Goal: Task Accomplishment & Management: Manage account settings

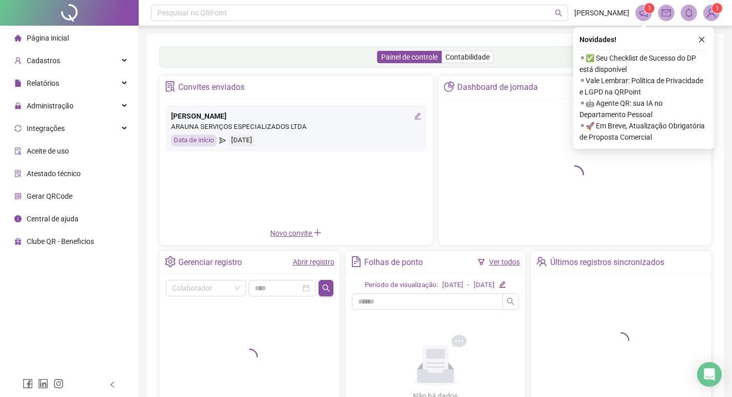
click at [64, 37] on span "Página inicial" at bounding box center [48, 38] width 42 height 8
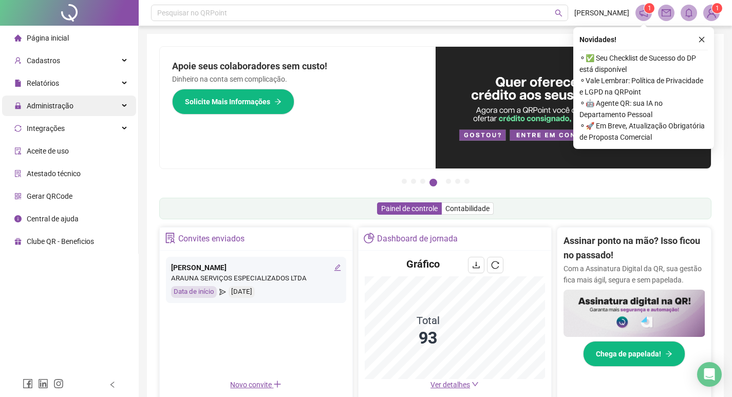
click at [105, 105] on div "Administração" at bounding box center [69, 106] width 134 height 21
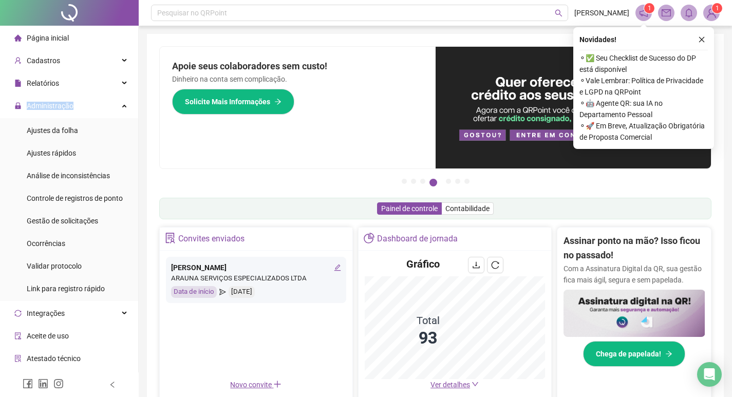
click at [82, 95] on ul "Página inicial Cadastros Relatórios Administração Ajustes da folha Ajustes rápi…" at bounding box center [69, 232] width 139 height 413
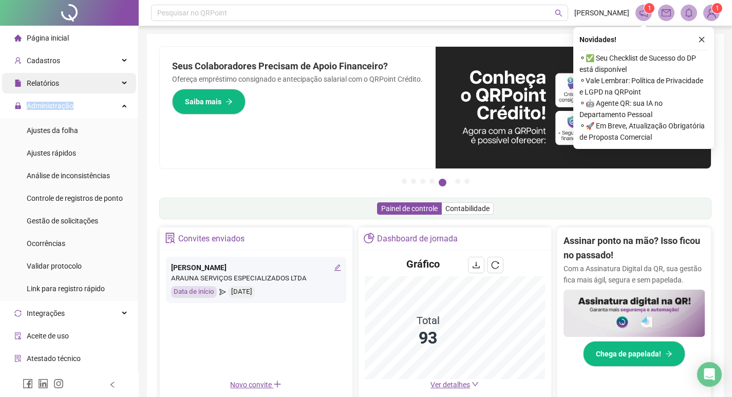
click at [88, 81] on div "Relatórios" at bounding box center [69, 83] width 134 height 21
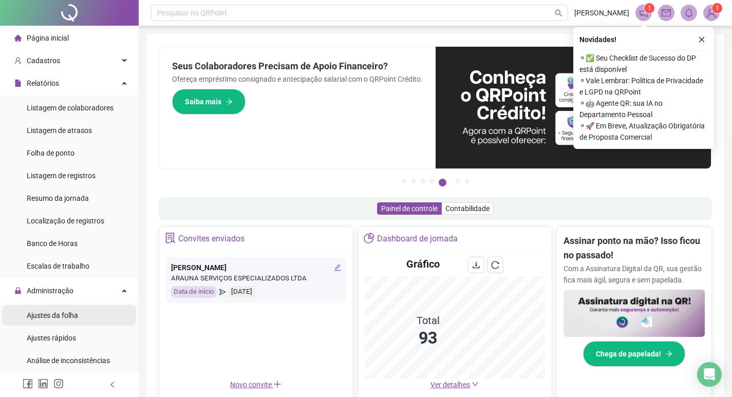
click at [60, 316] on span "Ajustes da folha" at bounding box center [52, 315] width 51 height 8
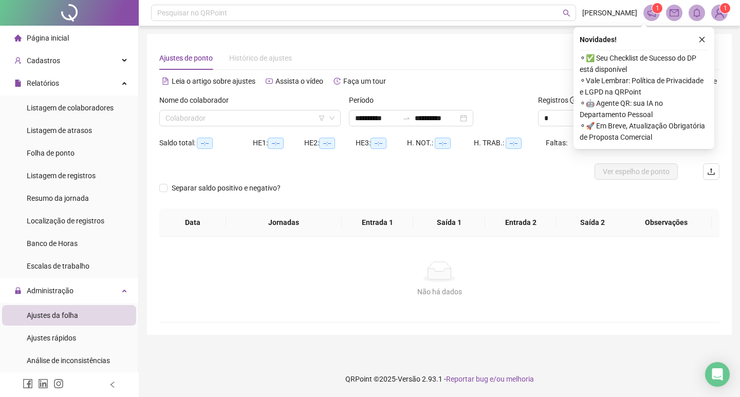
type input "**********"
click at [702, 41] on icon "close" at bounding box center [701, 39] width 7 height 7
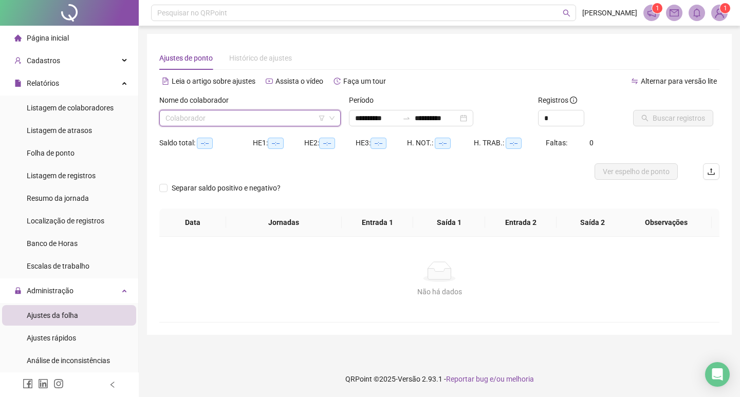
click at [215, 120] on input "search" at bounding box center [245, 117] width 160 height 15
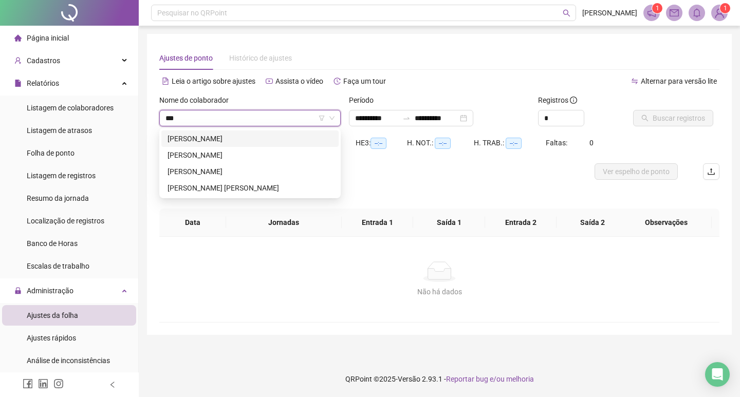
type input "****"
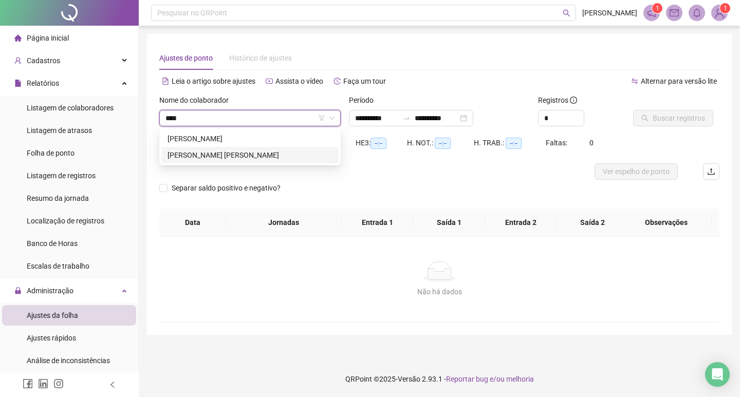
click at [220, 152] on div "SARA SPAGNOL ESTEVES DA SILVA" at bounding box center [249, 154] width 165 height 11
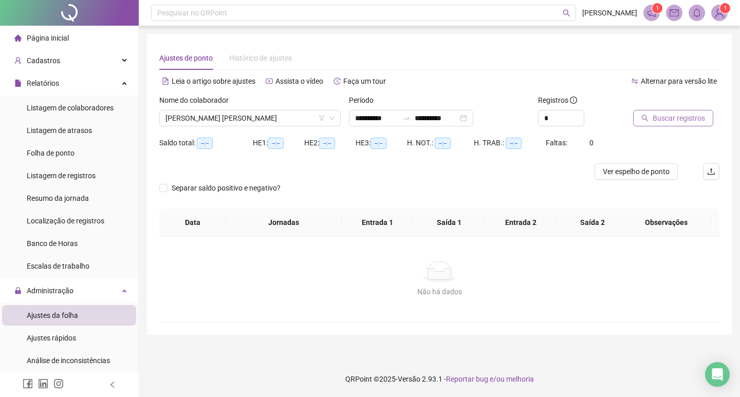
click at [678, 119] on span "Buscar registros" at bounding box center [678, 118] width 52 height 11
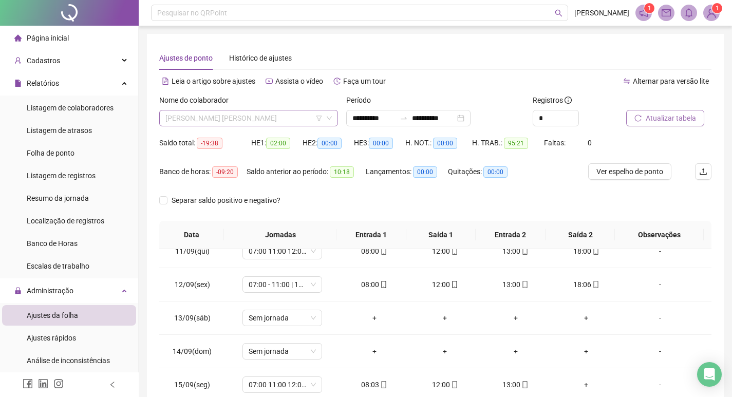
click at [290, 116] on span "SARA SPAGNOL ESTEVES DA SILVA" at bounding box center [248, 117] width 166 height 15
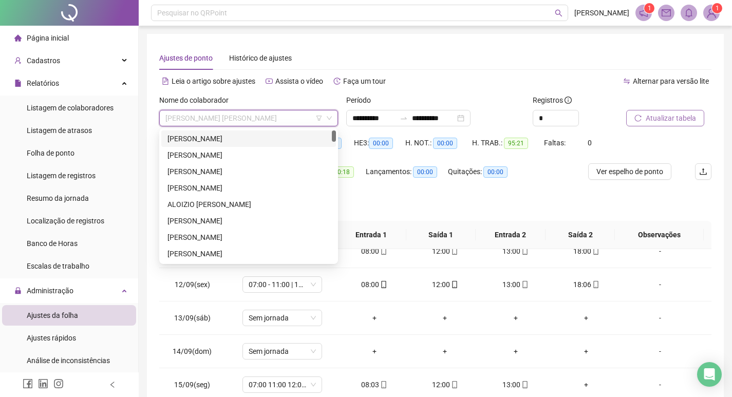
click at [275, 139] on div "ADALBERTO LEANDRO PEIXOTO" at bounding box center [248, 138] width 162 height 11
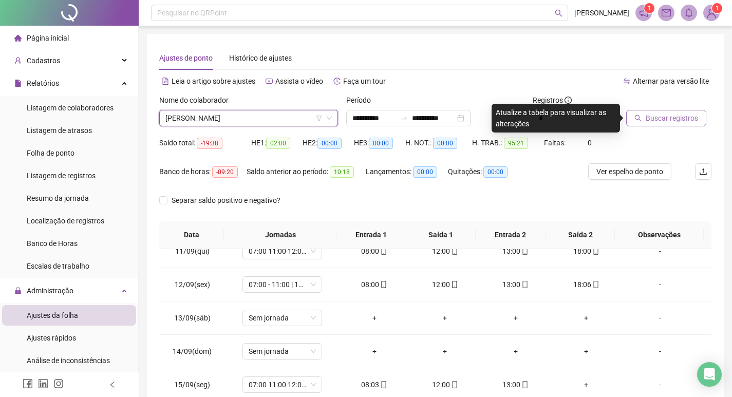
click at [684, 117] on span "Buscar registros" at bounding box center [672, 118] width 52 height 11
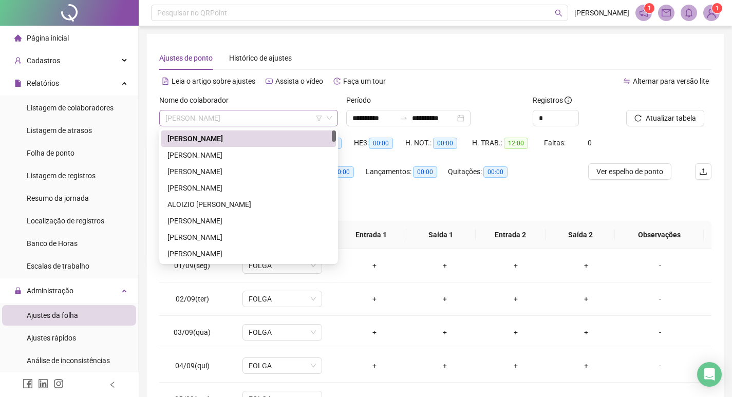
click at [293, 119] on span "ADALBERTO LEANDRO PEIXOTO" at bounding box center [248, 117] width 166 height 15
click at [268, 154] on div "ADRIANA GONZAGA MEROTO" at bounding box center [248, 154] width 162 height 11
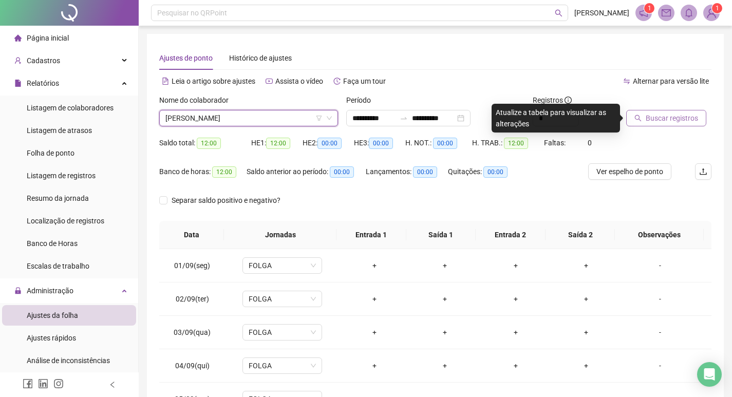
click at [653, 114] on span "Buscar registros" at bounding box center [672, 118] width 52 height 11
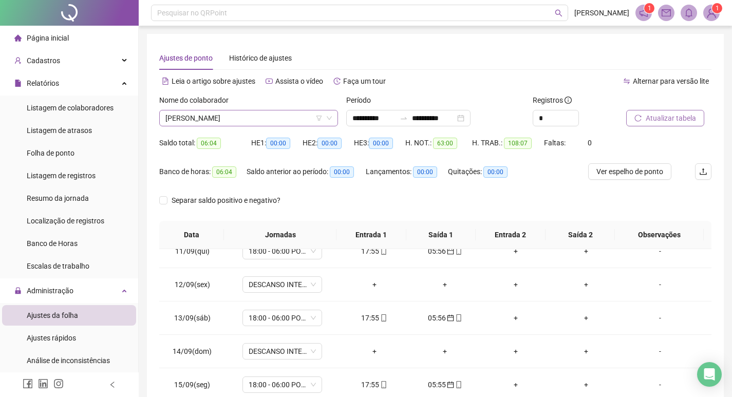
click at [274, 119] on span "ADRIANA GONZAGA MEROTO" at bounding box center [248, 117] width 166 height 15
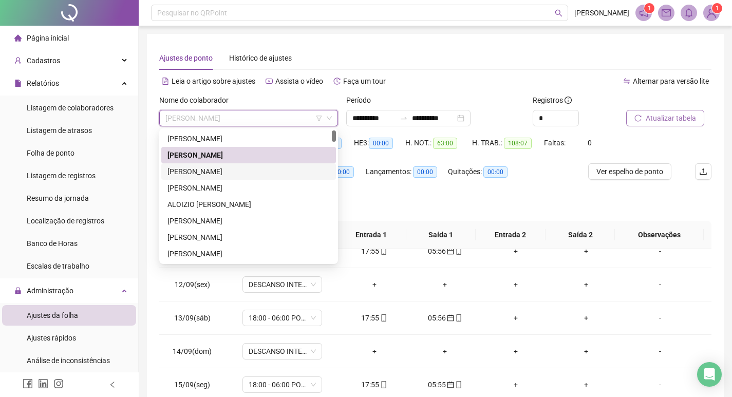
click at [268, 170] on div "ADRIANO RODRIGUES DA PAIXAO" at bounding box center [248, 171] width 162 height 11
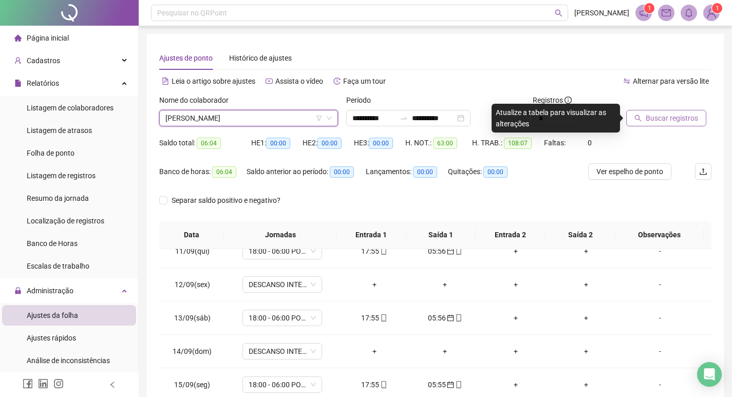
click at [671, 124] on button "Buscar registros" at bounding box center [666, 118] width 80 height 16
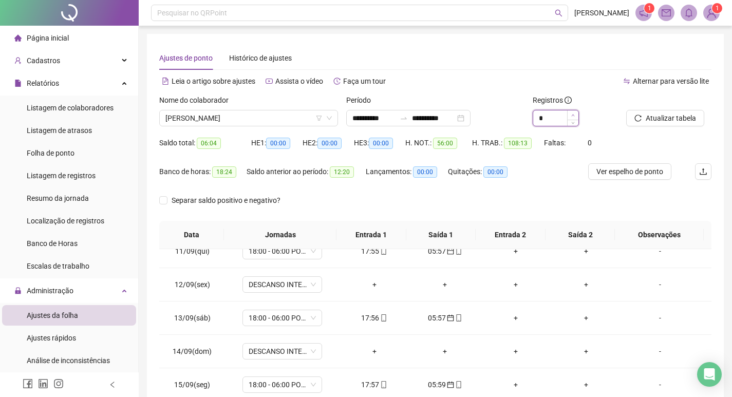
click at [573, 115] on icon "up" at bounding box center [573, 115] width 3 height 2
type input "*"
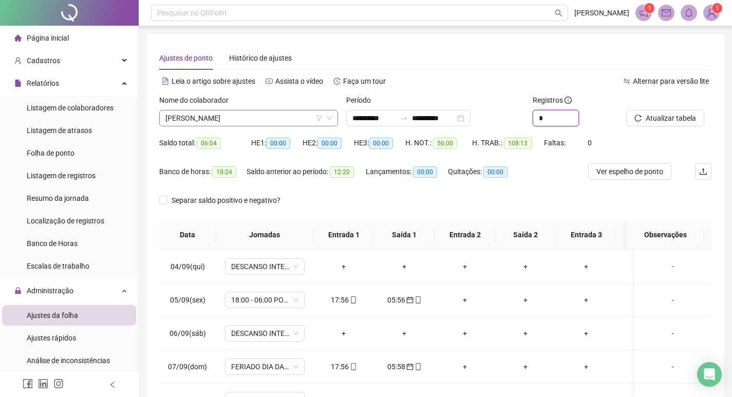
click at [282, 118] on span "ADRIANO RODRIGUES DA PAIXAO" at bounding box center [248, 117] width 166 height 15
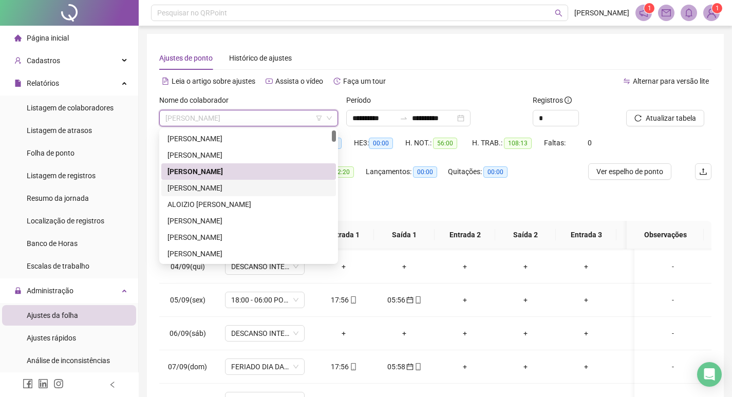
click at [257, 187] on div "ALEXSANDRO MENDES DA SILVA" at bounding box center [248, 187] width 162 height 11
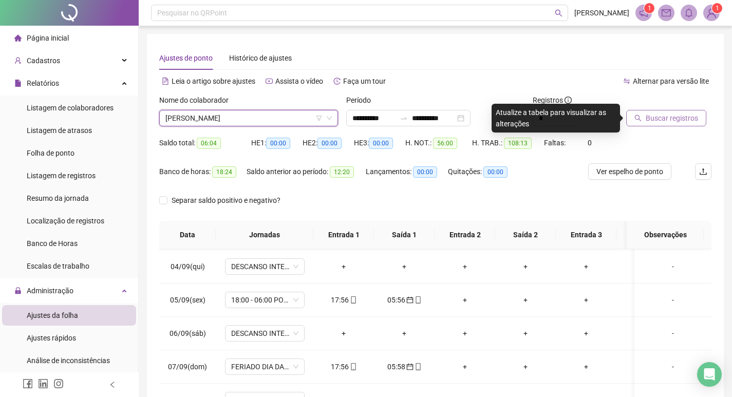
click at [672, 114] on span "Buscar registros" at bounding box center [672, 118] width 52 height 11
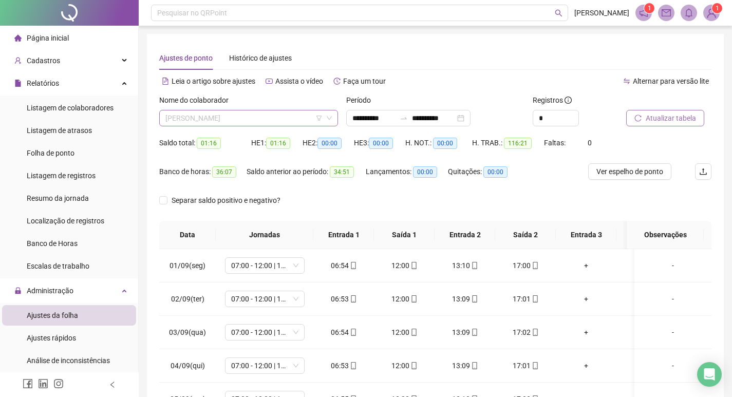
click at [278, 115] on span "ALEXSANDRO MENDES DA SILVA" at bounding box center [248, 117] width 166 height 15
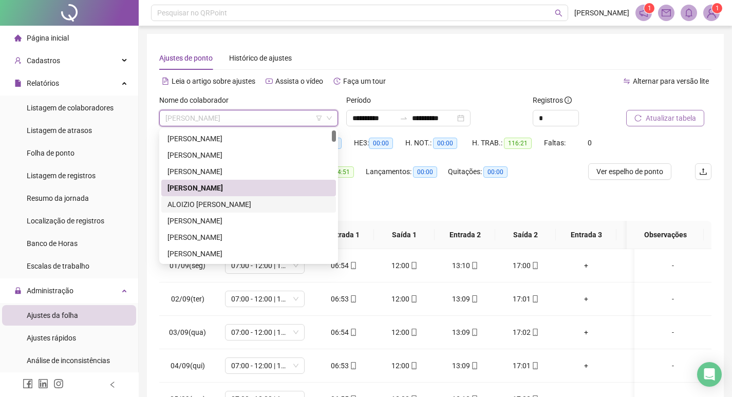
drag, startPoint x: 253, startPoint y: 202, endPoint x: 435, endPoint y: 158, distance: 187.3
click at [252, 202] on div "ALOIZIO JENEGN FERREIRA" at bounding box center [248, 204] width 162 height 11
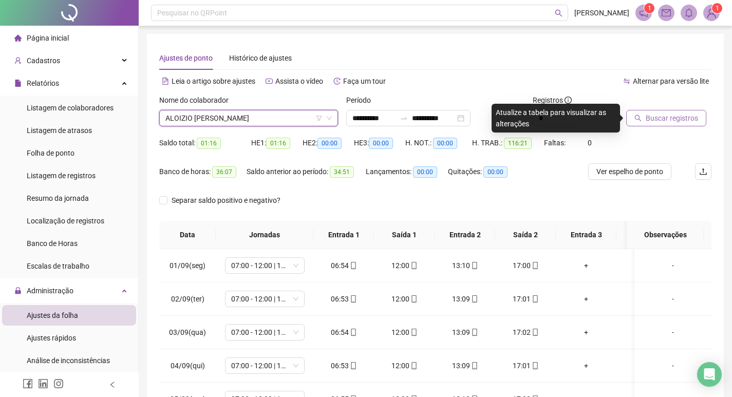
click at [667, 119] on span "Buscar registros" at bounding box center [672, 118] width 52 height 11
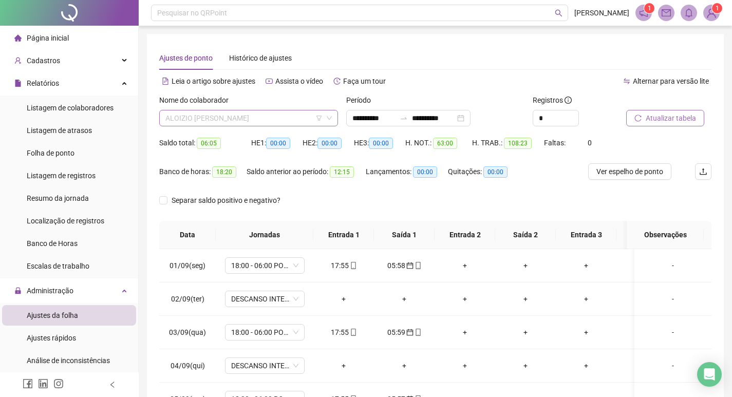
click at [267, 114] on span "ALOIZIO JENEGN FERREIRA" at bounding box center [248, 117] width 166 height 15
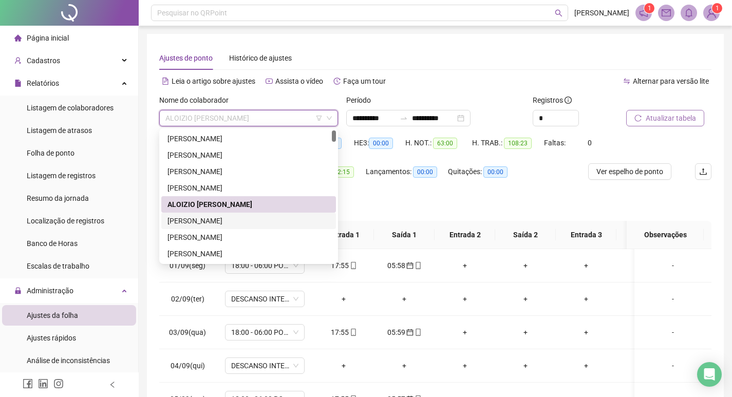
drag, startPoint x: 246, startPoint y: 222, endPoint x: 443, endPoint y: 179, distance: 202.3
click at [246, 221] on div "ANDERSON ROBERTO ROSA" at bounding box center [248, 220] width 162 height 11
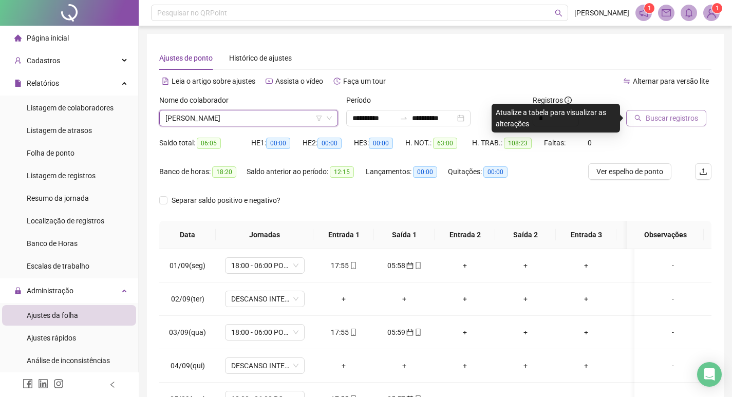
click at [688, 113] on span "Buscar registros" at bounding box center [672, 118] width 52 height 11
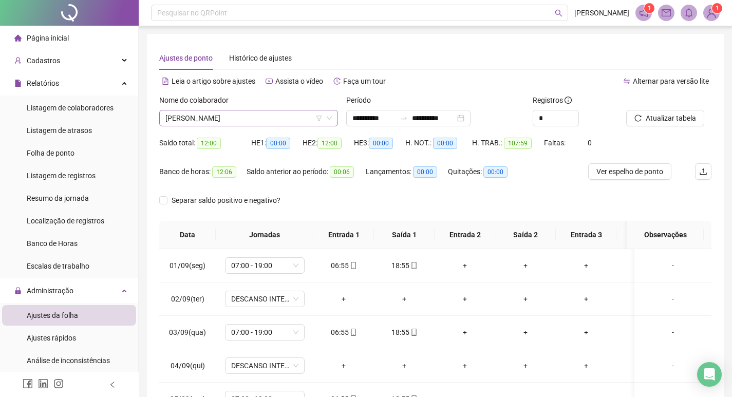
click at [268, 116] on span "ANDERSON ROBERTO ROSA" at bounding box center [248, 117] width 166 height 15
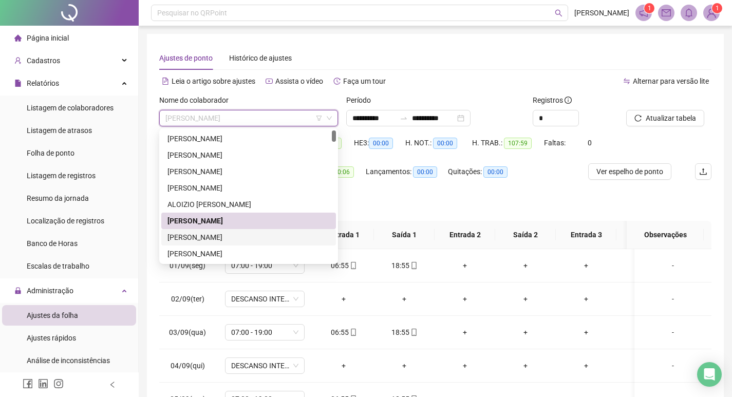
click at [255, 233] on div "ANDRE LUIZ PIRES" at bounding box center [248, 237] width 162 height 11
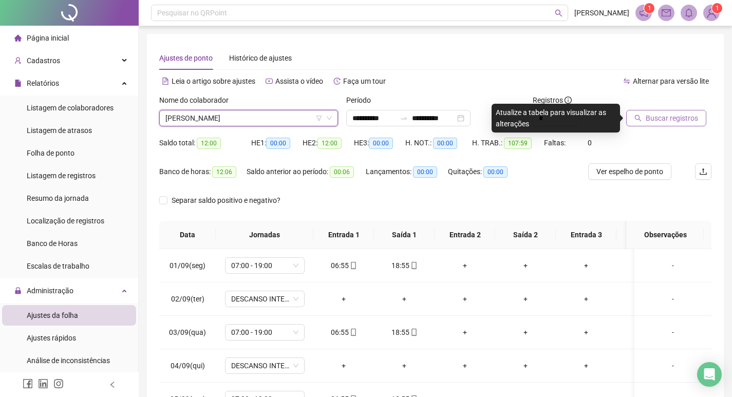
click at [698, 114] on button "Buscar registros" at bounding box center [666, 118] width 80 height 16
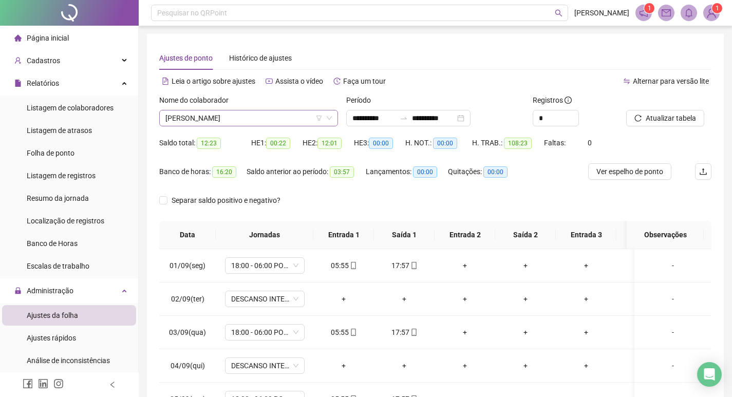
click at [253, 115] on span "ANDRE LUIZ PIRES" at bounding box center [248, 117] width 166 height 15
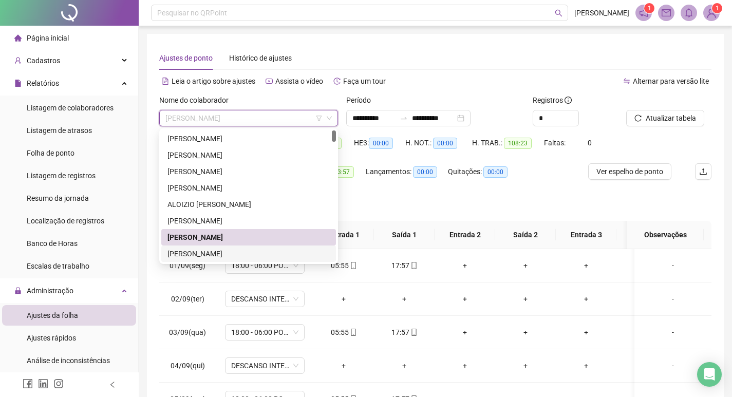
click at [241, 254] on div "ANDYARA DOS SANTOS RAMOS" at bounding box center [248, 253] width 162 height 11
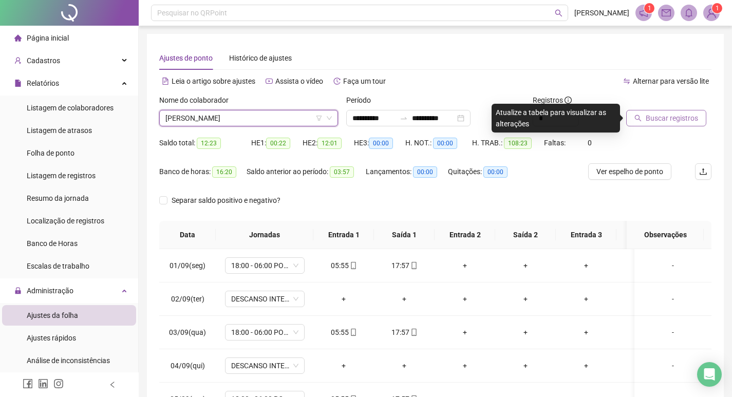
click at [690, 124] on button "Buscar registros" at bounding box center [666, 118] width 80 height 16
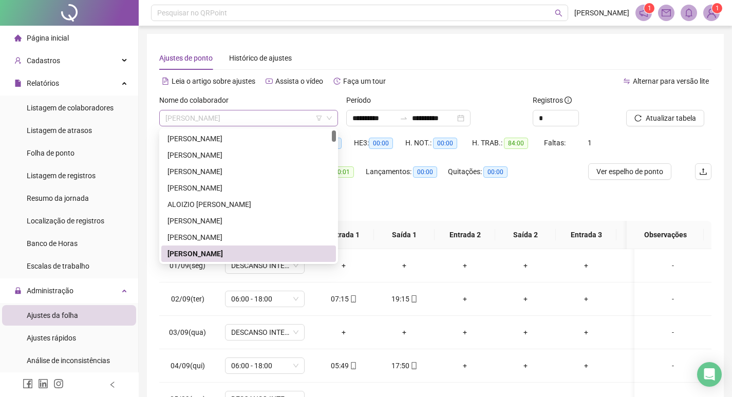
click at [279, 114] on span "ANDYARA DOS SANTOS RAMOS" at bounding box center [248, 117] width 166 height 15
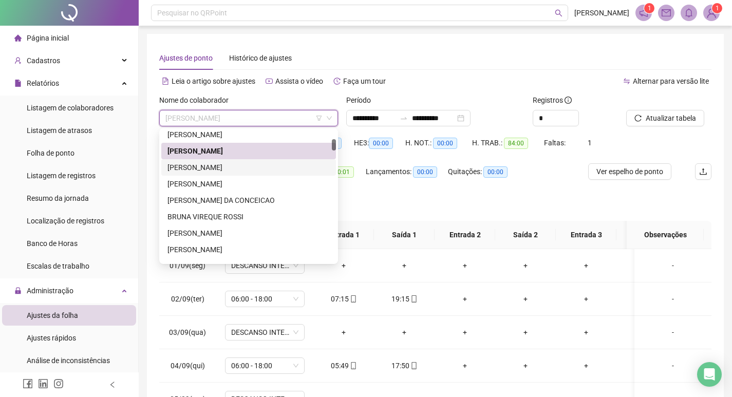
click at [257, 166] on div "ANGEL DE SOUZA PAULA" at bounding box center [248, 167] width 162 height 11
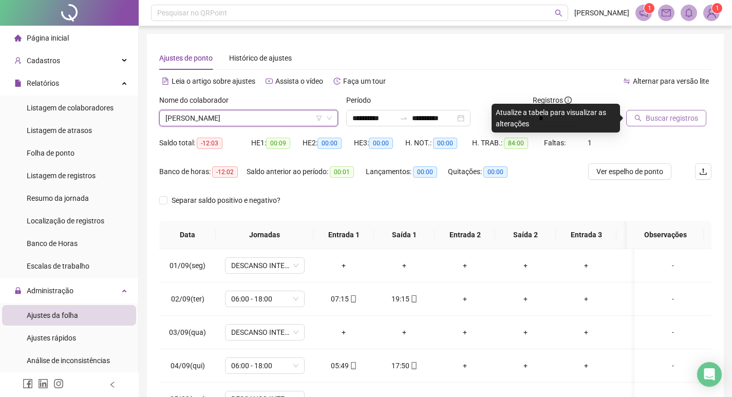
click at [668, 112] on button "Buscar registros" at bounding box center [666, 118] width 80 height 16
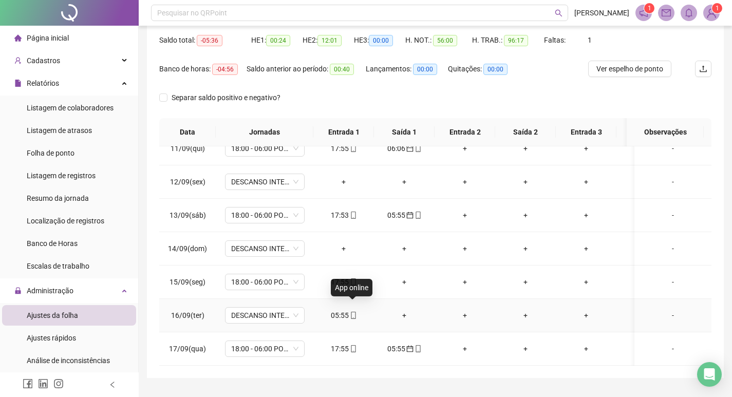
click at [352, 312] on icon "mobile" at bounding box center [353, 315] width 7 height 7
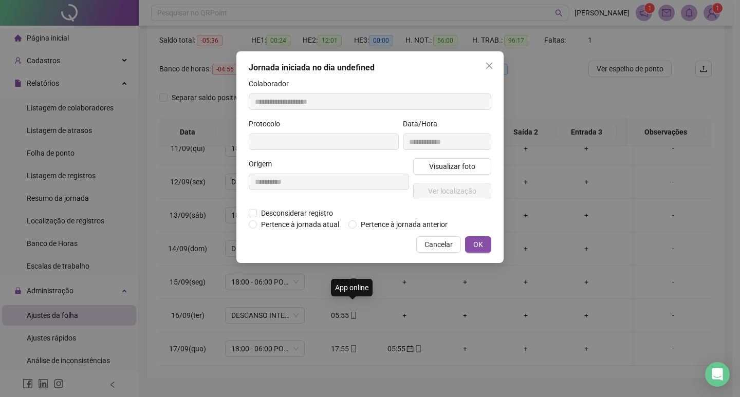
type input "**********"
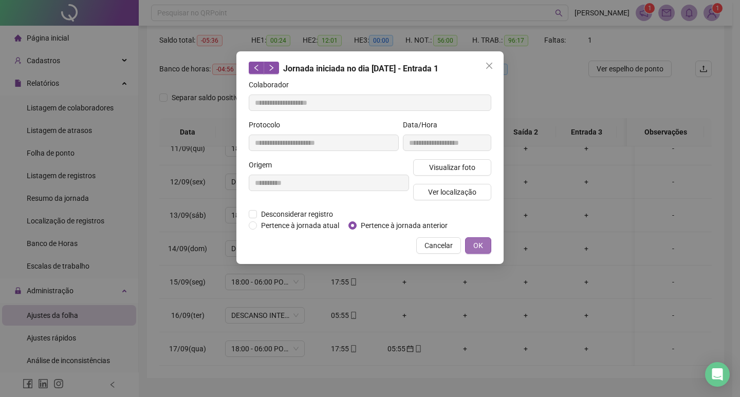
click at [485, 247] on button "OK" at bounding box center [478, 245] width 26 height 16
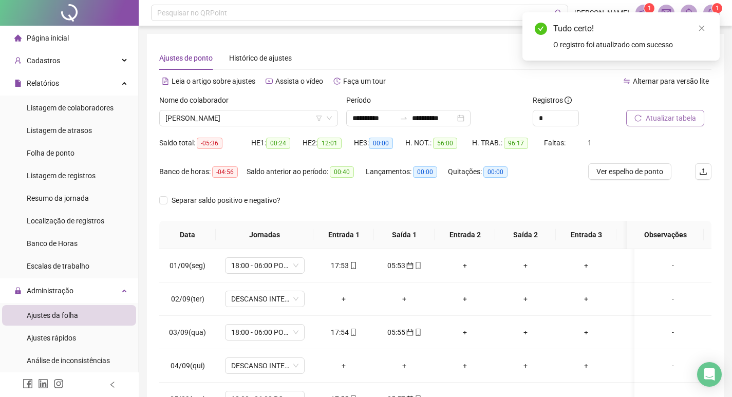
click at [665, 110] on button "Atualizar tabela" at bounding box center [665, 118] width 78 height 16
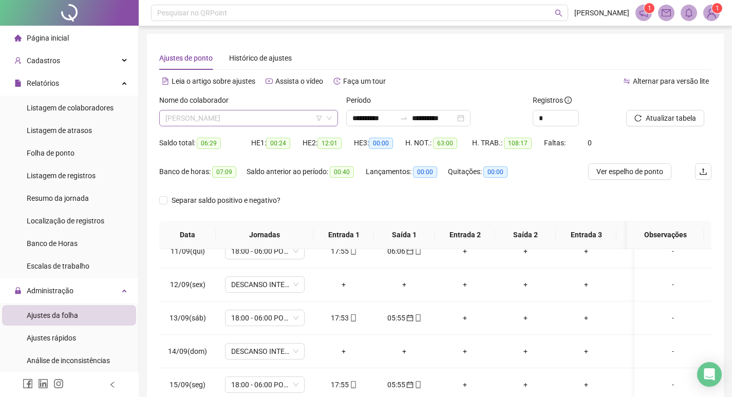
click at [266, 116] on span "ANGEL DE SOUZA PAULA" at bounding box center [248, 117] width 166 height 15
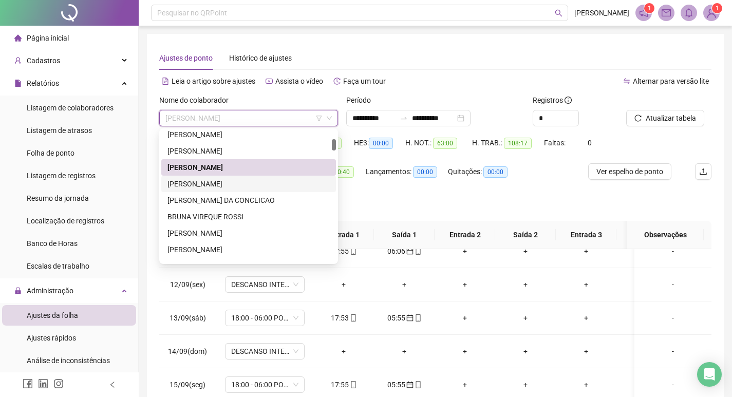
click at [265, 184] on div "ANTONIO OZORIO PEREIRA" at bounding box center [248, 183] width 162 height 11
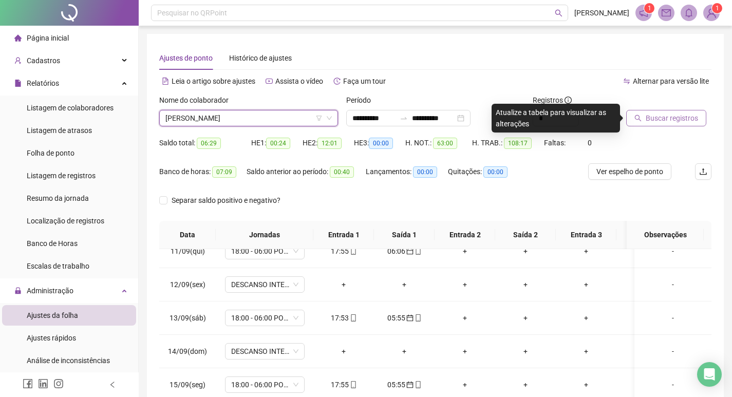
click at [676, 124] on button "Buscar registros" at bounding box center [666, 118] width 80 height 16
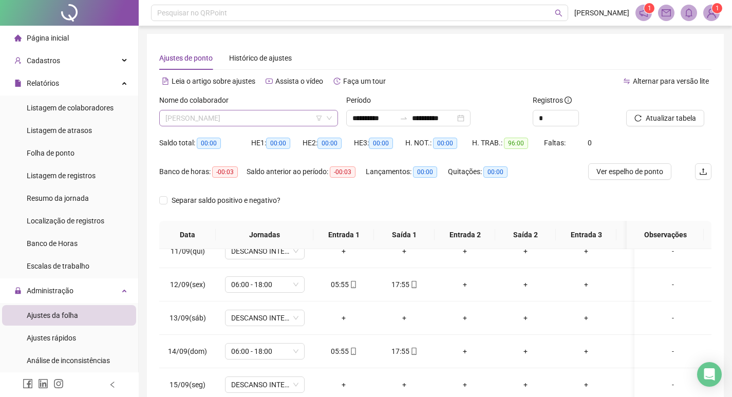
click at [278, 120] on span "ANTONIO OZORIO PEREIRA" at bounding box center [248, 117] width 166 height 15
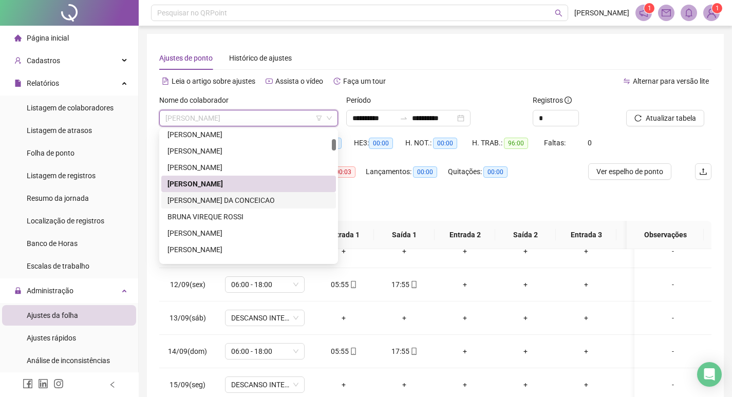
drag, startPoint x: 254, startPoint y: 199, endPoint x: 267, endPoint y: 192, distance: 14.9
click at [253, 199] on div "ANTONIO VALTAIR DA CONCEICAO" at bounding box center [248, 200] width 162 height 11
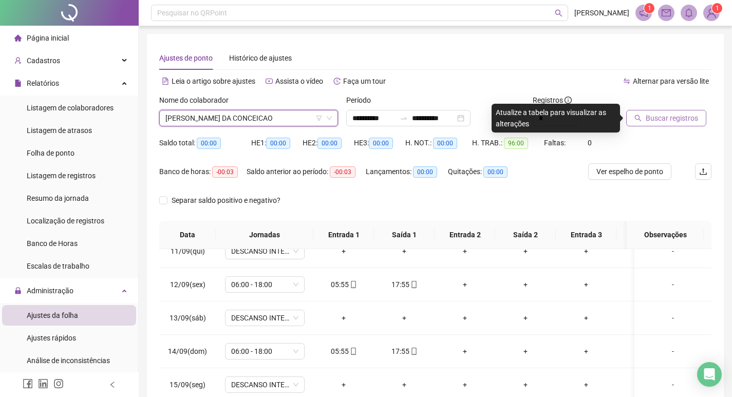
click at [679, 122] on span "Buscar registros" at bounding box center [672, 118] width 52 height 11
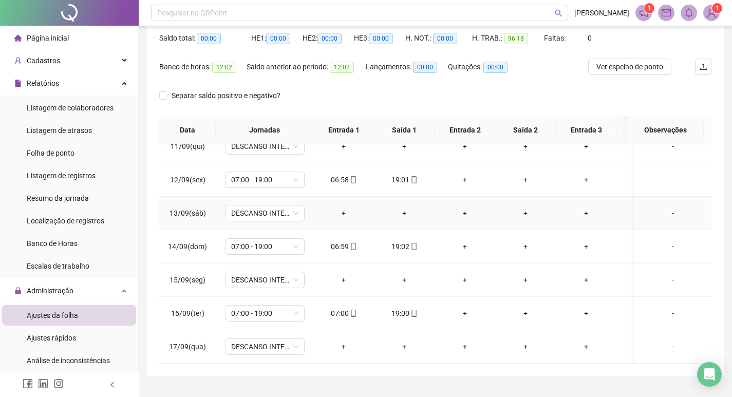
scroll to position [128, 0]
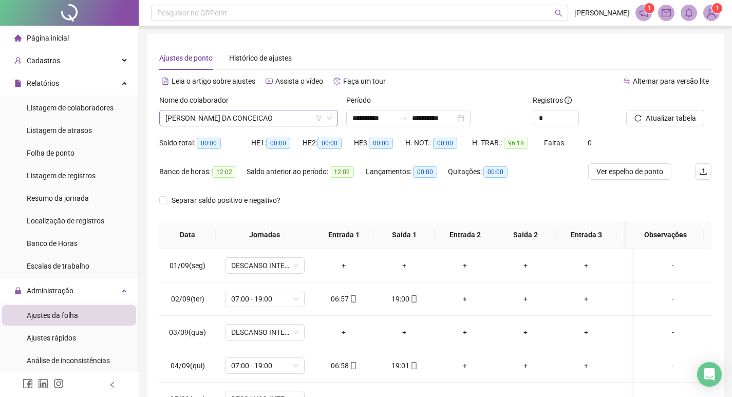
click at [294, 113] on span "ANTONIO VALTAIR DA CONCEICAO" at bounding box center [248, 117] width 166 height 15
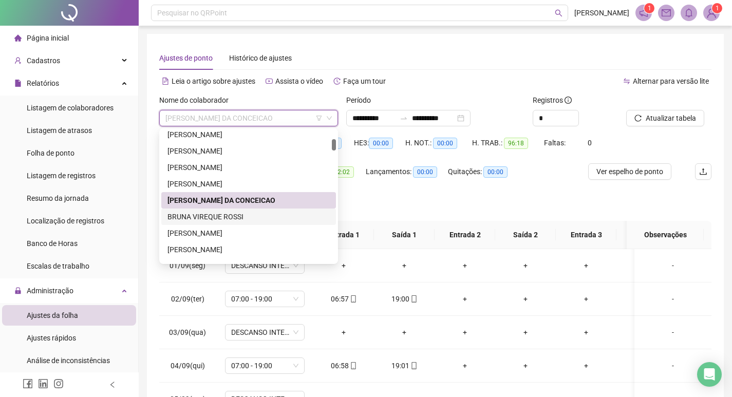
click at [246, 211] on div "BRUNA VIREQUE ROSSI" at bounding box center [248, 216] width 162 height 11
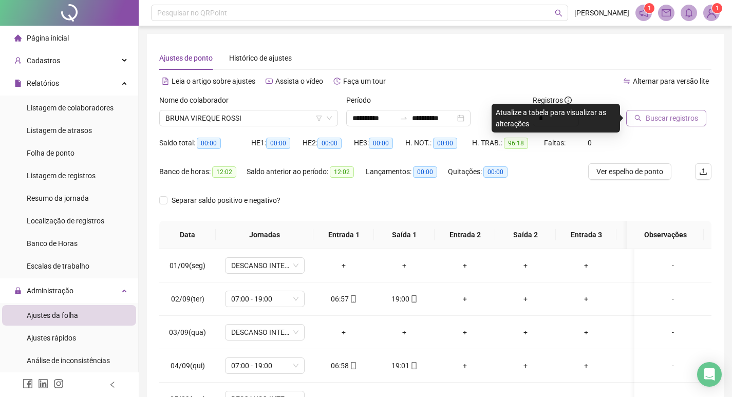
click at [650, 113] on span "Buscar registros" at bounding box center [672, 118] width 52 height 11
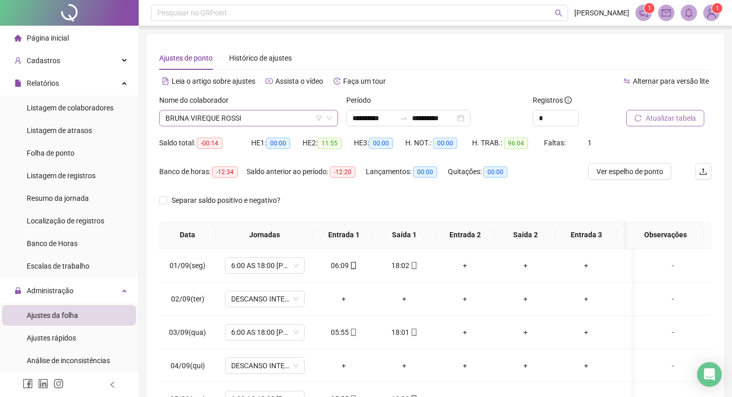
click at [196, 119] on span "BRUNA VIREQUE ROSSI" at bounding box center [248, 117] width 166 height 15
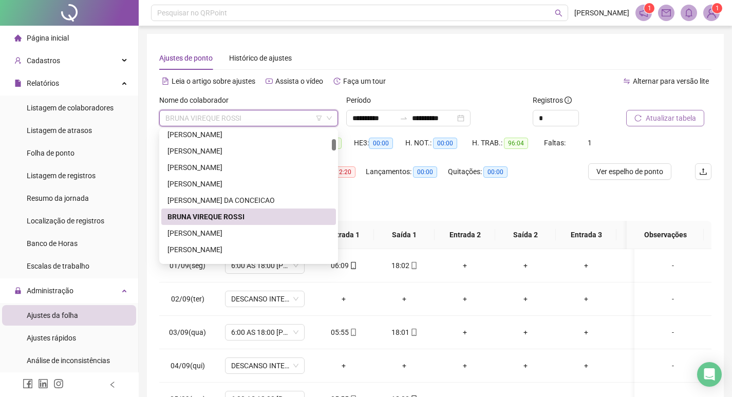
click at [196, 119] on span "BRUNA VIREQUE ROSSI" at bounding box center [248, 117] width 166 height 15
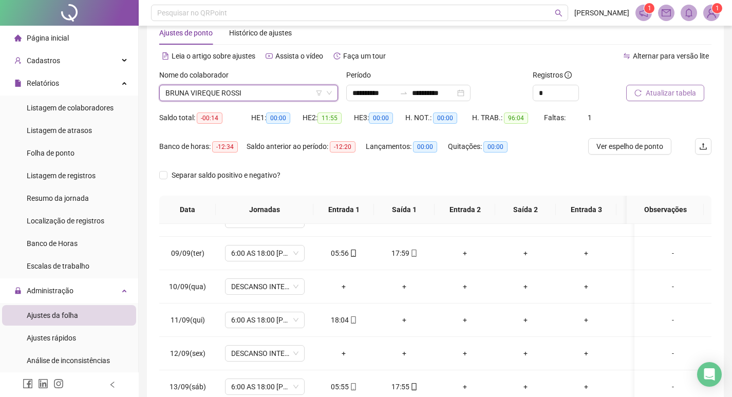
scroll to position [253, 0]
click at [276, 95] on span "BRUNA VIREQUE ROSSI" at bounding box center [248, 92] width 166 height 15
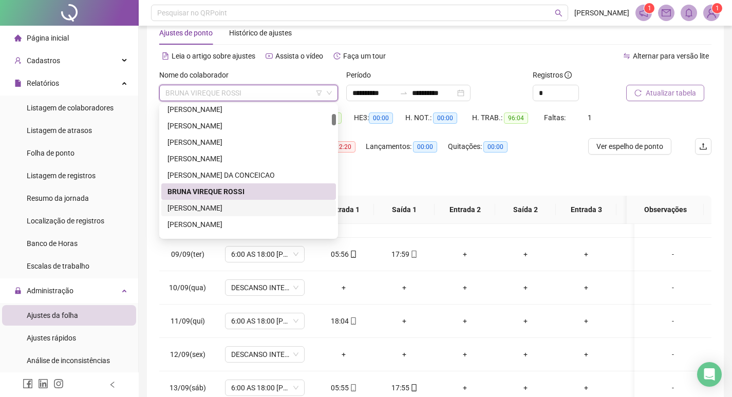
click at [248, 202] on div "BRUNO CESAR DE SOUZA" at bounding box center [248, 207] width 162 height 11
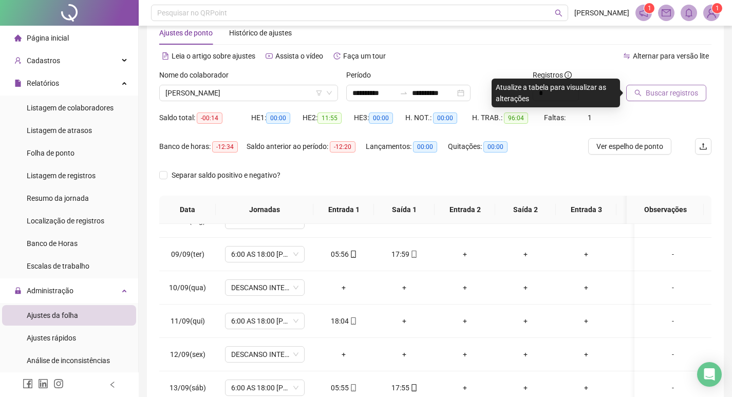
click at [668, 91] on span "Buscar registros" at bounding box center [672, 92] width 52 height 11
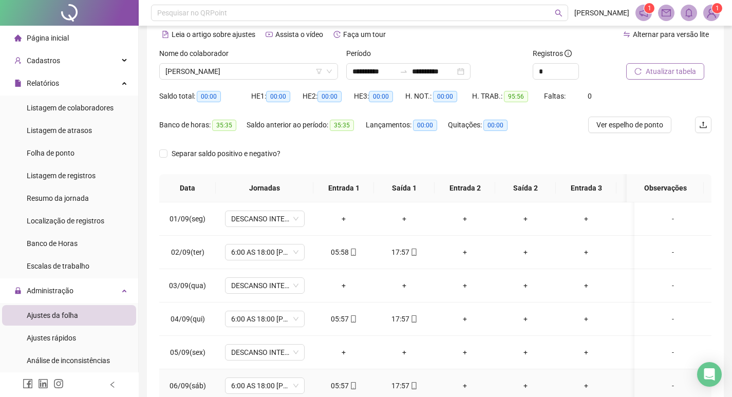
scroll to position [0, 0]
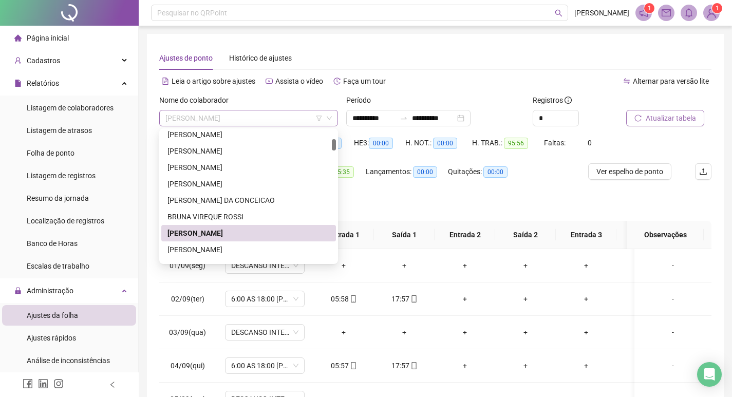
click at [288, 120] on span "BRUNO CESAR DE SOUZA" at bounding box center [248, 117] width 166 height 15
drag, startPoint x: 263, startPoint y: 251, endPoint x: 414, endPoint y: 208, distance: 156.9
click at [264, 251] on div "BRUNO GABRIEL TAVARES FERREIRA" at bounding box center [248, 249] width 162 height 11
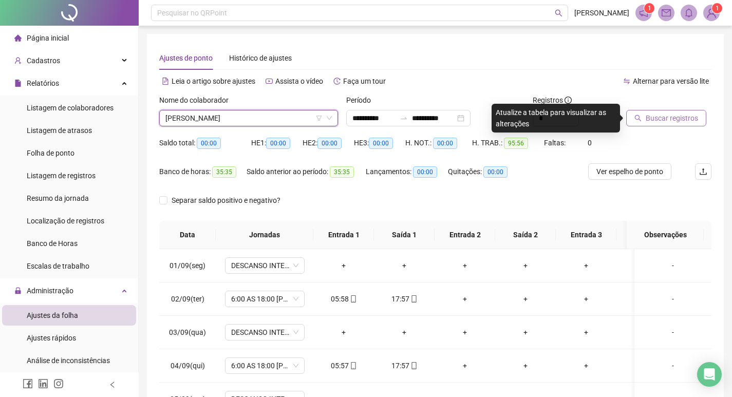
click at [670, 118] on span "Buscar registros" at bounding box center [672, 118] width 52 height 11
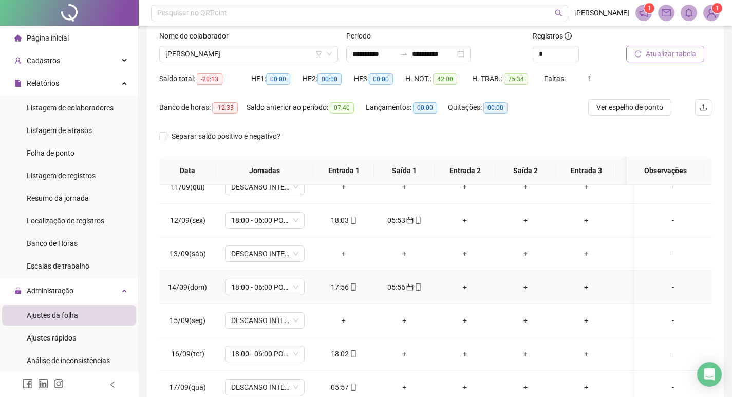
scroll to position [128, 0]
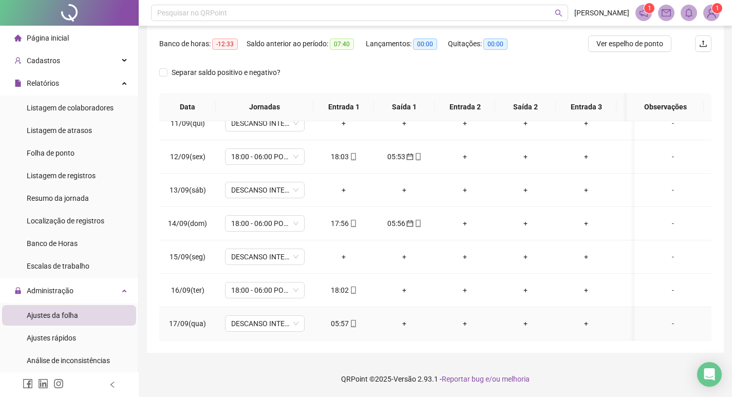
click at [353, 320] on icon "mobile" at bounding box center [353, 323] width 5 height 7
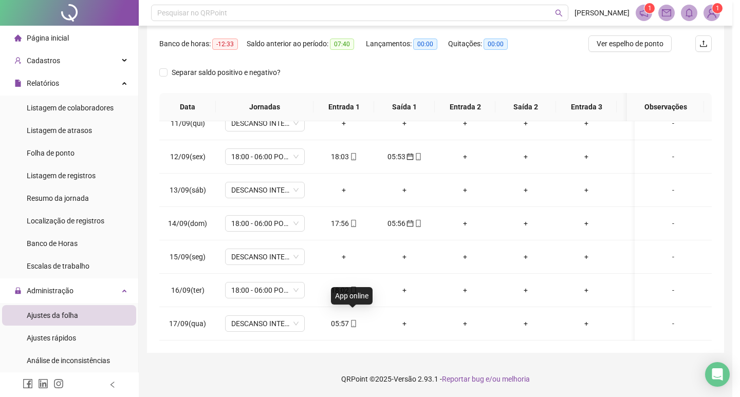
type input "**********"
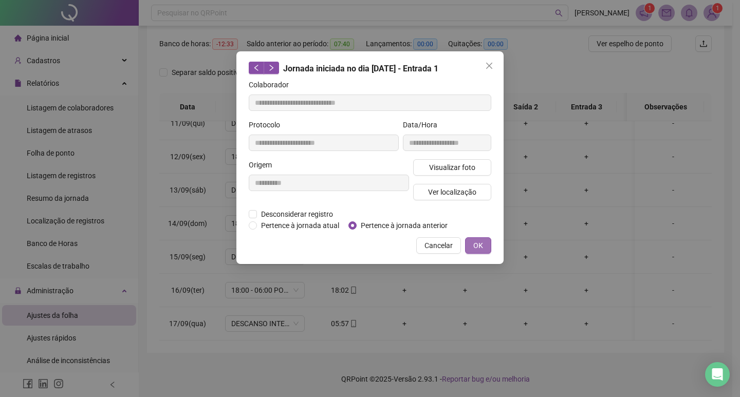
click at [475, 245] on span "OK" at bounding box center [478, 245] width 10 height 11
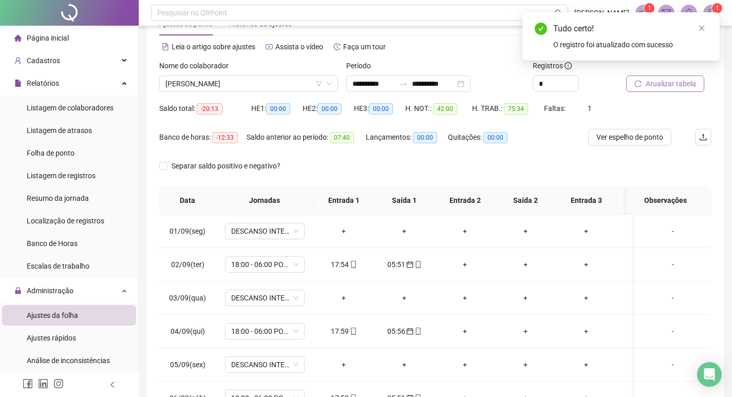
scroll to position [0, 0]
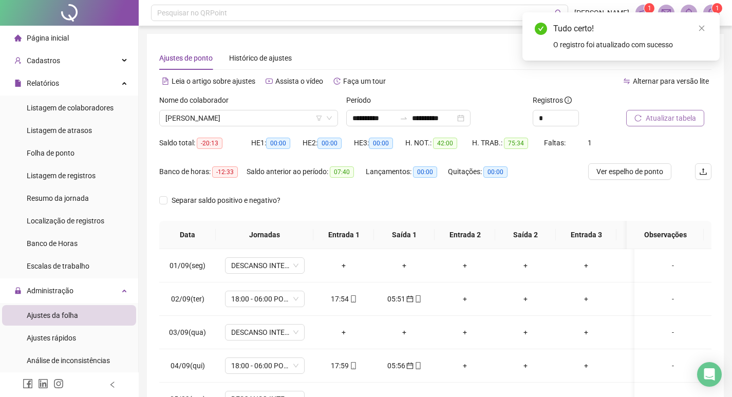
click at [650, 117] on span "Atualizar tabela" at bounding box center [671, 118] width 50 height 11
click at [290, 119] on span "BRUNO GABRIEL TAVARES FERREIRA" at bounding box center [248, 117] width 166 height 15
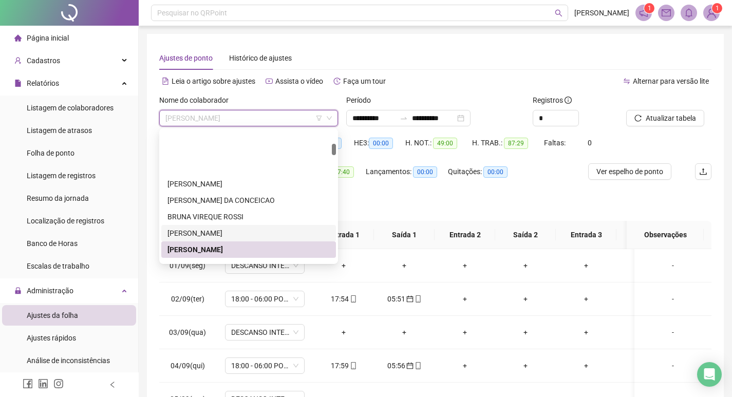
scroll to position [154, 0]
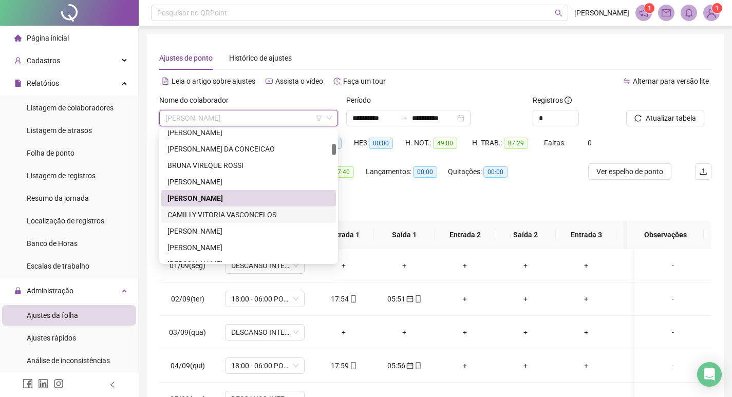
click at [251, 214] on div "CAMILLY VITORIA VASCONCELOS" at bounding box center [248, 214] width 162 height 11
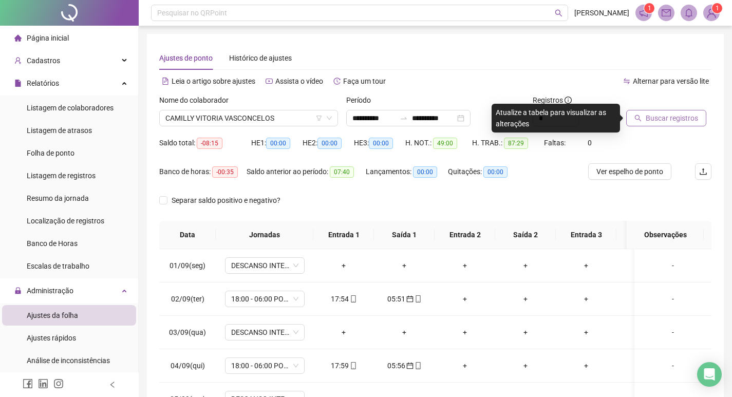
click at [653, 111] on button "Buscar registros" at bounding box center [666, 118] width 80 height 16
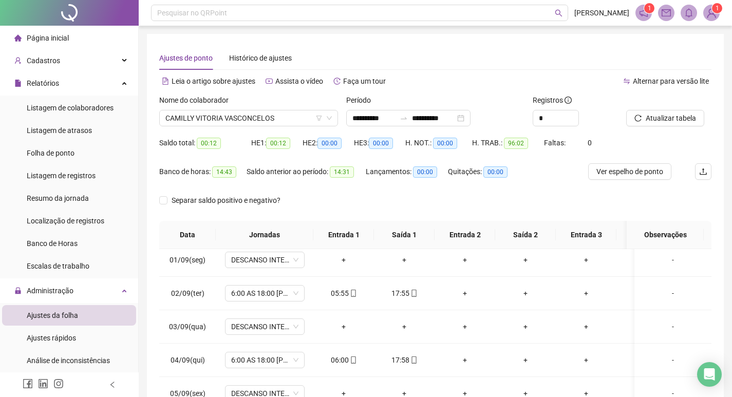
scroll to position [0, 0]
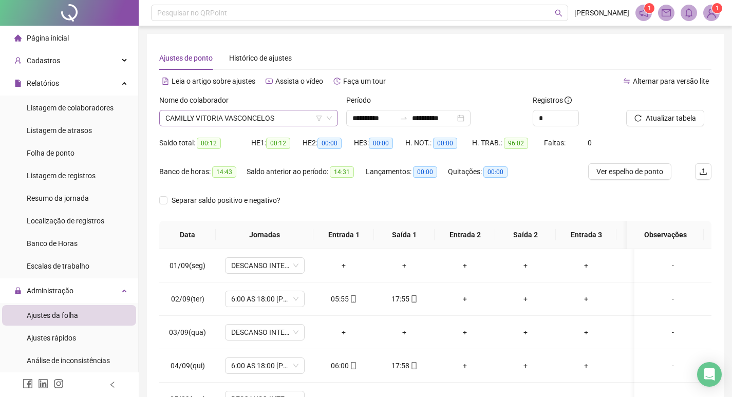
click at [288, 116] on span "CAMILLY VITORIA VASCONCELOS" at bounding box center [248, 117] width 166 height 15
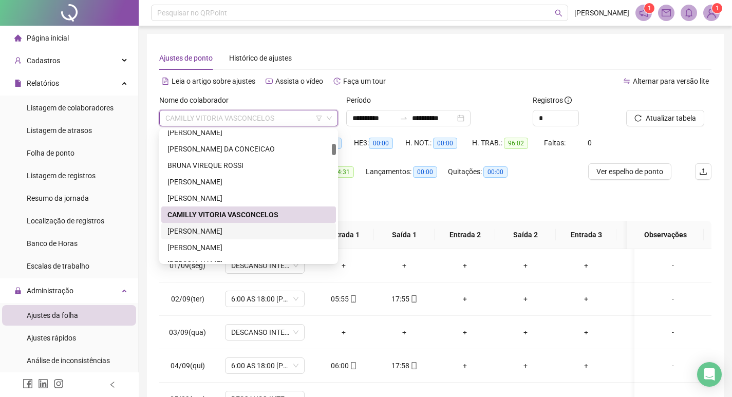
drag, startPoint x: 252, startPoint y: 229, endPoint x: 439, endPoint y: 218, distance: 187.3
click at [253, 228] on div "CARLOS ALBERTO DE ALMEIDA" at bounding box center [248, 231] width 162 height 11
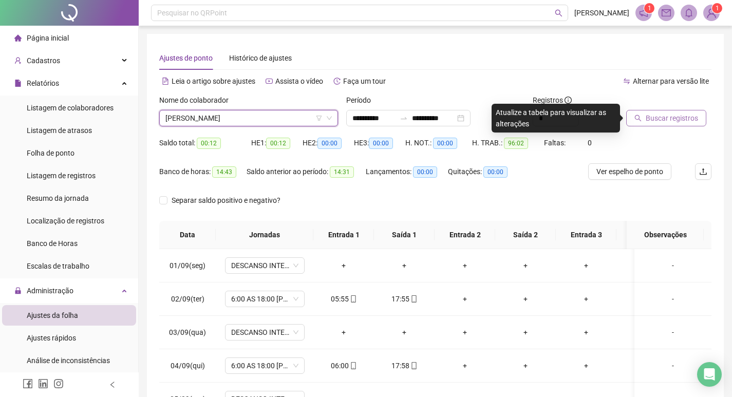
click at [684, 114] on span "Buscar registros" at bounding box center [672, 118] width 52 height 11
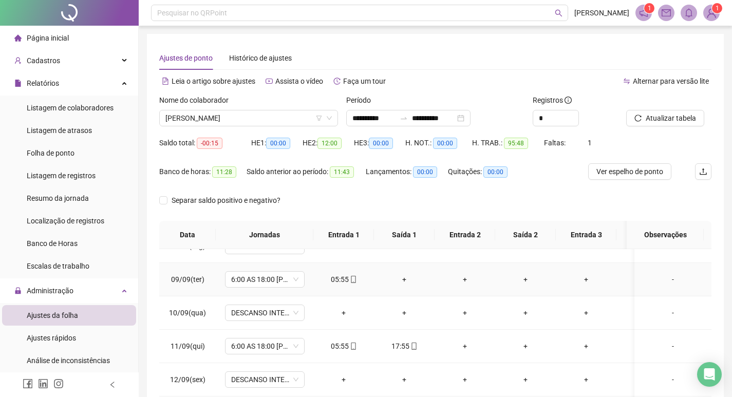
scroll to position [202, 0]
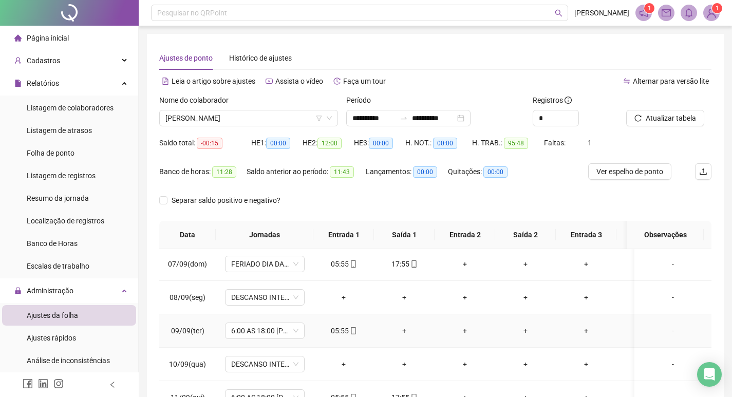
click at [183, 330] on span "09/09(ter)" at bounding box center [187, 331] width 33 height 8
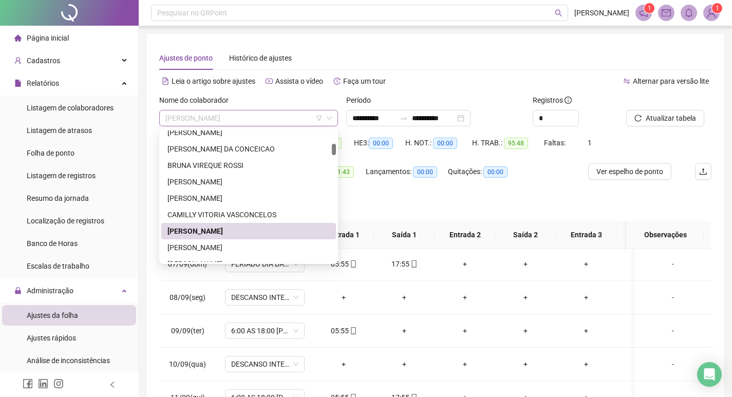
click at [281, 115] on span "CARLOS ALBERTO DE ALMEIDA" at bounding box center [248, 117] width 166 height 15
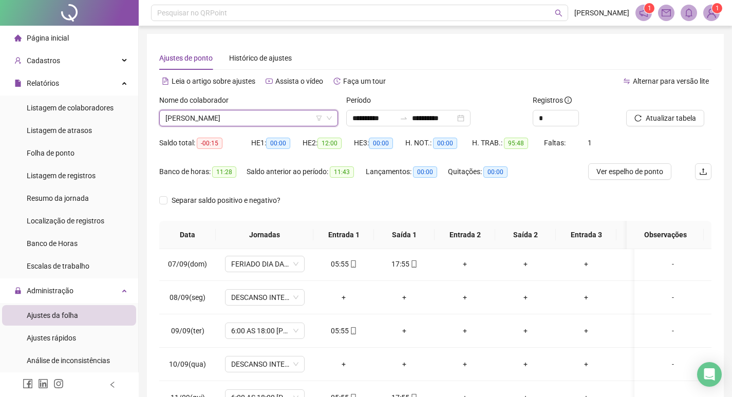
click at [281, 115] on span "CARLOS ALBERTO DE ALMEIDA" at bounding box center [248, 117] width 166 height 15
click at [288, 114] on span "CARLOS ALBERTO DE ALMEIDA" at bounding box center [248, 117] width 166 height 15
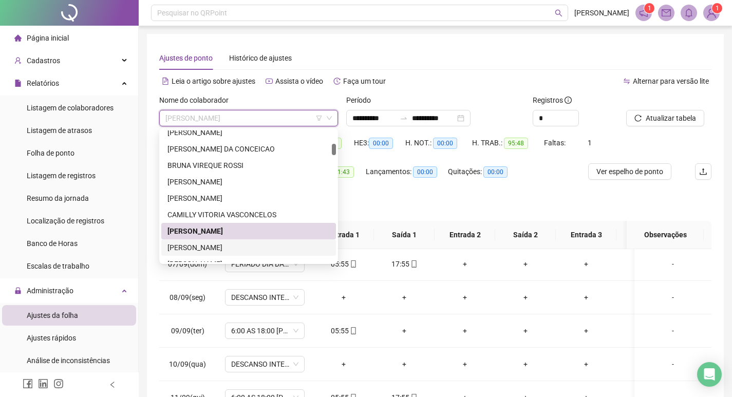
click at [250, 245] on div "CARLOS ALBERTO PEREIRA" at bounding box center [248, 247] width 162 height 11
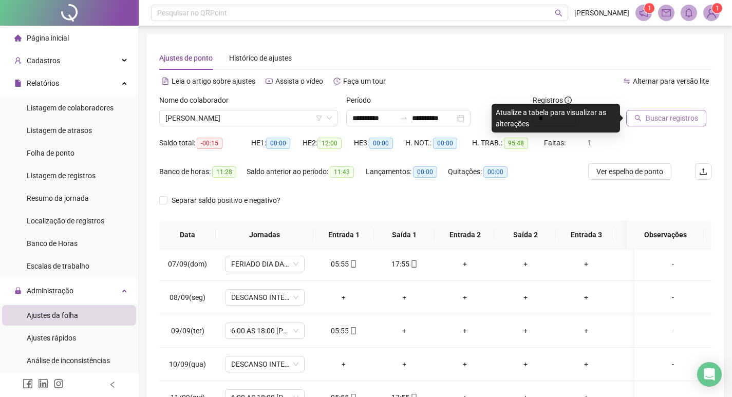
click at [669, 118] on span "Buscar registros" at bounding box center [672, 118] width 52 height 11
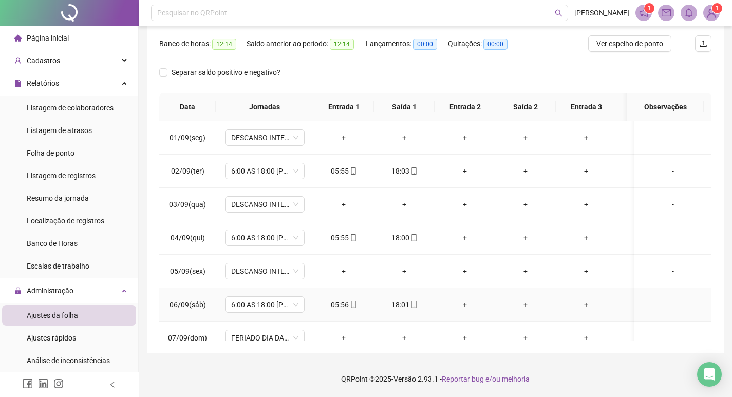
scroll to position [0, 0]
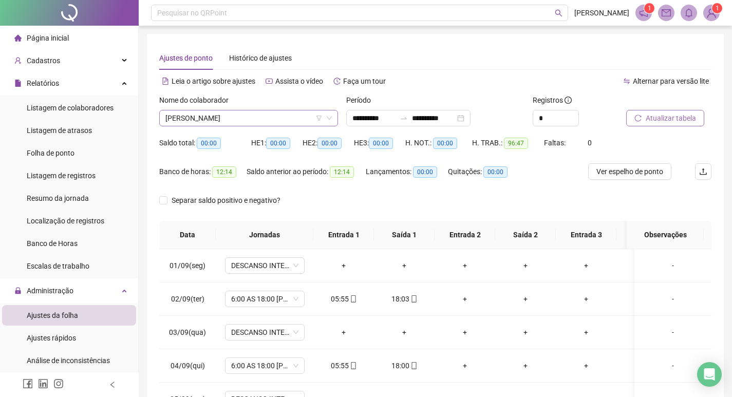
click at [266, 116] on span "CARLOS ALBERTO PEREIRA" at bounding box center [248, 117] width 166 height 15
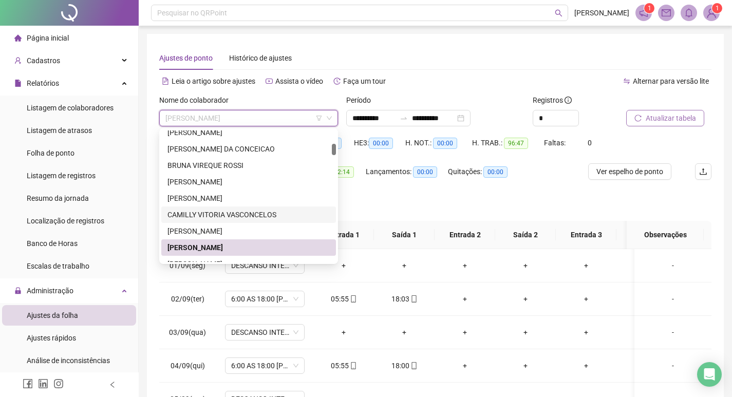
scroll to position [205, 0]
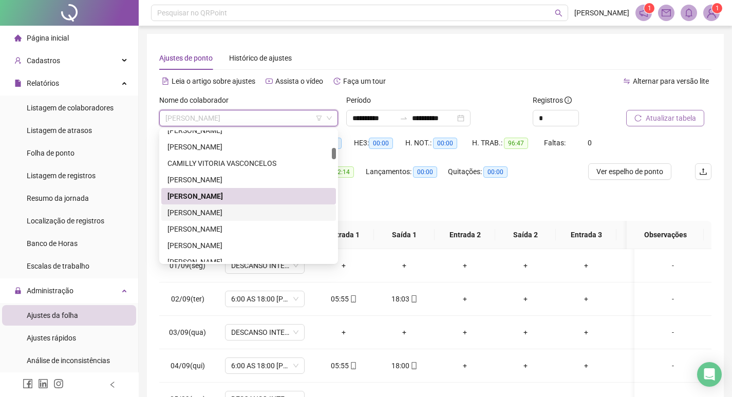
click at [245, 214] on div "CARLOS ANTONIO DE SOUZA" at bounding box center [248, 212] width 162 height 11
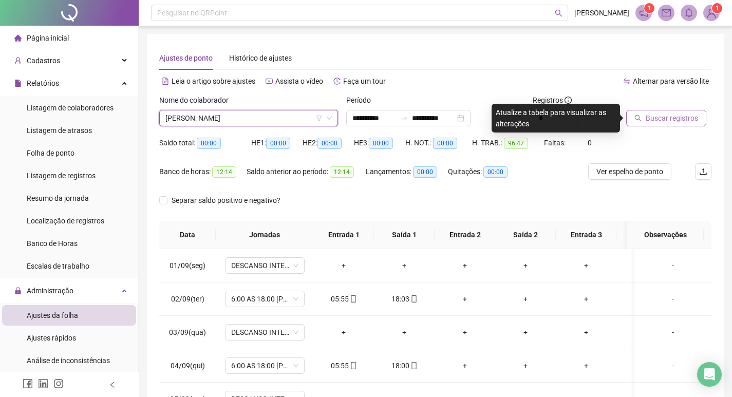
click at [684, 116] on span "Buscar registros" at bounding box center [672, 118] width 52 height 11
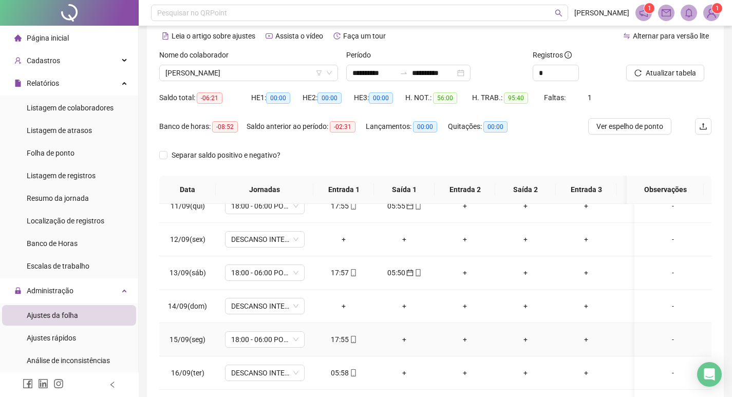
scroll to position [51, 0]
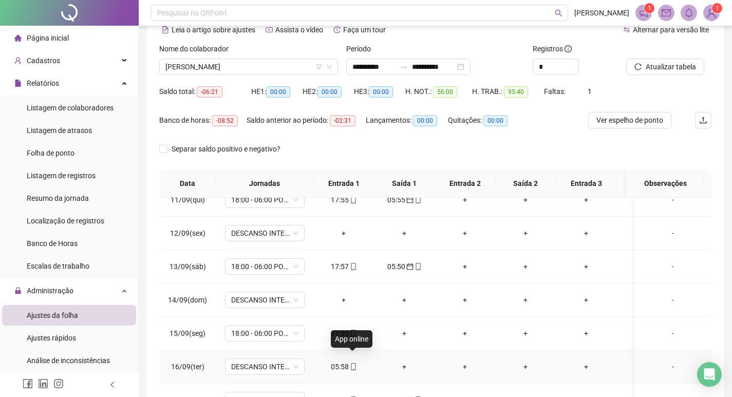
click at [352, 363] on icon "mobile" at bounding box center [353, 366] width 7 height 7
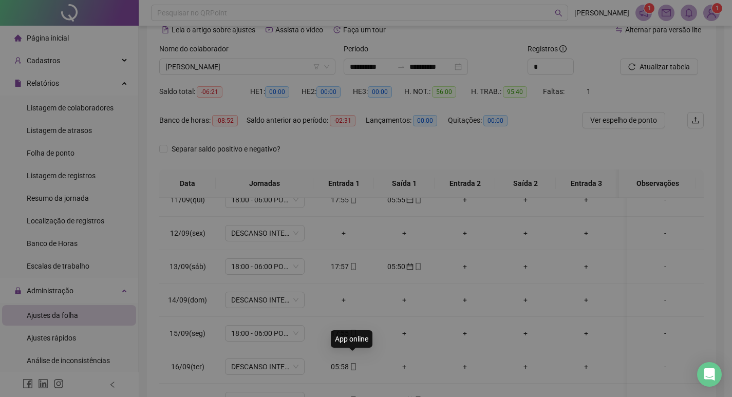
type input "**********"
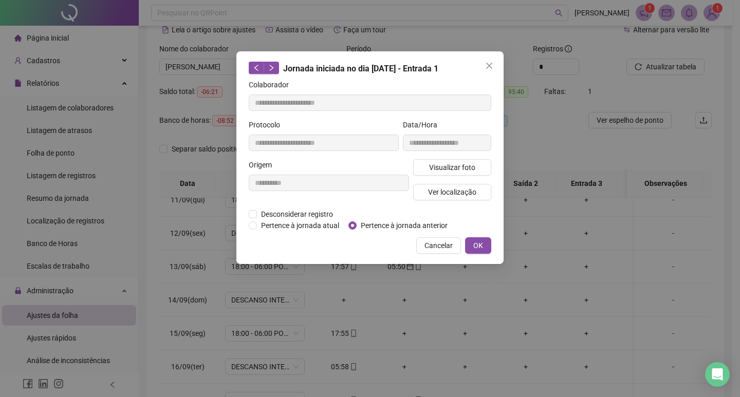
drag, startPoint x: 484, startPoint y: 241, endPoint x: 485, endPoint y: 272, distance: 31.4
click at [484, 241] on button "OK" at bounding box center [478, 245] width 26 height 16
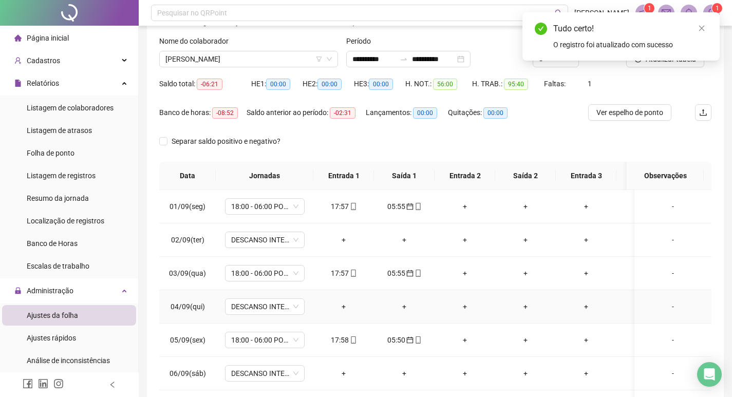
scroll to position [0, 0]
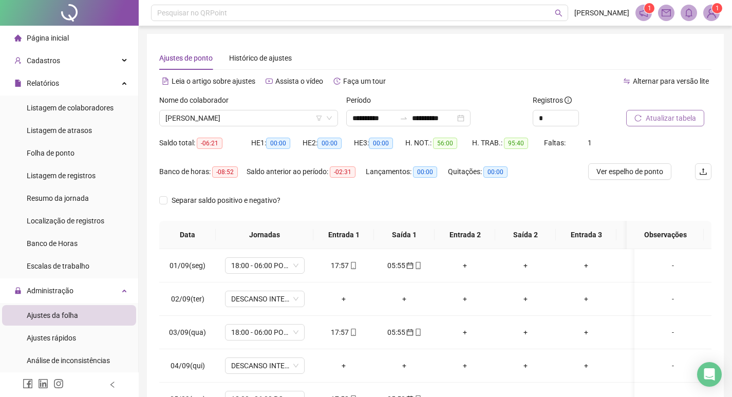
click at [642, 114] on button "Atualizar tabela" at bounding box center [665, 118] width 78 height 16
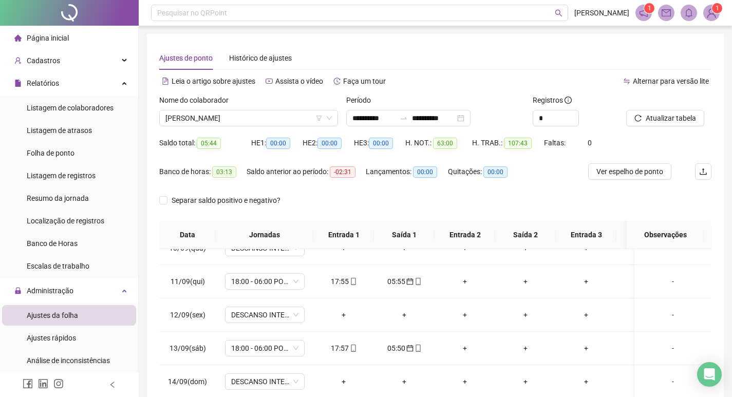
scroll to position [356, 0]
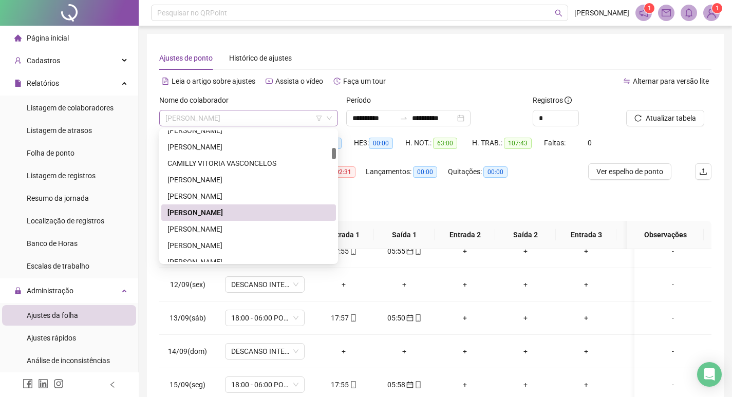
click at [264, 119] on span "CARLOS ANTONIO DE SOUZA" at bounding box center [248, 117] width 166 height 15
click at [263, 232] on div "CARLOS HENRIQUE DA SILVA" at bounding box center [248, 228] width 162 height 11
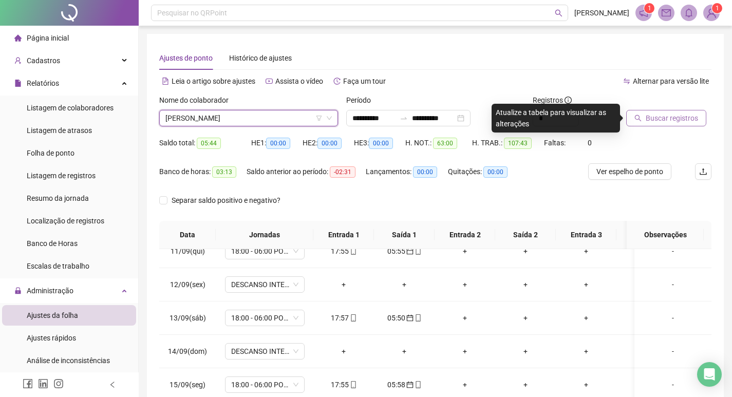
click at [668, 118] on span "Buscar registros" at bounding box center [672, 118] width 52 height 11
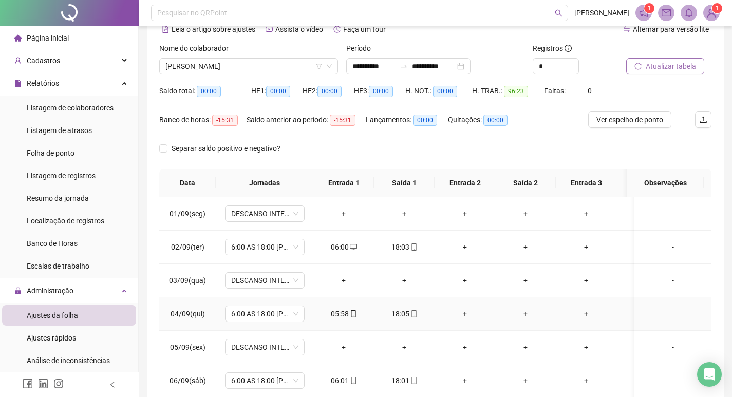
scroll to position [51, 0]
click at [263, 64] on span "CARLOS HENRIQUE DA SILVA" at bounding box center [248, 66] width 166 height 15
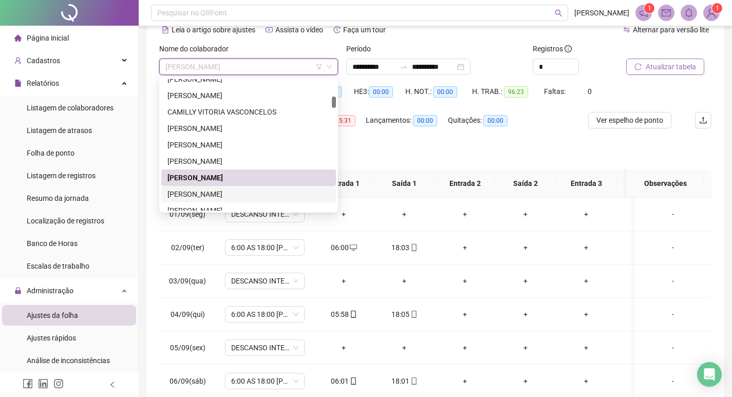
click at [269, 198] on div "CAROLINE CRISTINA PINHEIRO" at bounding box center [248, 194] width 162 height 11
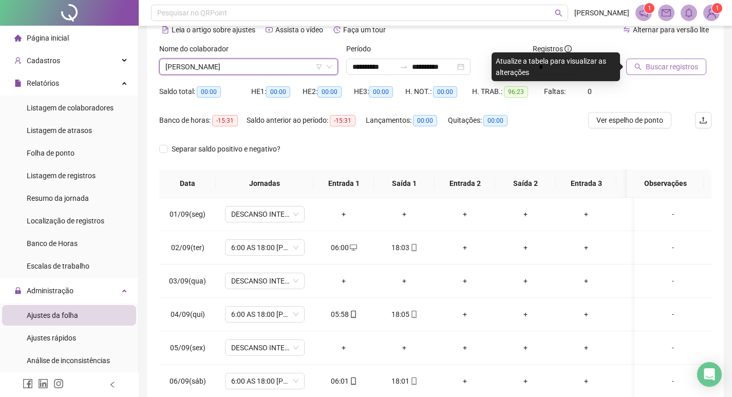
click at [654, 68] on span "Buscar registros" at bounding box center [672, 66] width 52 height 11
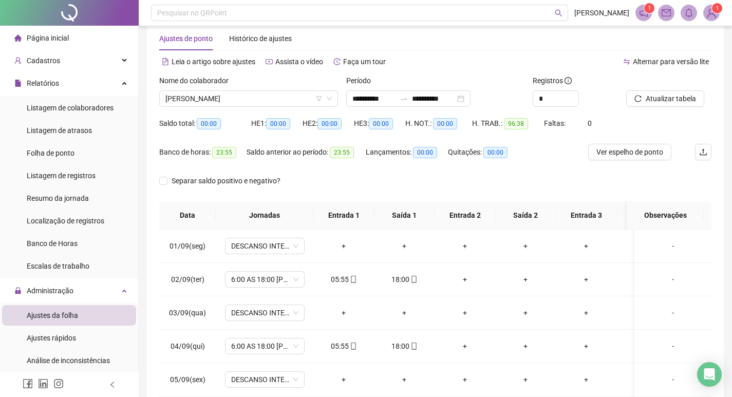
scroll to position [0, 0]
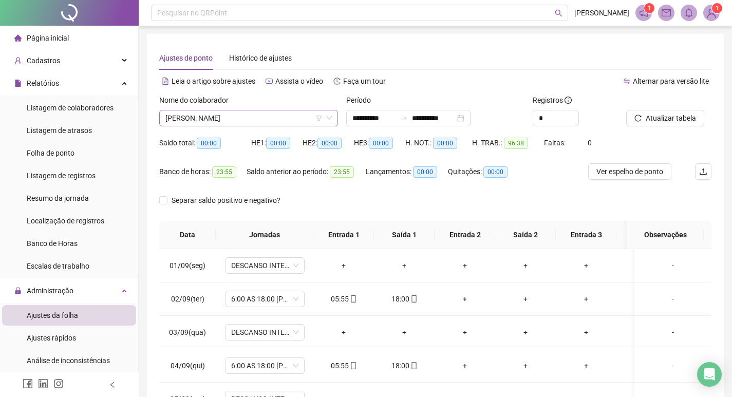
click at [263, 122] on span "CAROLINE CRISTINA PINHEIRO" at bounding box center [248, 117] width 166 height 15
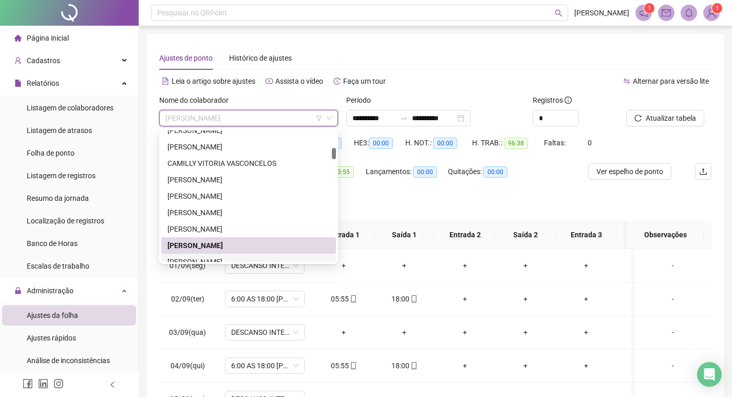
click at [242, 259] on div "CELIO SILVA NUNES" at bounding box center [248, 261] width 162 height 11
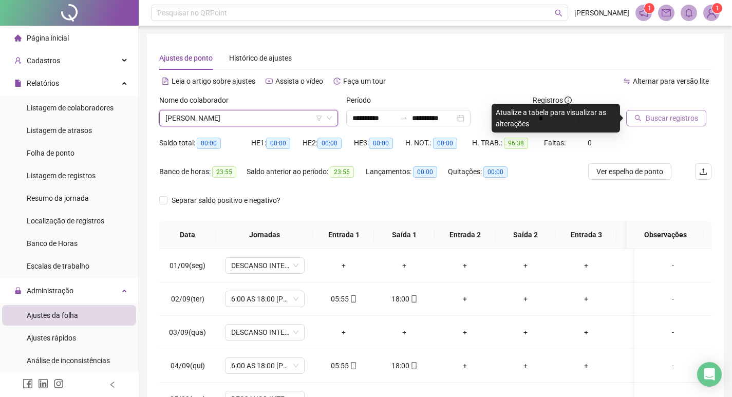
click at [666, 117] on span "Buscar registros" at bounding box center [672, 118] width 52 height 11
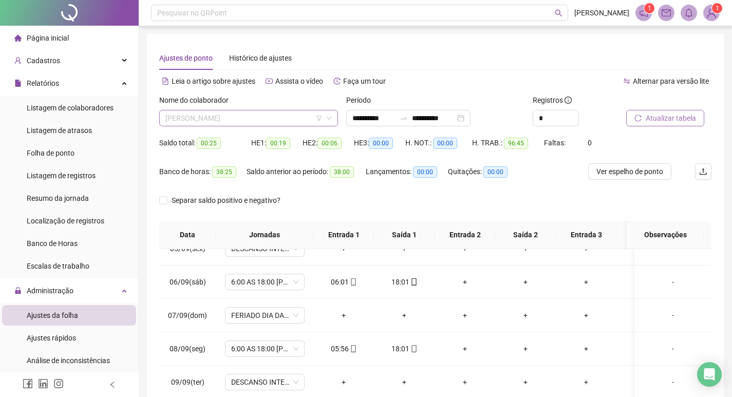
click at [268, 119] on span "CELIO SILVA NUNES" at bounding box center [248, 117] width 166 height 15
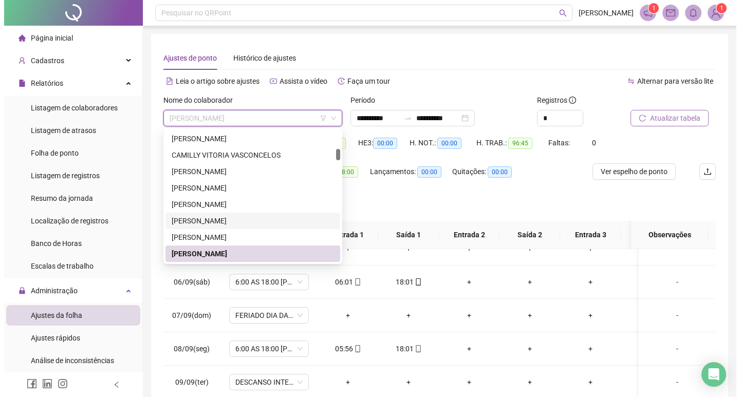
scroll to position [265, 0]
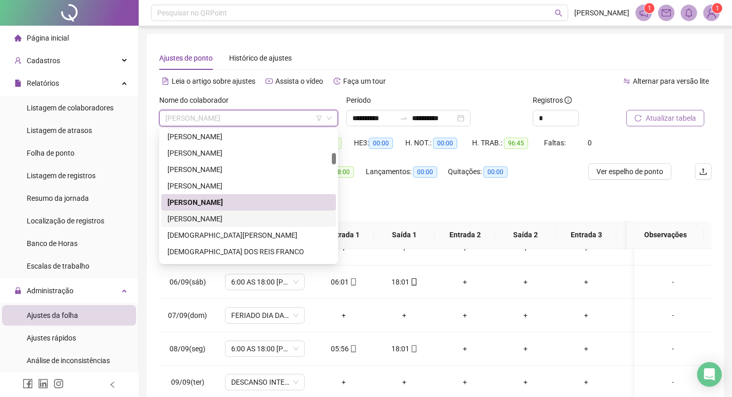
click at [260, 219] on div "CESAR AUGUSTO MOREIRA DA SILVA FILHO" at bounding box center [248, 218] width 162 height 11
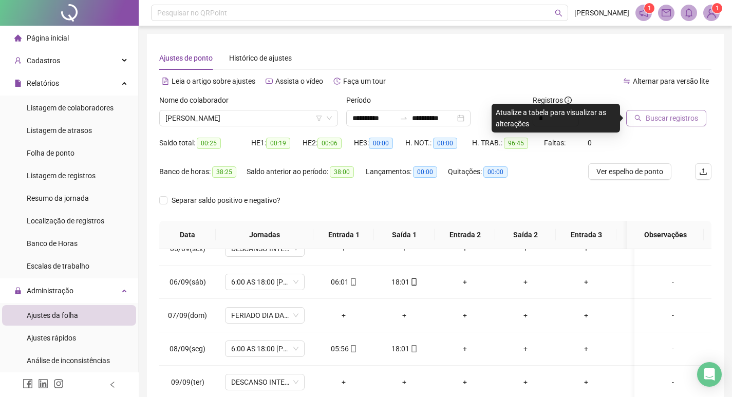
click at [672, 118] on span "Buscar registros" at bounding box center [672, 118] width 52 height 11
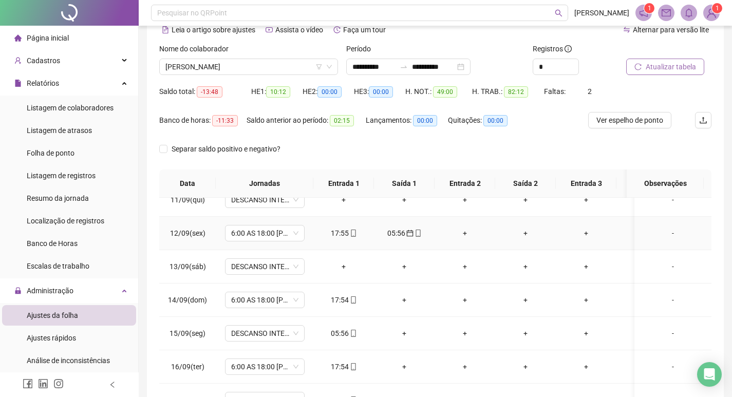
scroll to position [103, 0]
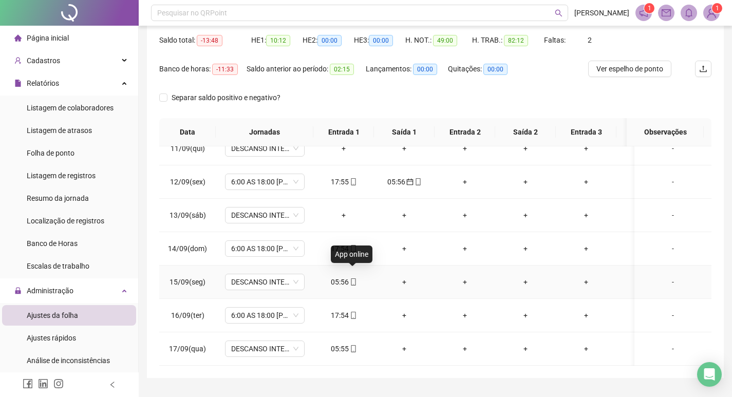
click at [352, 278] on icon "mobile" at bounding box center [353, 281] width 7 height 7
type input "**********"
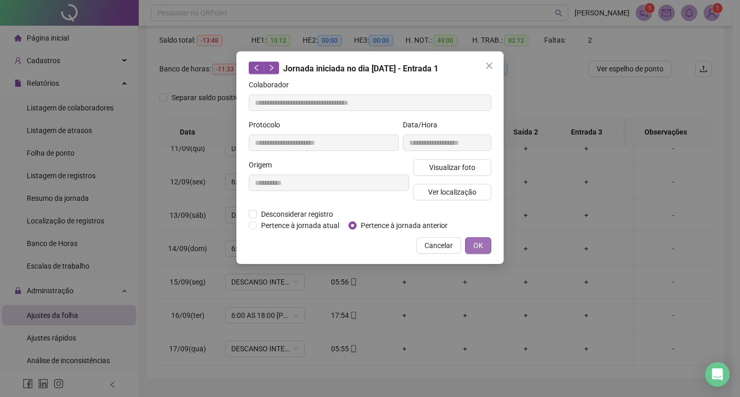
click at [483, 245] on button "OK" at bounding box center [478, 245] width 26 height 16
click at [481, 243] on span "OK" at bounding box center [478, 245] width 10 height 11
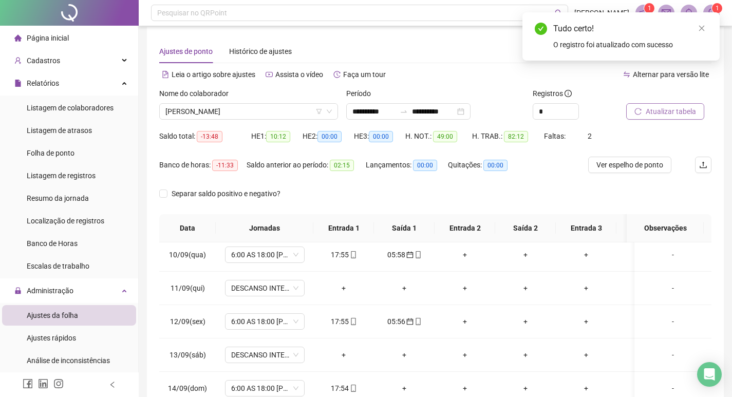
scroll to position [0, 0]
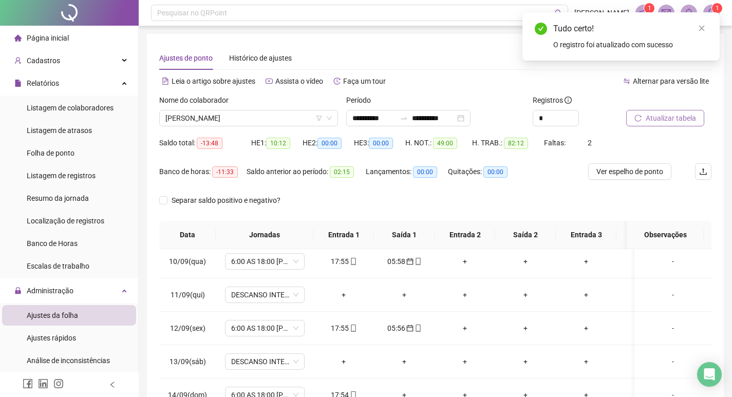
click at [666, 114] on span "Atualizar tabela" at bounding box center [671, 118] width 50 height 11
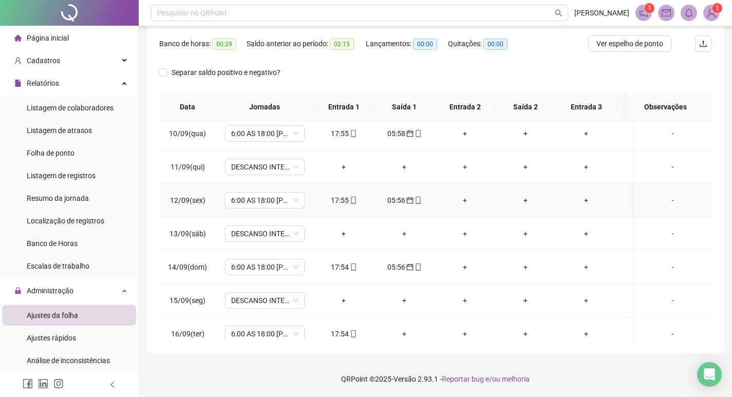
scroll to position [356, 0]
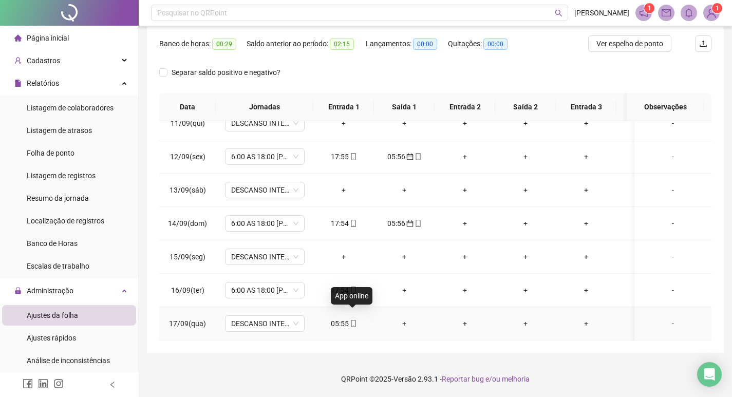
click at [351, 320] on icon "mobile" at bounding box center [353, 323] width 7 height 7
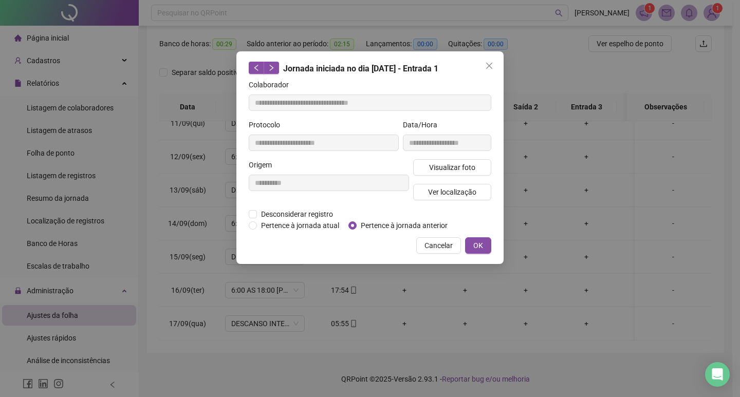
type input "**********"
click at [480, 242] on span "OK" at bounding box center [478, 245] width 10 height 11
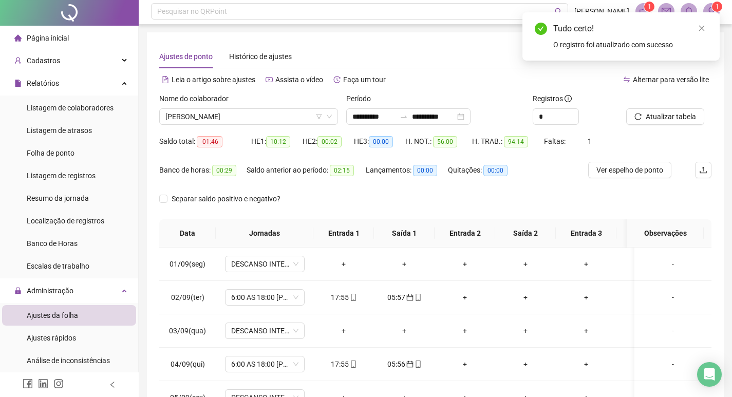
scroll to position [0, 0]
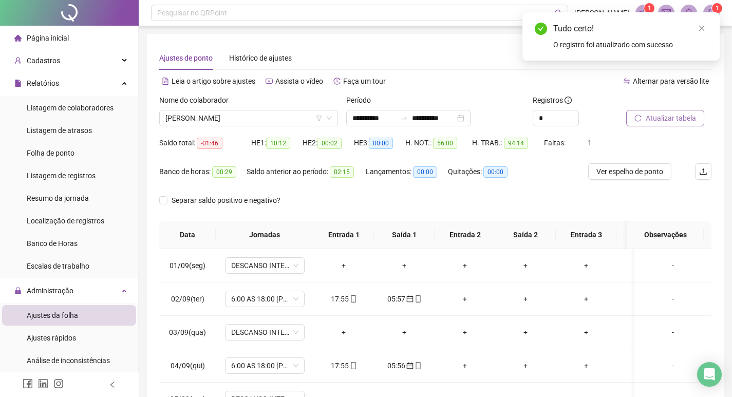
click at [665, 119] on span "Atualizar tabela" at bounding box center [671, 118] width 50 height 11
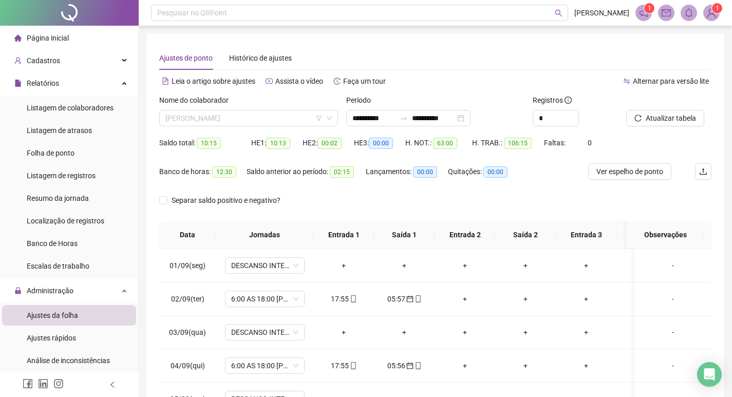
click at [299, 119] on span "CESAR AUGUSTO MOREIRA DA SILVA FILHO" at bounding box center [248, 117] width 166 height 15
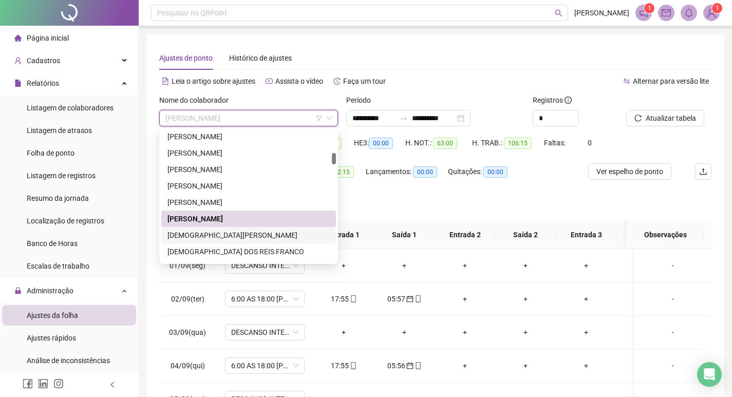
click at [232, 239] on div "CRISTIANA MARIA DE OLIVEIRA" at bounding box center [248, 235] width 162 height 11
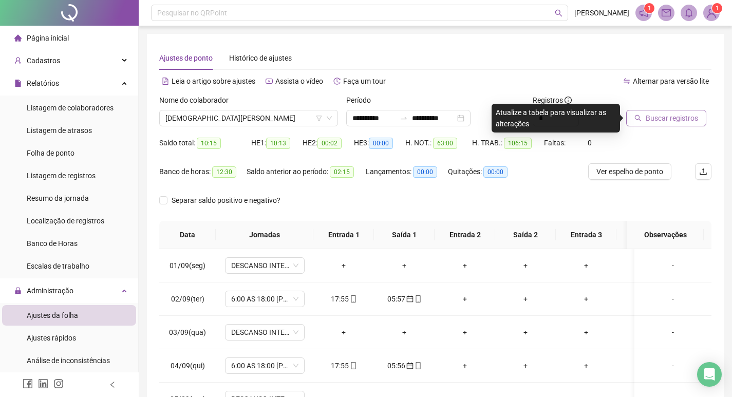
click at [680, 115] on span "Buscar registros" at bounding box center [672, 118] width 52 height 11
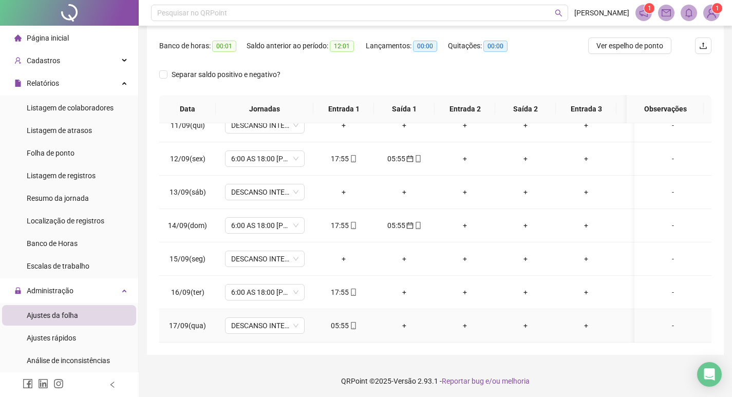
scroll to position [128, 0]
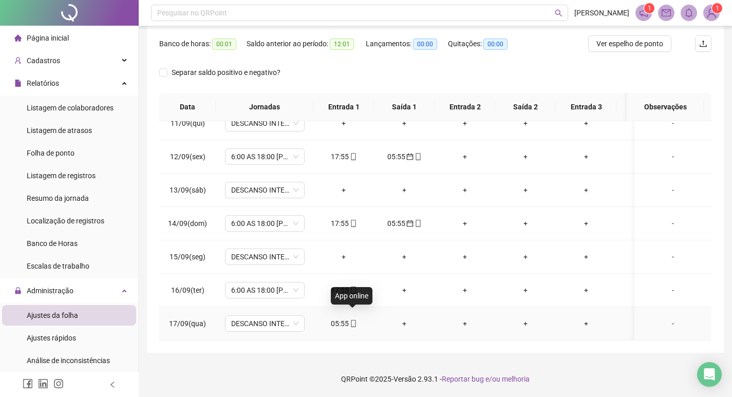
click at [351, 320] on icon "mobile" at bounding box center [353, 323] width 5 height 7
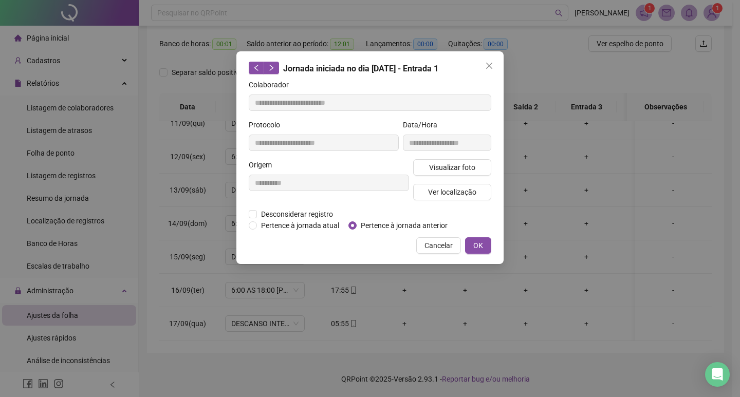
type input "**********"
drag, startPoint x: 471, startPoint y: 239, endPoint x: 492, endPoint y: 259, distance: 29.1
click at [472, 239] on button "OK" at bounding box center [478, 245] width 26 height 16
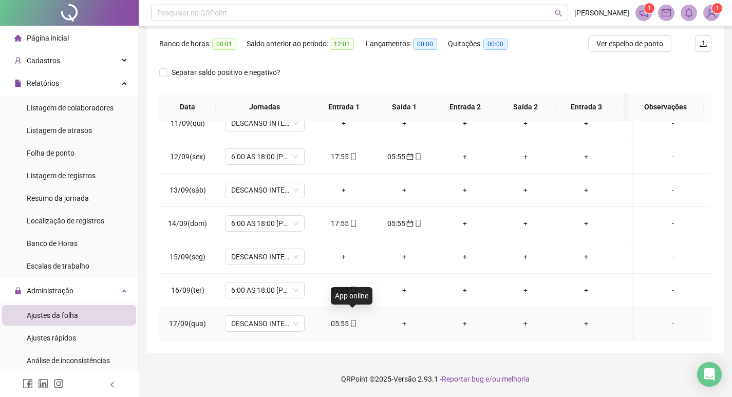
click at [354, 320] on icon "mobile" at bounding box center [353, 323] width 7 height 7
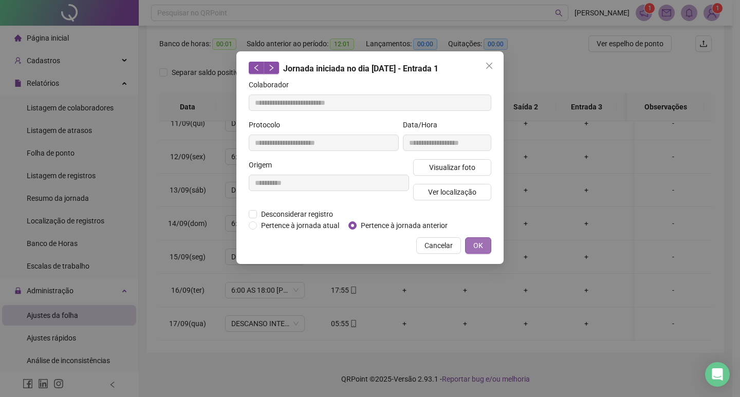
click at [474, 237] on button "OK" at bounding box center [478, 245] width 26 height 16
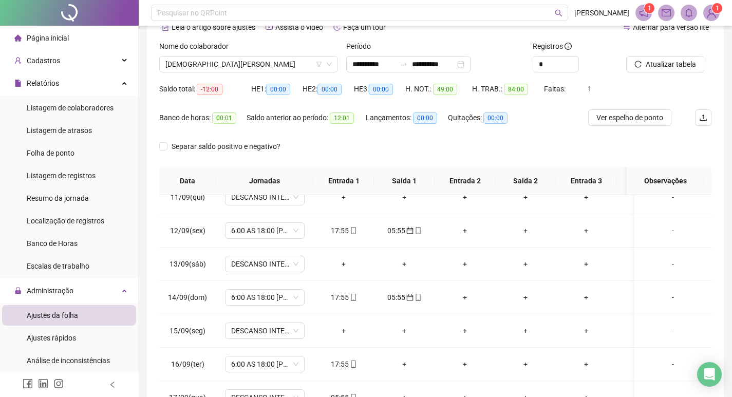
scroll to position [0, 0]
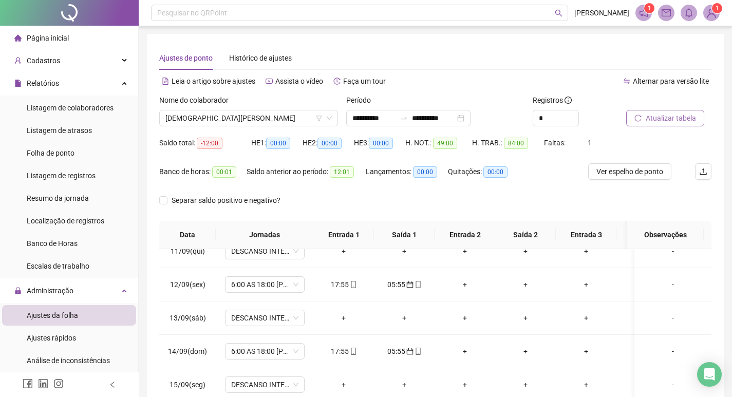
click at [635, 116] on icon "reload" at bounding box center [637, 118] width 7 height 7
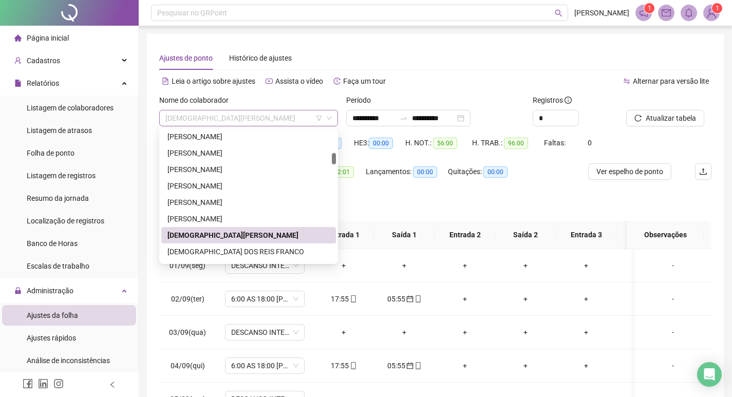
click at [273, 121] on span "CRISTIANA MARIA DE OLIVEIRA" at bounding box center [248, 117] width 166 height 15
click at [287, 251] on div "CRISTIANE DOS REIS FRANCO" at bounding box center [248, 251] width 162 height 11
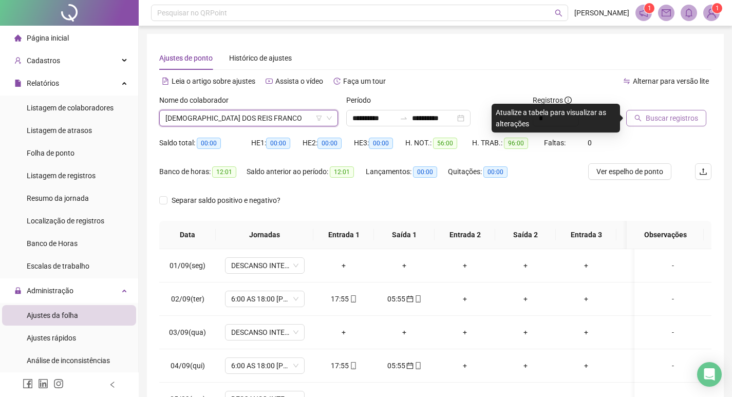
click at [654, 118] on span "Buscar registros" at bounding box center [672, 118] width 52 height 11
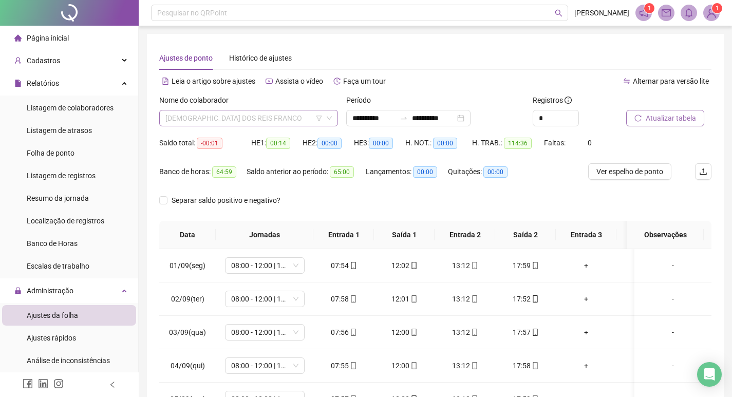
click at [263, 122] on span "CRISTIANE DOS REIS FRANCO" at bounding box center [248, 117] width 166 height 15
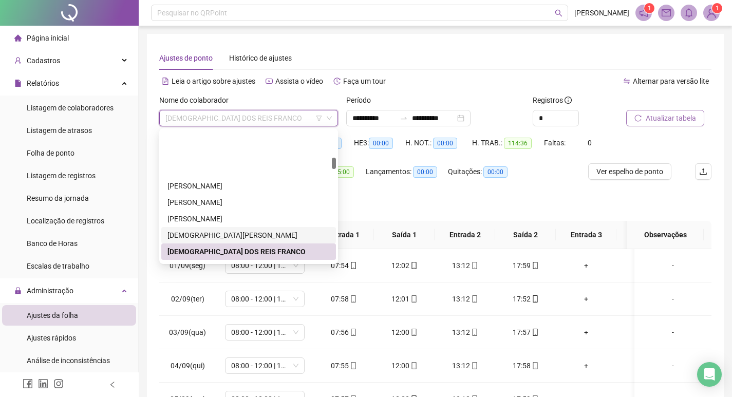
scroll to position [368, 0]
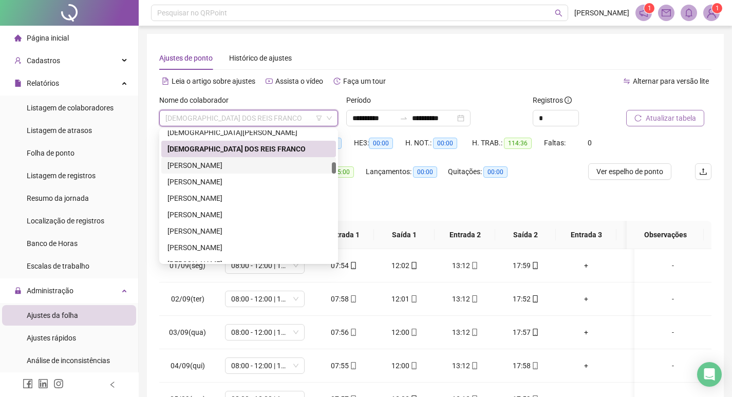
click at [245, 162] on div "DANIELLE DE JESUS MELLO" at bounding box center [248, 165] width 162 height 11
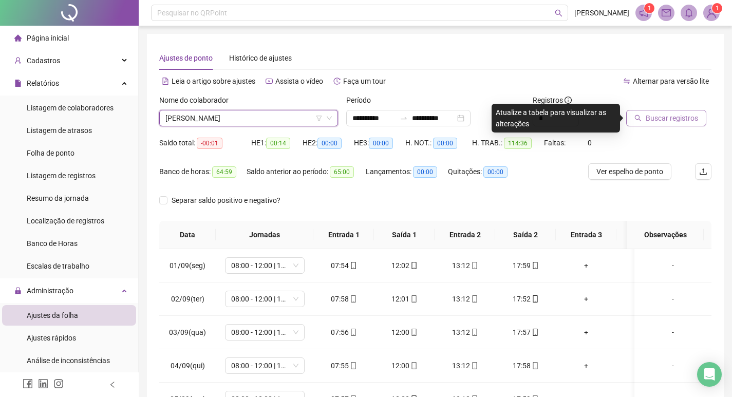
click at [652, 114] on span "Buscar registros" at bounding box center [672, 118] width 52 height 11
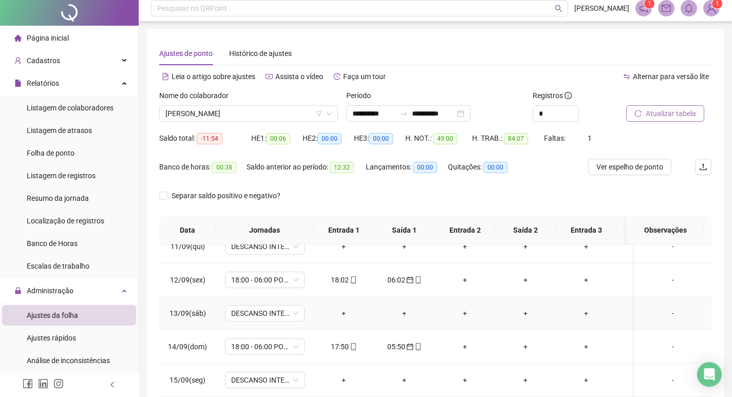
scroll to position [0, 0]
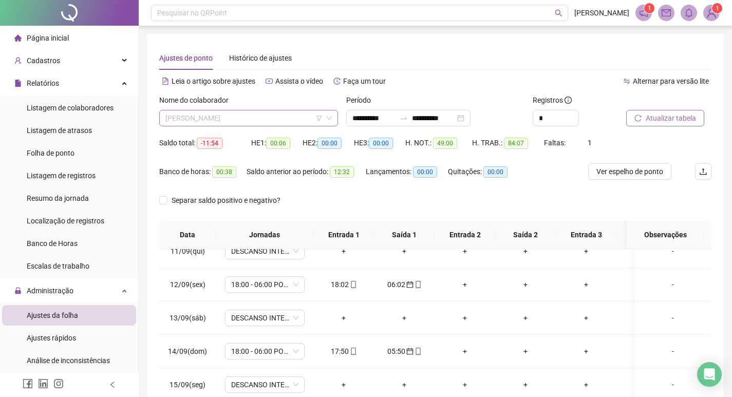
click at [258, 118] on span "DANIELLE DE JESUS MELLO" at bounding box center [248, 117] width 166 height 15
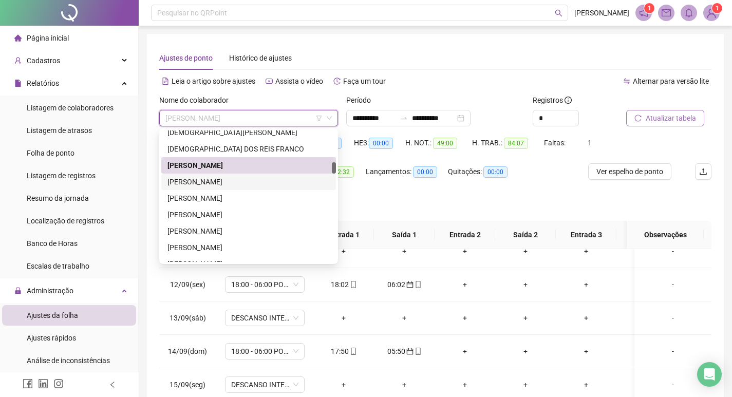
click at [261, 185] on div "DAVID JORDAO DE OLIVEIRA" at bounding box center [248, 181] width 162 height 11
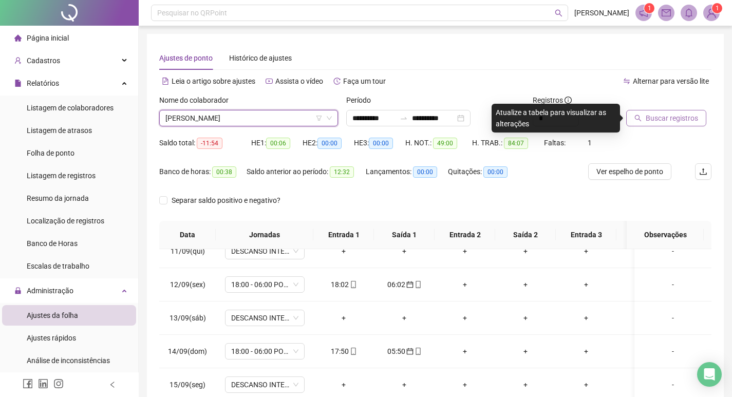
click at [643, 117] on button "Buscar registros" at bounding box center [666, 118] width 80 height 16
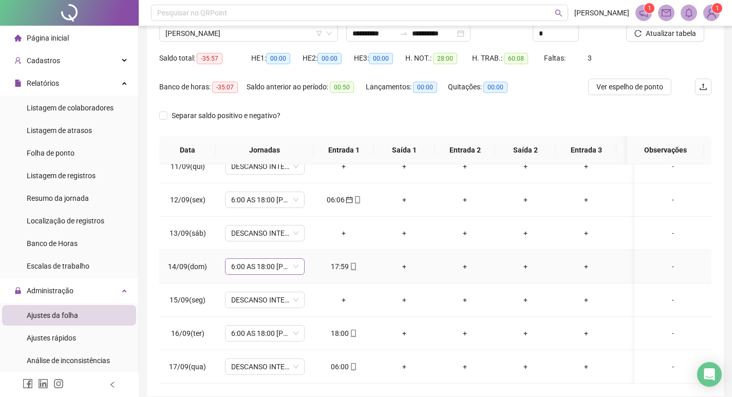
scroll to position [103, 0]
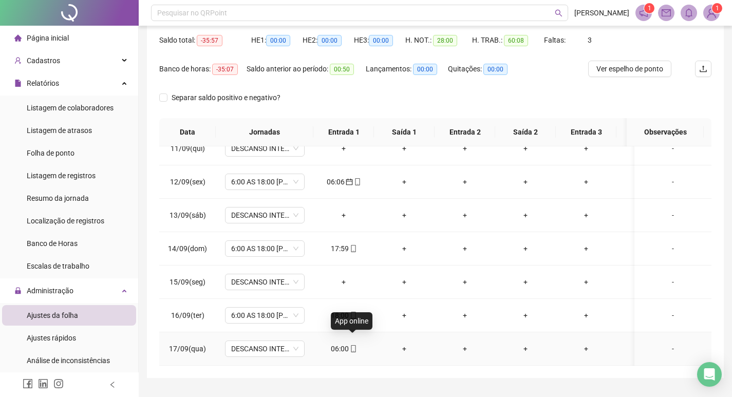
click at [351, 345] on icon "mobile" at bounding box center [353, 348] width 5 height 7
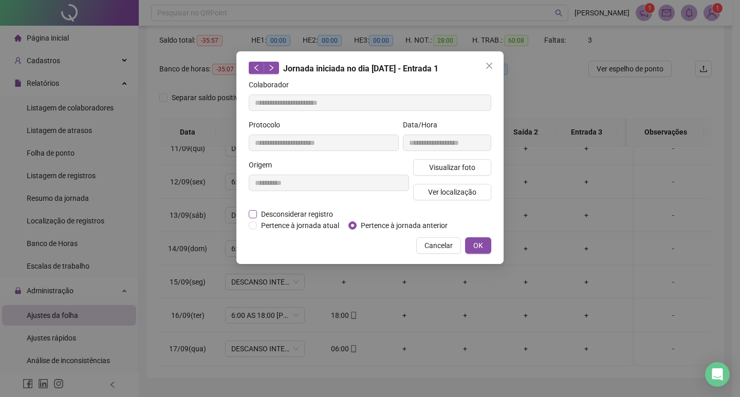
type input "**********"
click at [476, 242] on button "OK" at bounding box center [478, 245] width 26 height 16
click at [483, 249] on button "OK" at bounding box center [478, 245] width 26 height 16
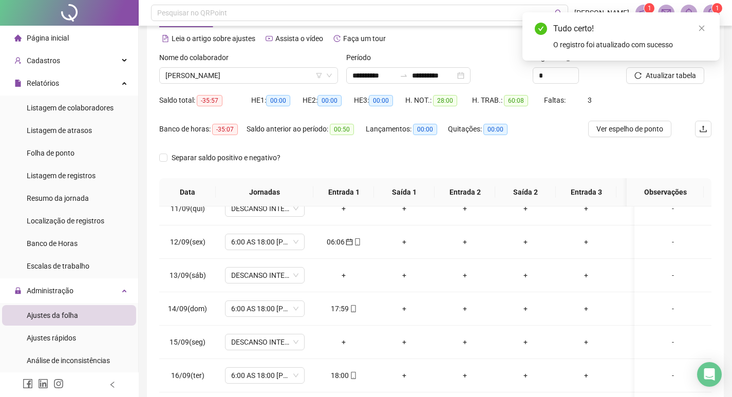
scroll to position [0, 0]
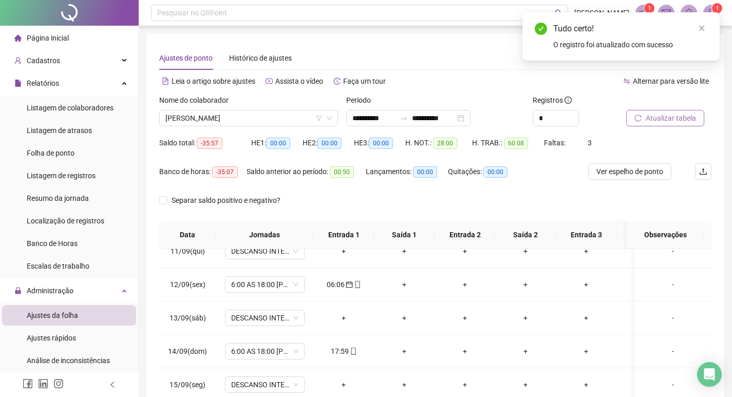
click at [671, 115] on span "Atualizar tabela" at bounding box center [671, 118] width 50 height 11
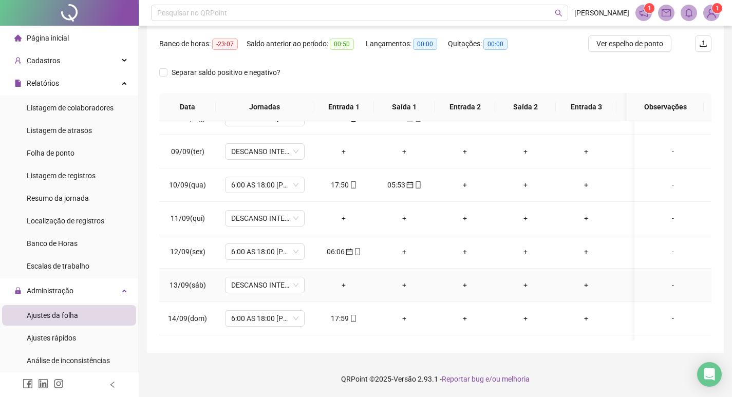
scroll to position [305, 0]
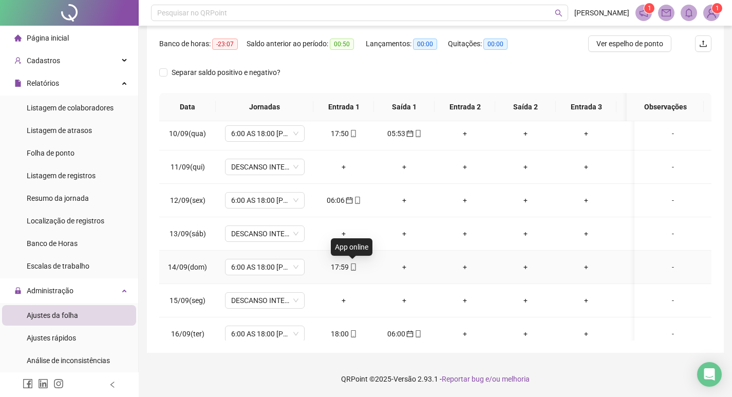
click at [354, 267] on icon "mobile" at bounding box center [353, 267] width 7 height 7
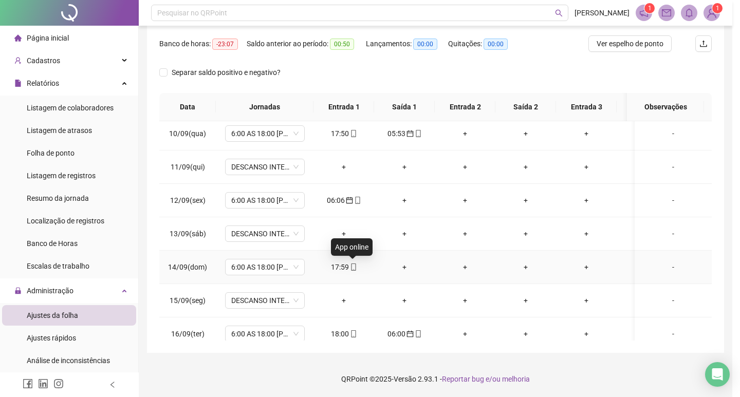
type input "**********"
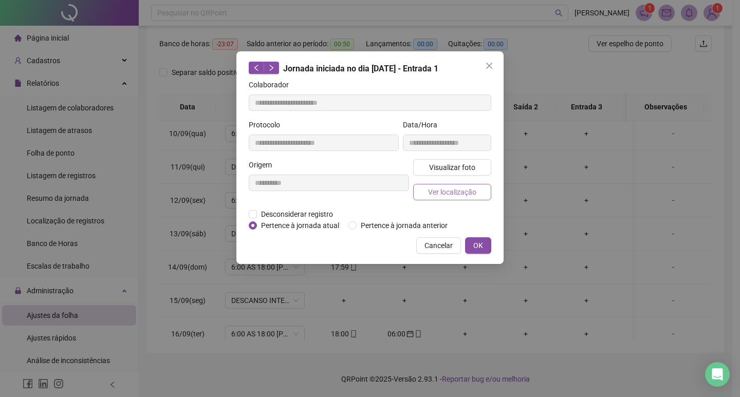
click at [434, 188] on span "Ver localização" at bounding box center [452, 191] width 48 height 11
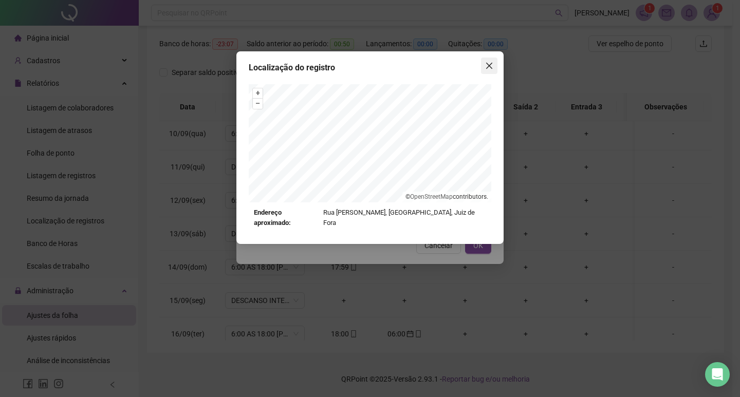
click at [489, 67] on icon "close" at bounding box center [489, 66] width 8 height 8
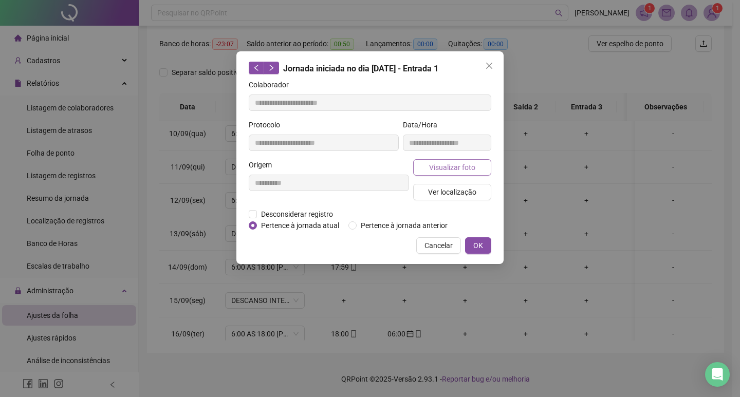
click at [438, 162] on span "Visualizar foto" at bounding box center [452, 167] width 46 height 11
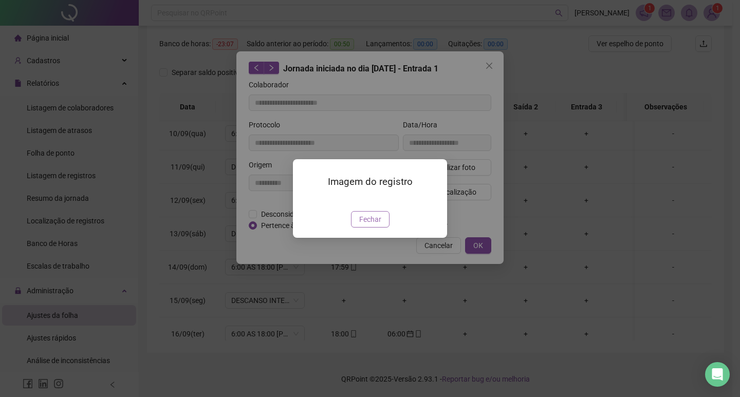
click at [379, 225] on span "Fechar" at bounding box center [370, 219] width 22 height 11
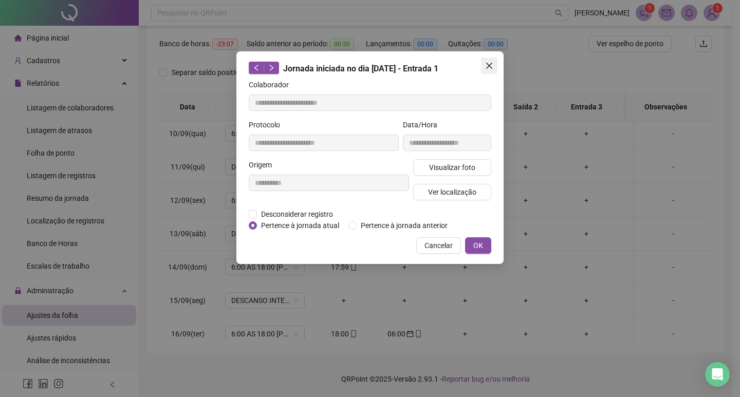
click at [493, 64] on icon "close" at bounding box center [489, 66] width 8 height 8
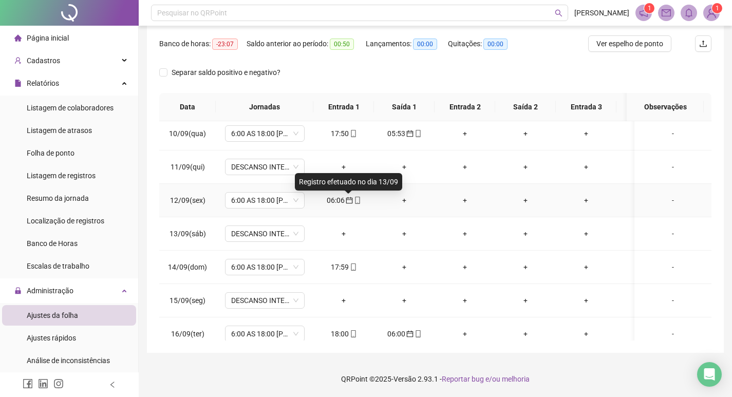
click at [348, 202] on icon "calendar" at bounding box center [349, 200] width 7 height 7
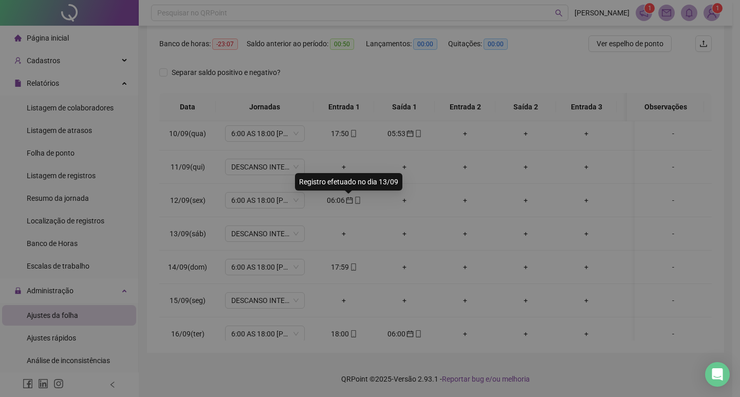
type input "**********"
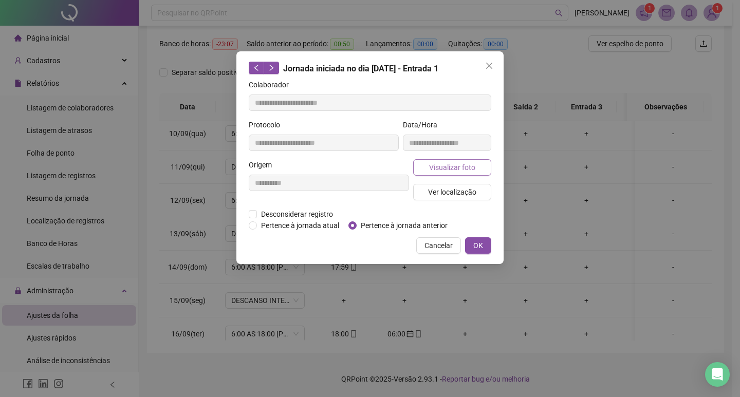
click at [427, 170] on button "Visualizar foto" at bounding box center [452, 167] width 78 height 16
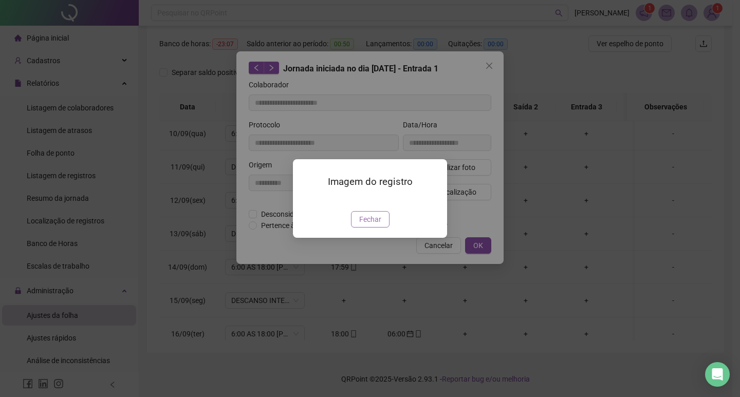
click at [377, 225] on span "Fechar" at bounding box center [370, 219] width 22 height 11
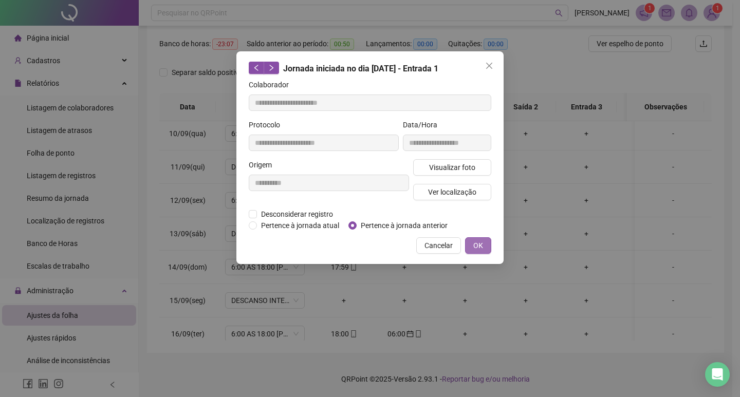
click at [480, 247] on span "OK" at bounding box center [478, 245] width 10 height 11
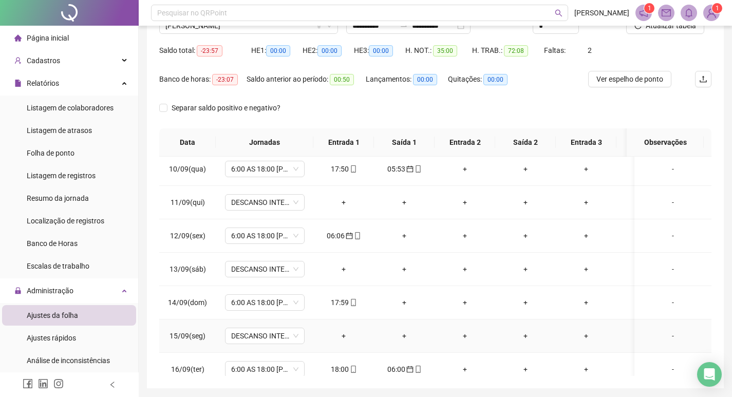
scroll to position [77, 0]
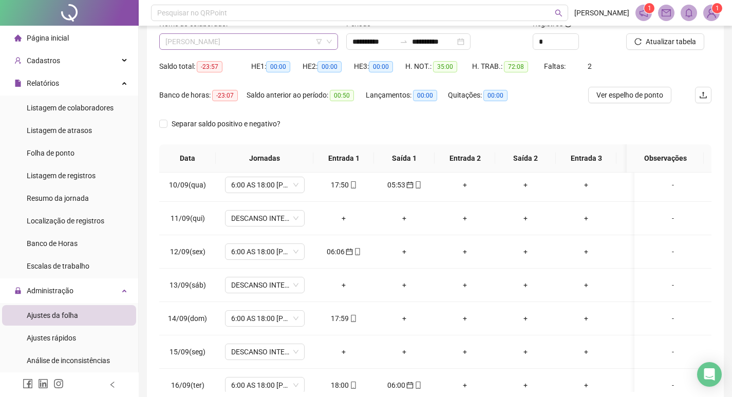
click at [277, 39] on span "DAVID JORDAO DE OLIVEIRA" at bounding box center [248, 41] width 166 height 15
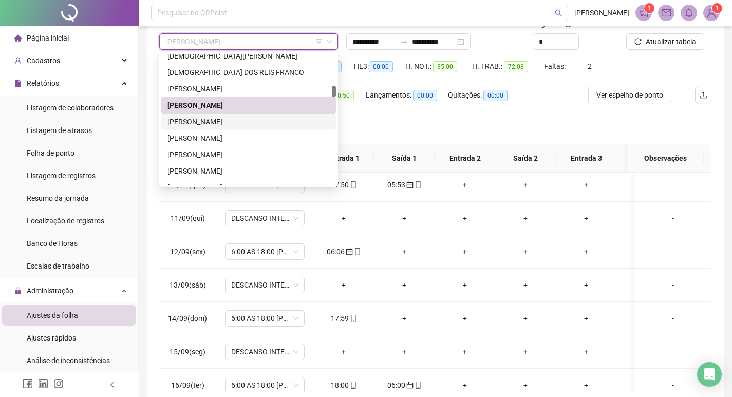
click at [283, 118] on div "DAVI RODRIGUES DOS SANTOS" at bounding box center [248, 121] width 162 height 11
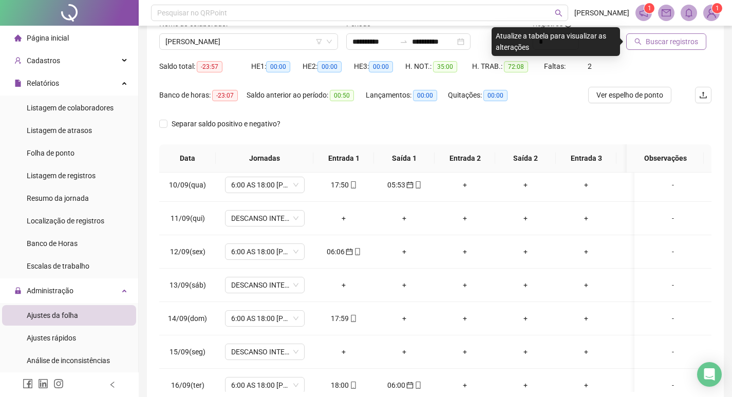
click at [679, 38] on span "Buscar registros" at bounding box center [672, 41] width 52 height 11
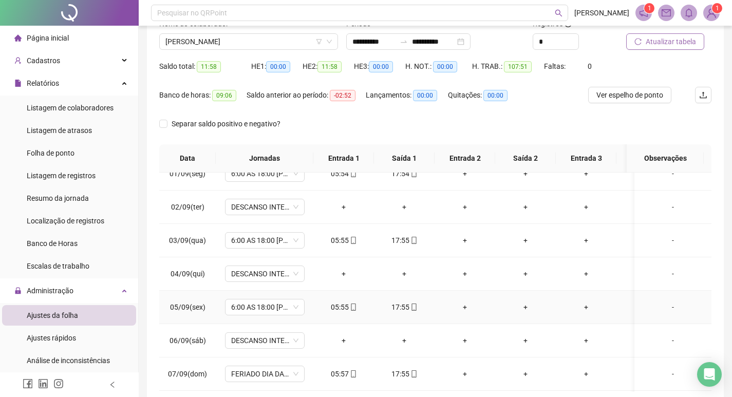
scroll to position [0, 0]
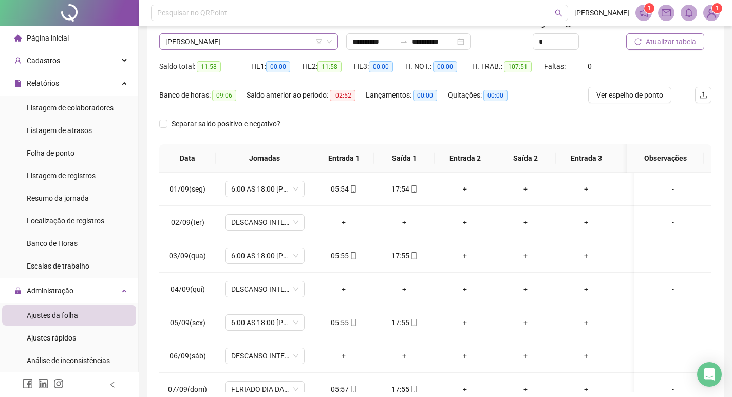
click at [269, 40] on span "DAVI RODRIGUES DOS SANTOS" at bounding box center [248, 41] width 166 height 15
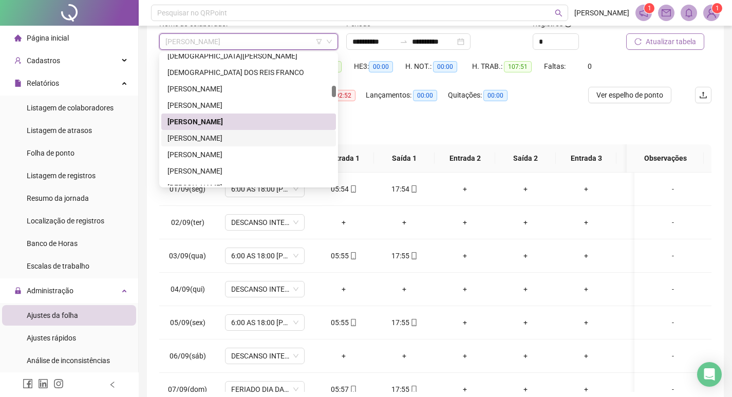
click at [236, 139] on div "DIANA MARA DE OLIVEIRA" at bounding box center [248, 138] width 162 height 11
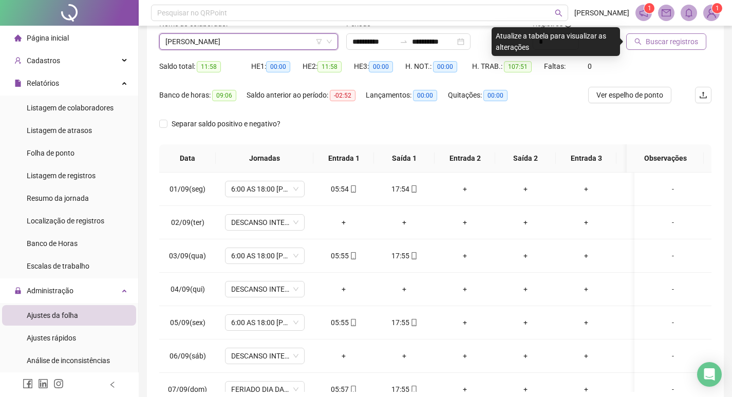
click at [668, 36] on span "Buscar registros" at bounding box center [672, 41] width 52 height 11
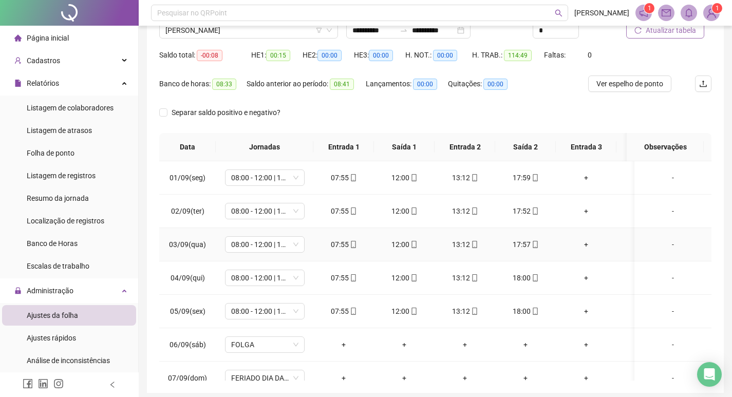
scroll to position [77, 0]
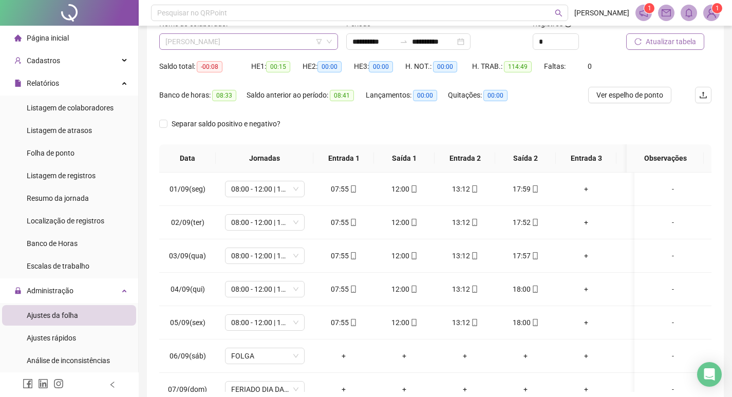
click at [255, 36] on span "DIANA MARA DE OLIVEIRA" at bounding box center [248, 41] width 166 height 15
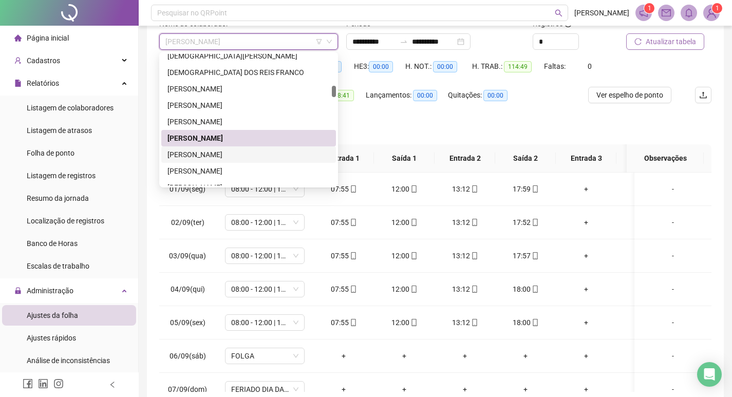
click at [254, 159] on div "DIOGO CABRAL DA SILVA" at bounding box center [248, 154] width 162 height 11
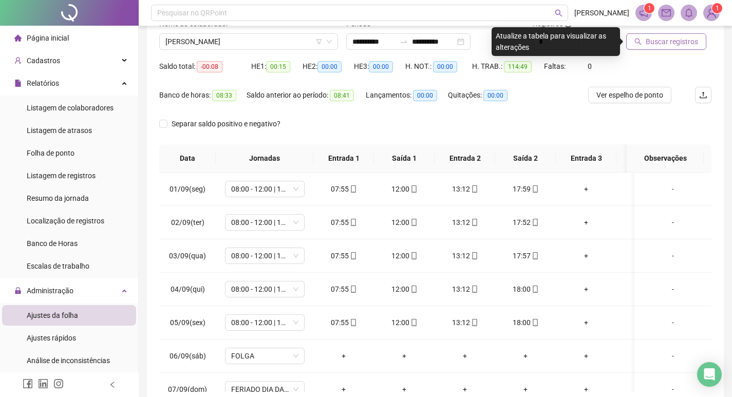
click at [649, 38] on span "Buscar registros" at bounding box center [672, 41] width 52 height 11
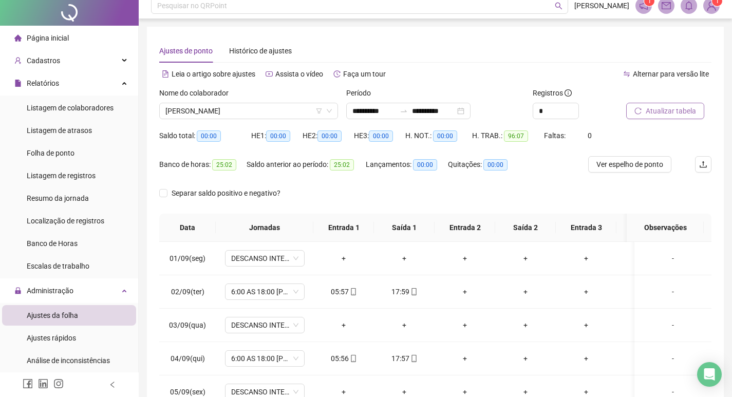
scroll to position [0, 0]
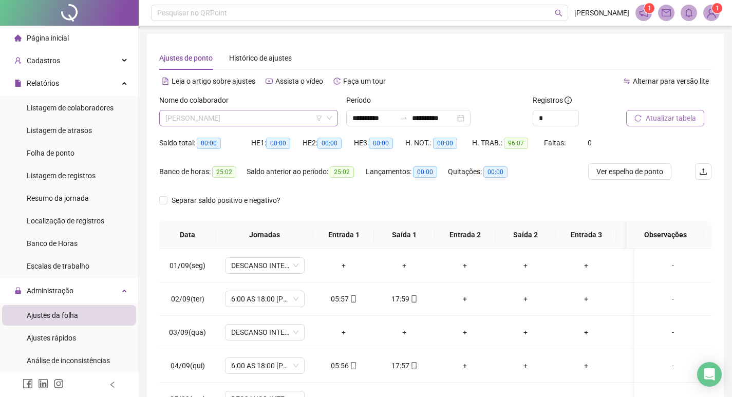
click at [267, 117] on span "DIOGO CABRAL DA SILVA" at bounding box center [248, 117] width 166 height 15
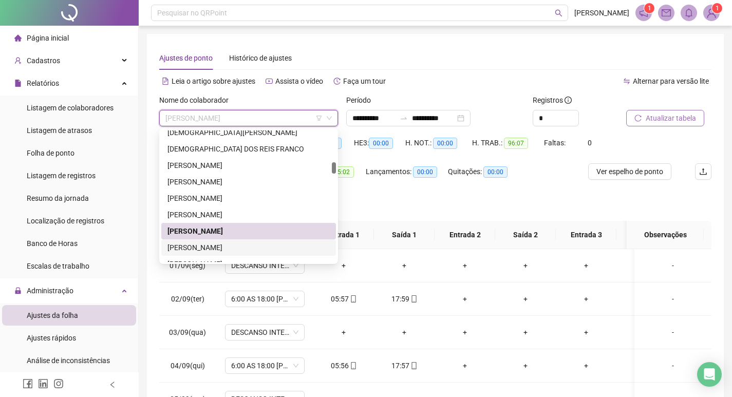
click at [259, 241] on div "ELIANE AZEVEDO PINTO" at bounding box center [248, 247] width 175 height 16
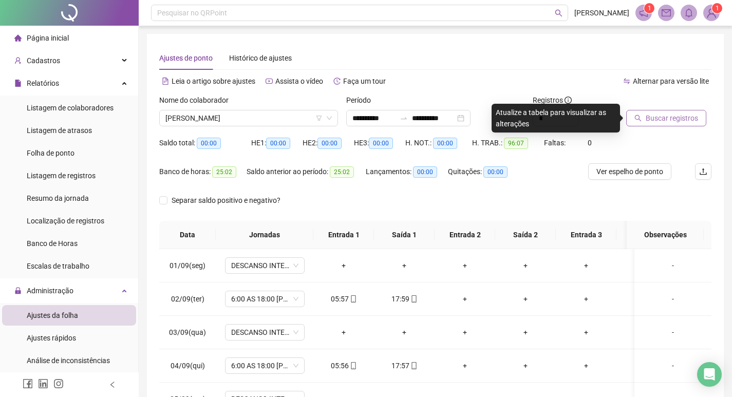
click at [642, 116] on button "Buscar registros" at bounding box center [666, 118] width 80 height 16
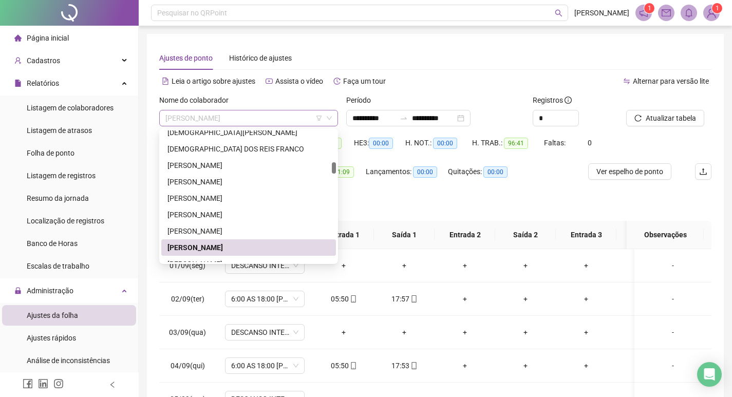
click at [242, 118] on span "ELIANE AZEVEDO PINTO" at bounding box center [248, 117] width 166 height 15
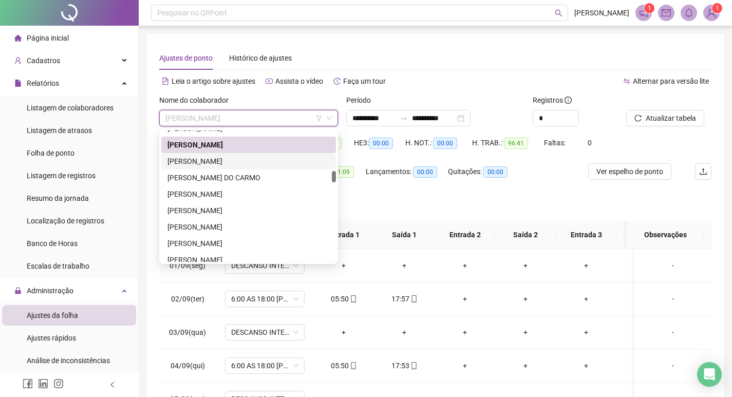
click at [225, 162] on div "EMILIA APARECIDA FARIA" at bounding box center [248, 161] width 162 height 11
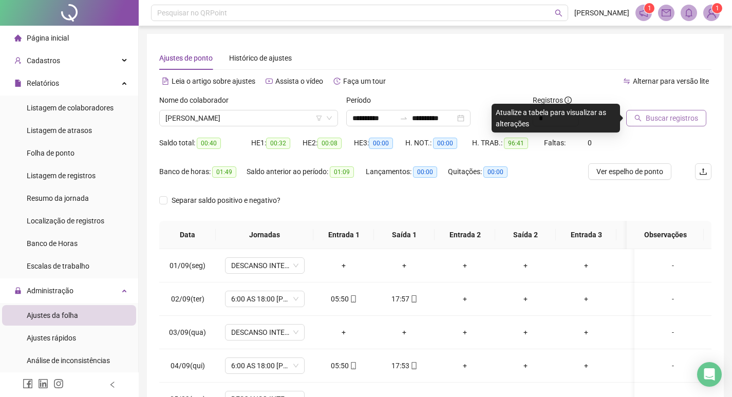
click at [662, 117] on span "Buscar registros" at bounding box center [672, 118] width 52 height 11
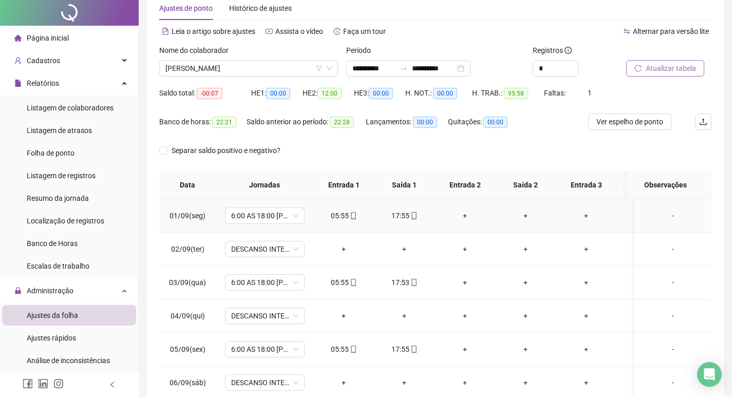
scroll to position [0, 0]
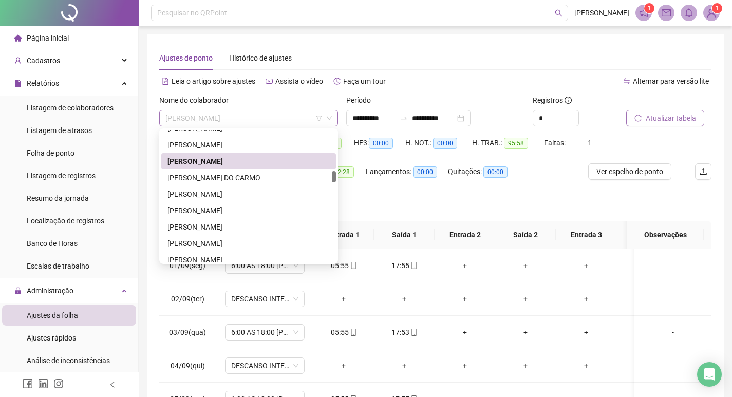
click at [267, 113] on span "EMILIA APARECIDA FARIA" at bounding box center [248, 117] width 166 height 15
click at [263, 179] on div "FABIO VINICIUS DO CARMO" at bounding box center [248, 177] width 162 height 11
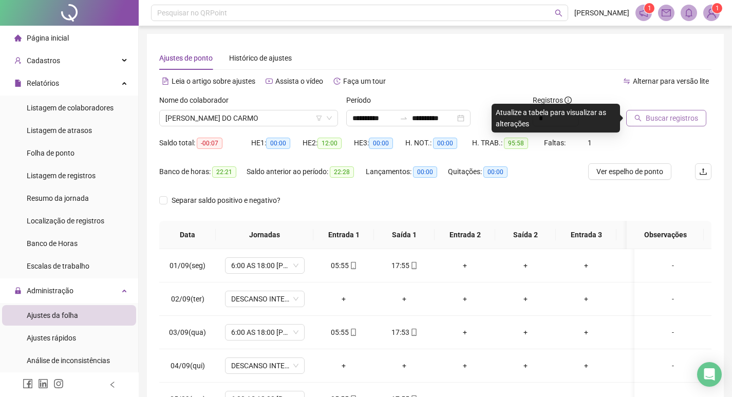
click at [650, 114] on span "Buscar registros" at bounding box center [672, 118] width 52 height 11
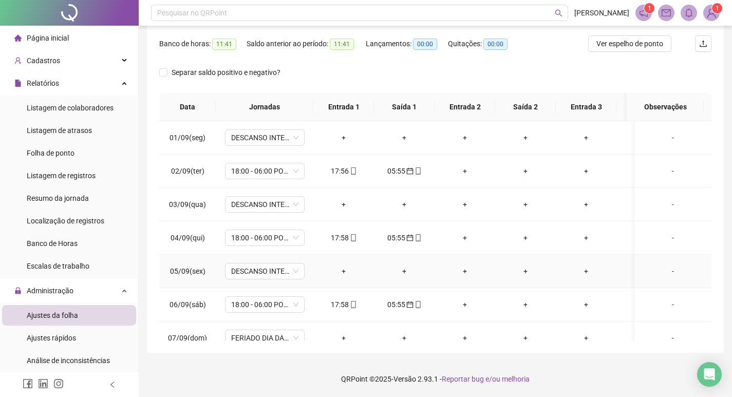
scroll to position [65, 0]
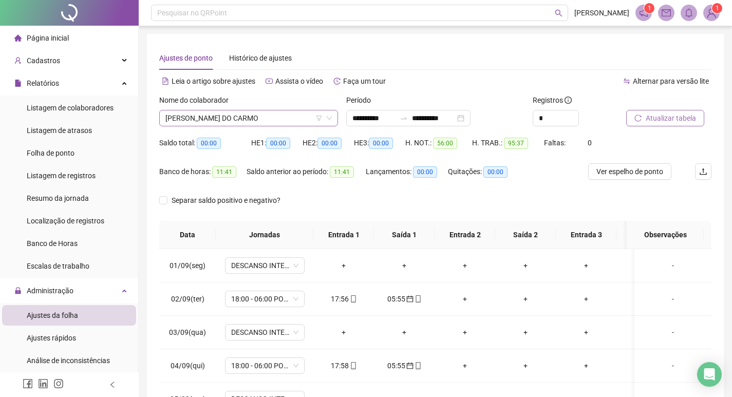
click at [270, 117] on span "FABIO VINICIUS DO CARMO" at bounding box center [248, 117] width 166 height 15
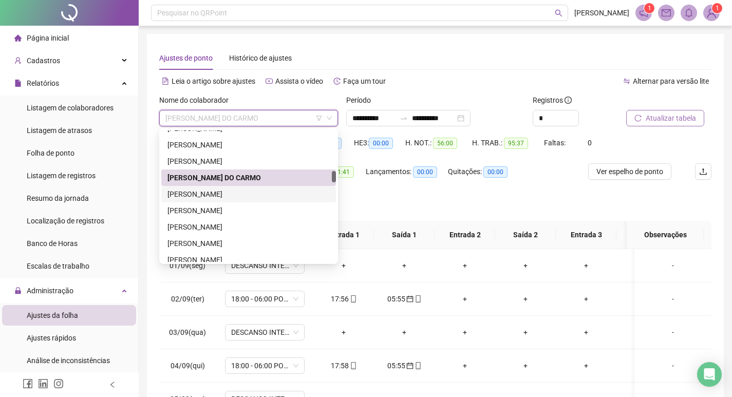
click at [262, 192] on div "GABRIEL HONORATO DE CARVALHO" at bounding box center [248, 194] width 162 height 11
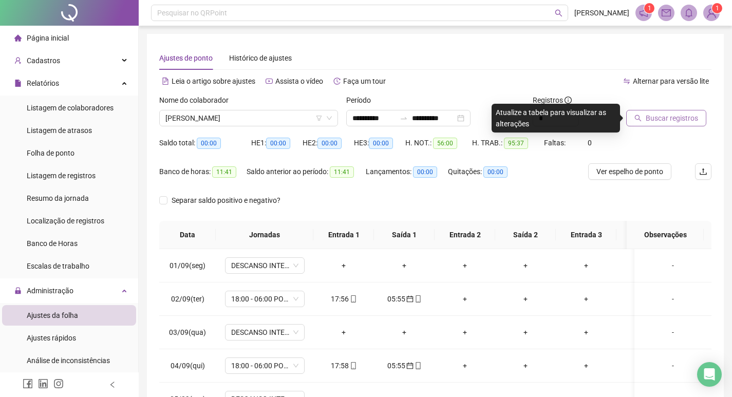
click at [672, 111] on button "Buscar registros" at bounding box center [666, 118] width 80 height 16
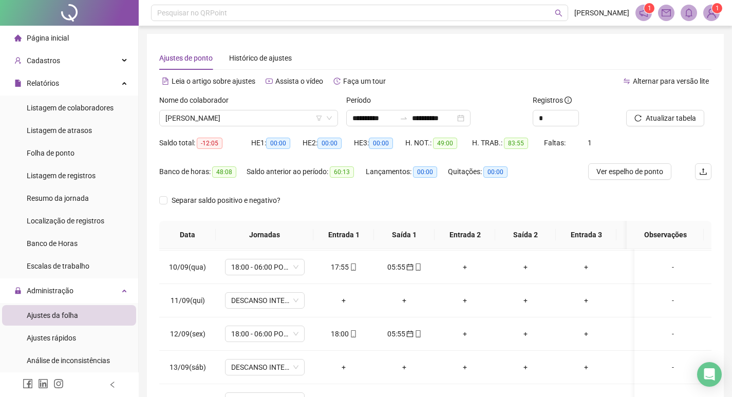
scroll to position [356, 0]
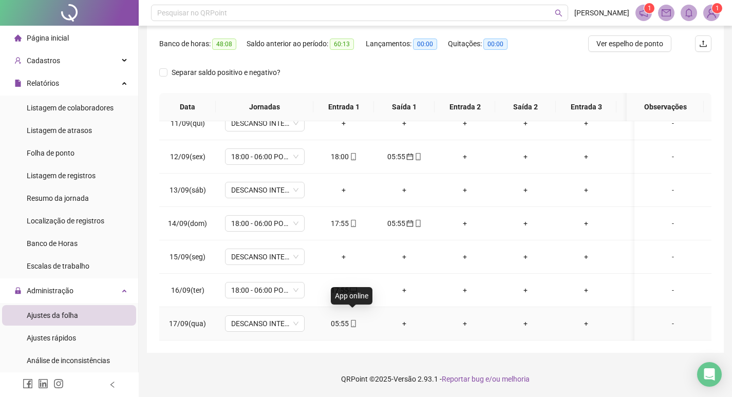
click at [352, 320] on icon "mobile" at bounding box center [353, 323] width 7 height 7
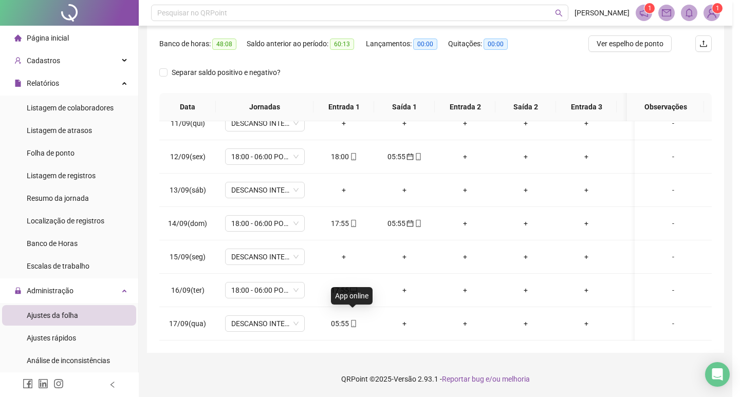
type input "**********"
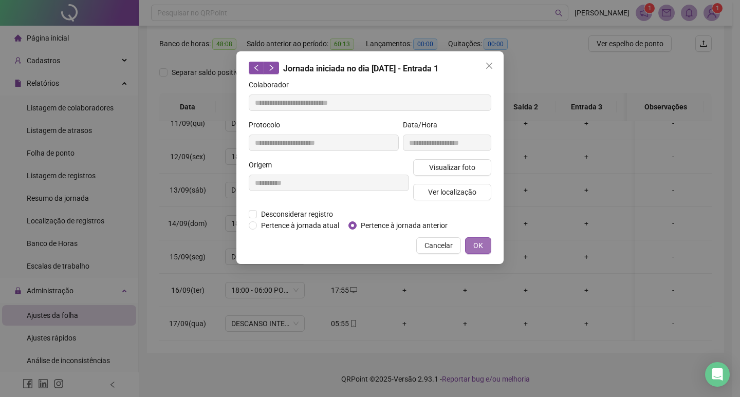
click at [480, 242] on span "OK" at bounding box center [478, 245] width 10 height 11
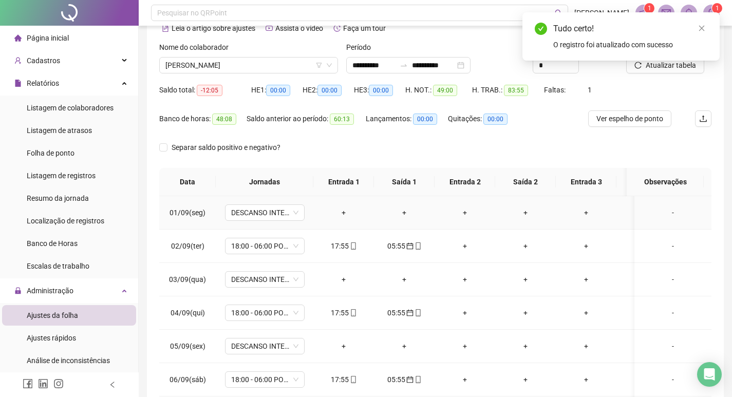
scroll to position [0, 0]
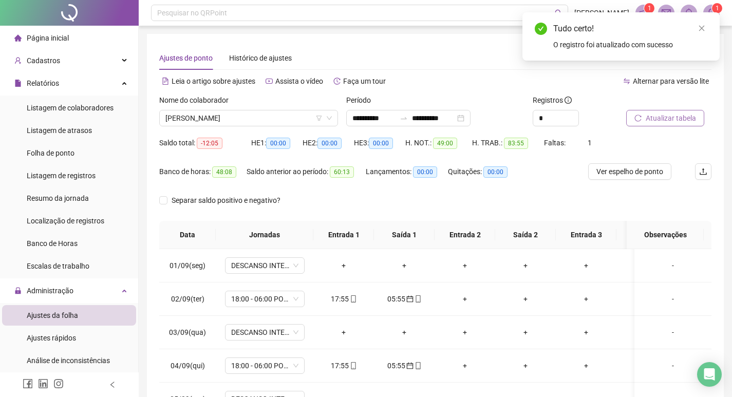
drag, startPoint x: 647, startPoint y: 115, endPoint x: 646, endPoint y: 121, distance: 6.2
click at [646, 121] on span "Atualizar tabela" at bounding box center [671, 118] width 50 height 11
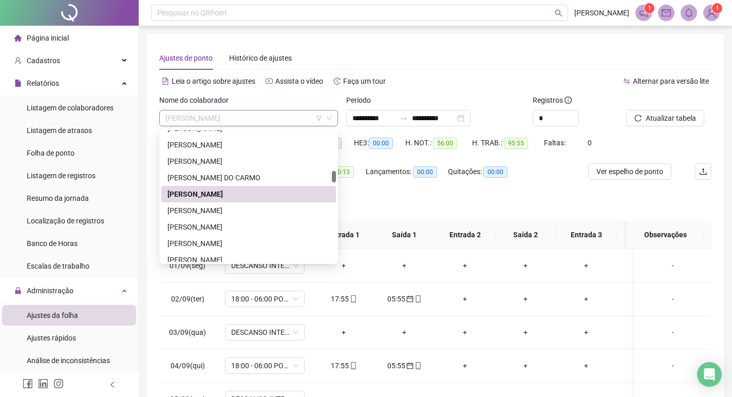
click at [287, 119] on span "GABRIEL HONORATO DE CARVALHO" at bounding box center [248, 117] width 166 height 15
click at [274, 209] on div "GABRIEL SEBASTIAO DE OLIVEIRA" at bounding box center [248, 210] width 162 height 11
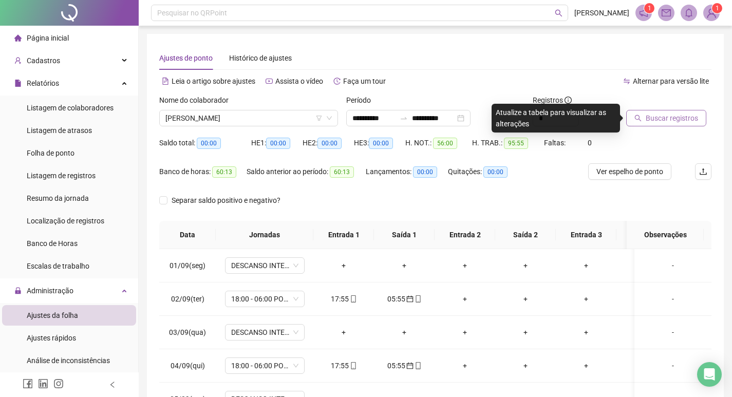
click at [662, 113] on span "Buscar registros" at bounding box center [672, 118] width 52 height 11
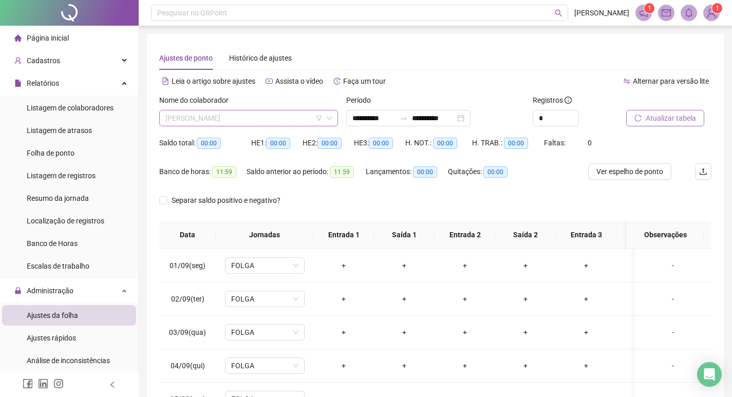
click at [271, 117] on span "GABRIEL SEBASTIAO DE OLIVEIRA" at bounding box center [248, 117] width 166 height 15
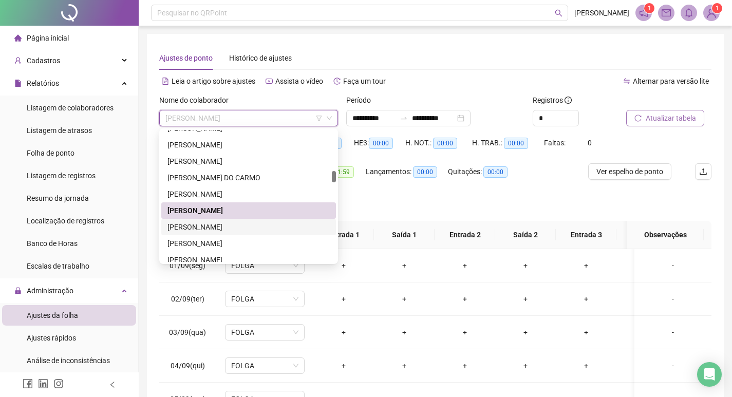
click at [261, 222] on div "GILBERTO ARANTES DE SOUZA" at bounding box center [248, 226] width 162 height 11
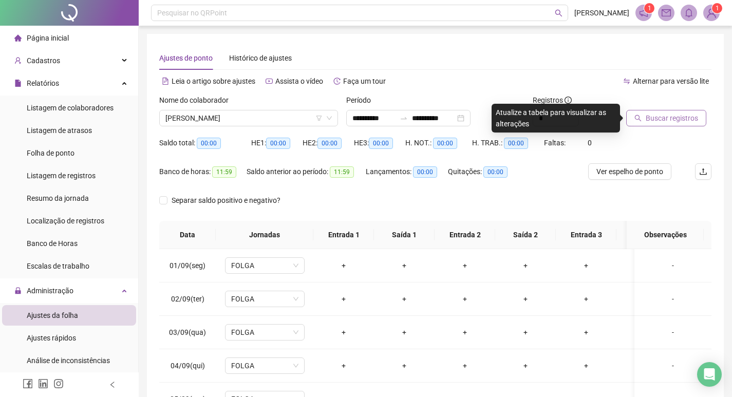
click at [673, 118] on span "Buscar registros" at bounding box center [672, 118] width 52 height 11
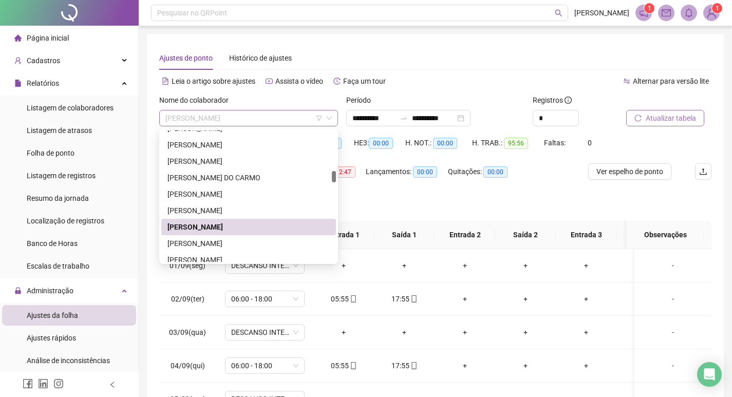
click at [271, 121] on span "GILBERTO ARANTES DE SOUZA" at bounding box center [248, 117] width 166 height 15
click at [280, 241] on div "HEMAN DE OLIVEIRA JUNIOR" at bounding box center [248, 243] width 162 height 11
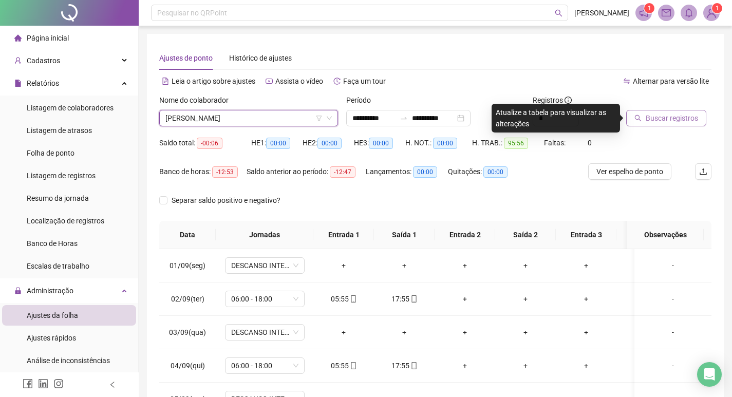
click at [663, 116] on span "Buscar registros" at bounding box center [672, 118] width 52 height 11
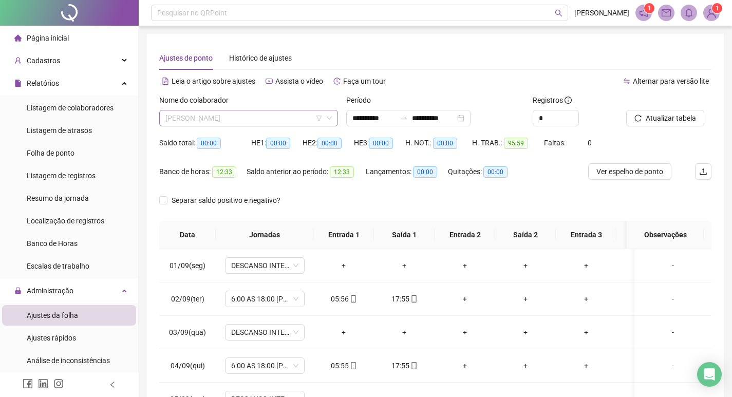
click at [266, 118] on span "HEMAN DE OLIVEIRA JUNIOR" at bounding box center [248, 117] width 166 height 15
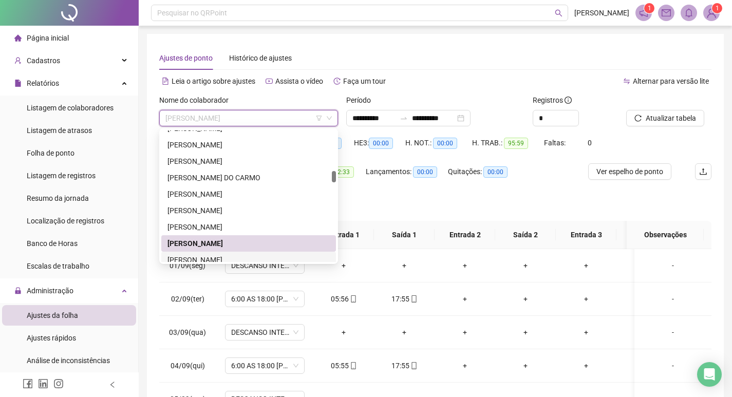
click at [255, 254] on div "INACIO LOIOLA DE OLIVEIRA" at bounding box center [248, 260] width 175 height 16
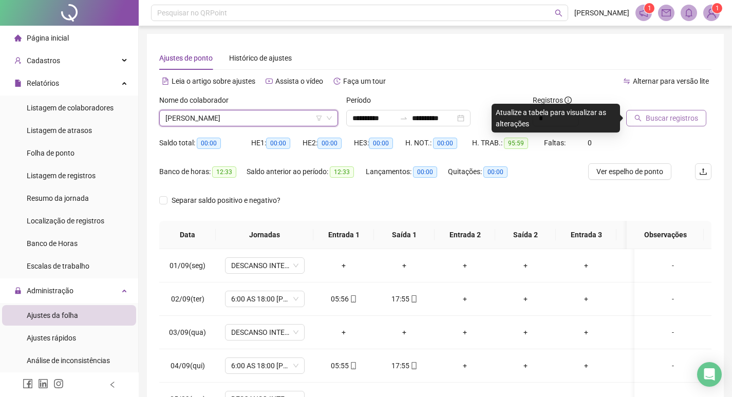
click at [654, 117] on span "Buscar registros" at bounding box center [672, 118] width 52 height 11
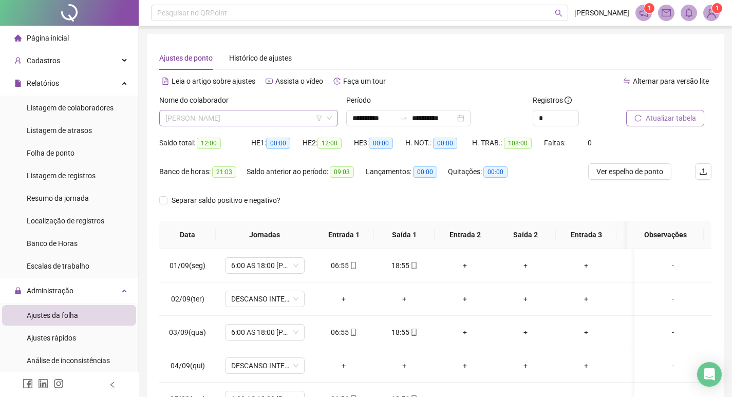
scroll to position [477, 0]
click at [277, 119] on span "INACIO LOIOLA DE OLIVEIRA" at bounding box center [248, 117] width 166 height 15
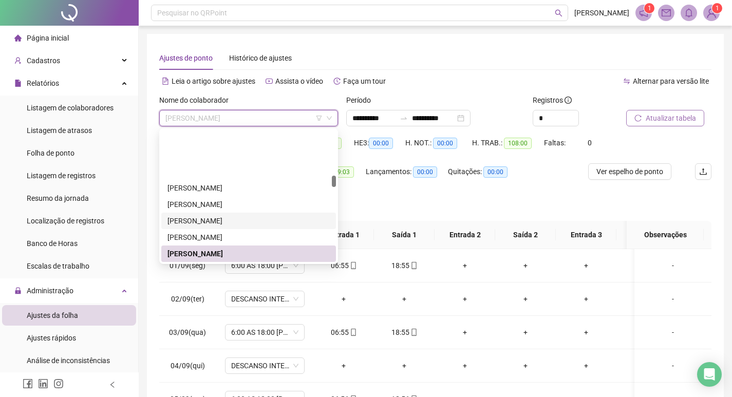
scroll to position [579, 0]
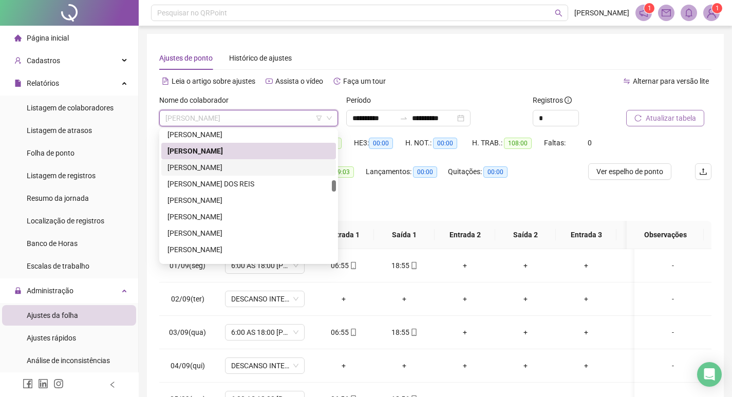
click at [256, 167] on div "JEFFERSON LUIZ PEREIRA" at bounding box center [248, 167] width 162 height 11
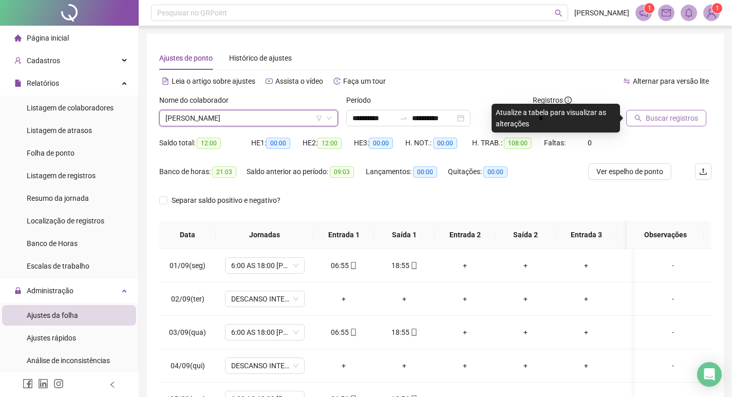
click at [664, 120] on span "Buscar registros" at bounding box center [672, 118] width 52 height 11
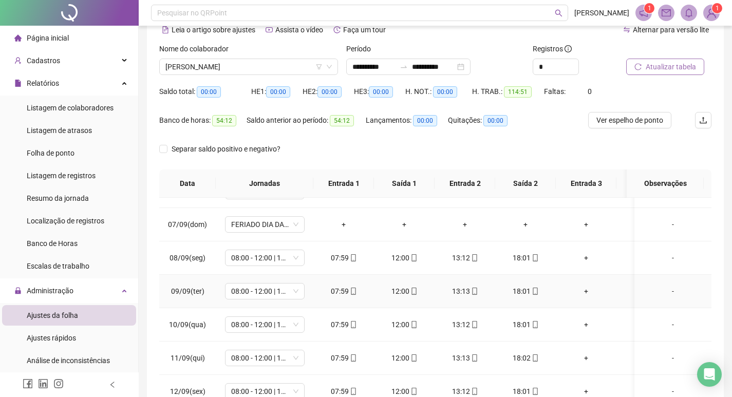
scroll to position [356, 0]
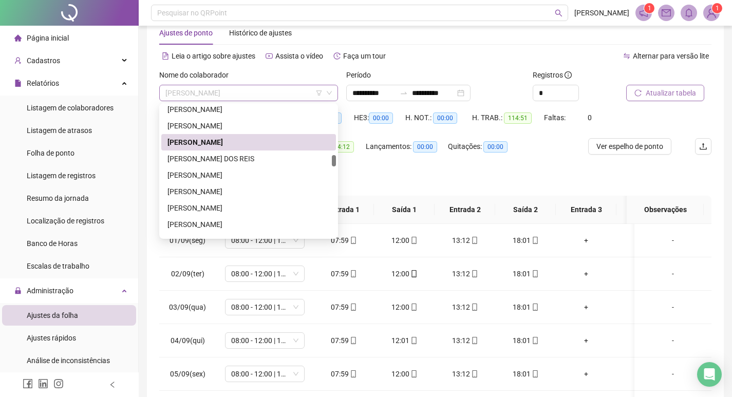
click at [252, 94] on span "JEFFERSON LUIZ PEREIRA" at bounding box center [248, 92] width 166 height 15
click at [240, 159] on div "JOAO BATISTA DOS REIS" at bounding box center [248, 158] width 162 height 11
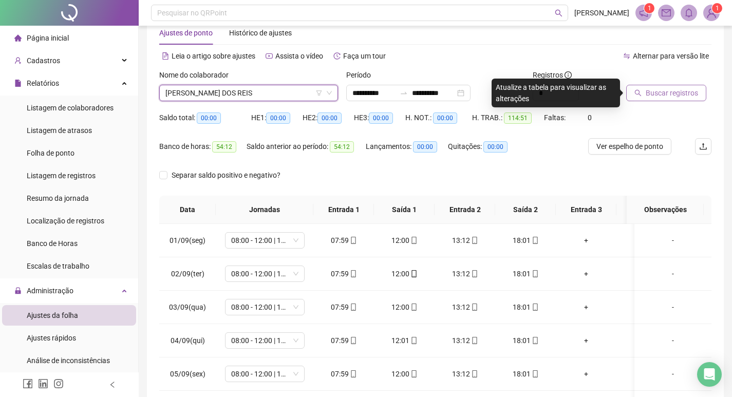
click at [654, 92] on span "Buscar registros" at bounding box center [672, 92] width 52 height 11
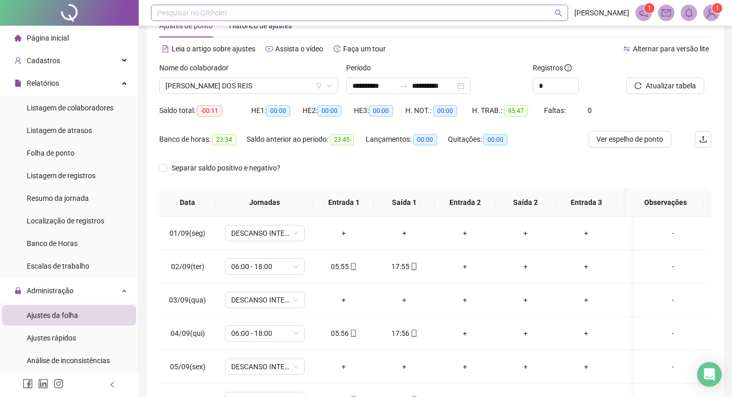
scroll to position [0, 0]
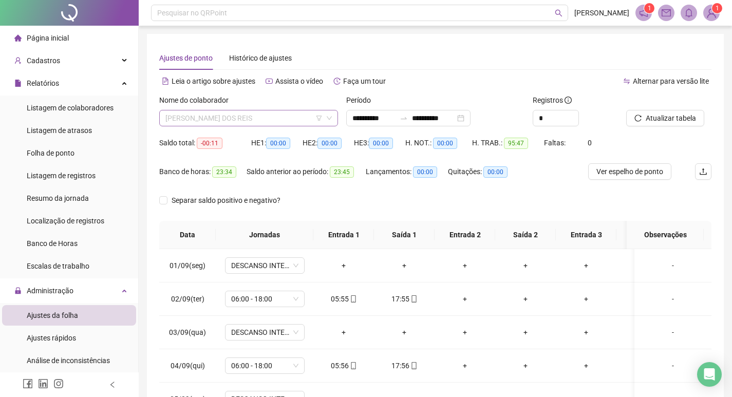
click at [242, 120] on span "JOAO BATISTA DOS REIS" at bounding box center [248, 117] width 166 height 15
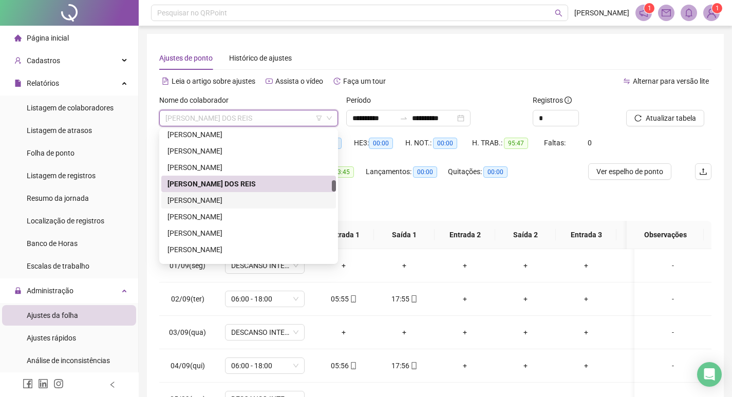
click at [232, 204] on div "JOAO FERNANDES DIAS RAMOS" at bounding box center [248, 200] width 162 height 11
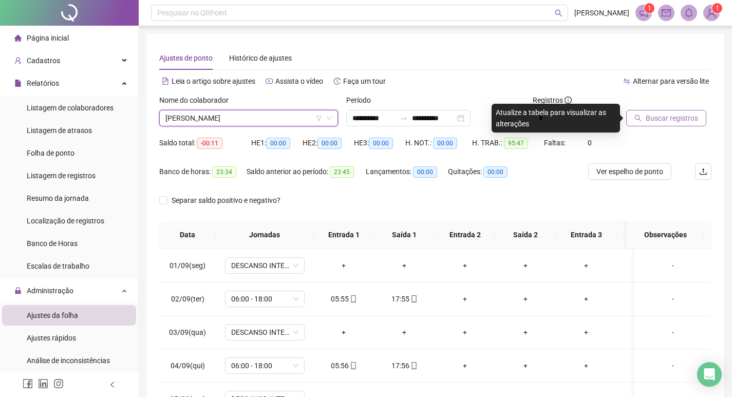
click at [663, 119] on span "Buscar registros" at bounding box center [672, 118] width 52 height 11
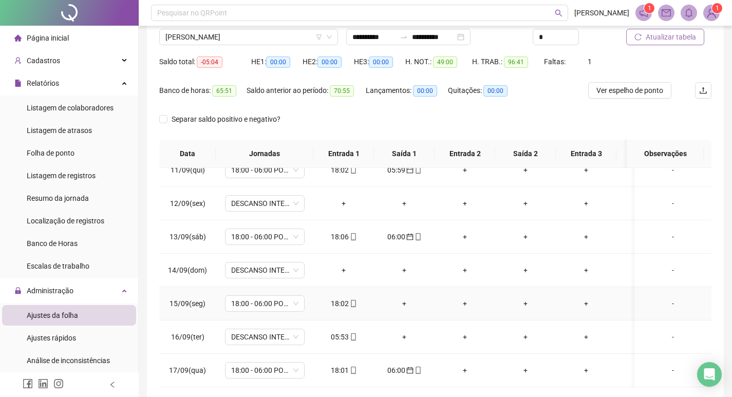
scroll to position [103, 0]
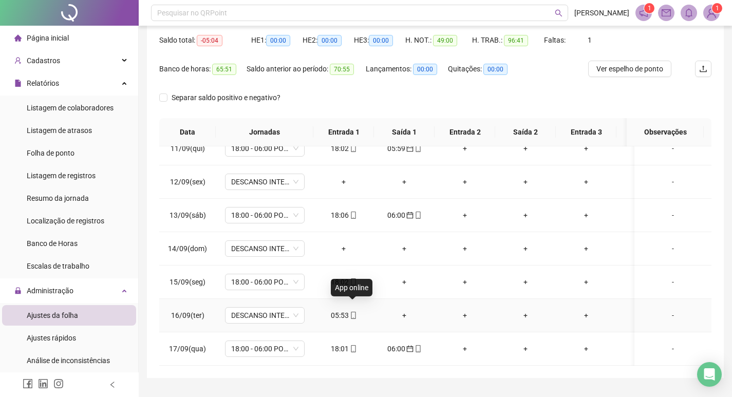
click at [353, 312] on icon "mobile" at bounding box center [353, 315] width 7 height 7
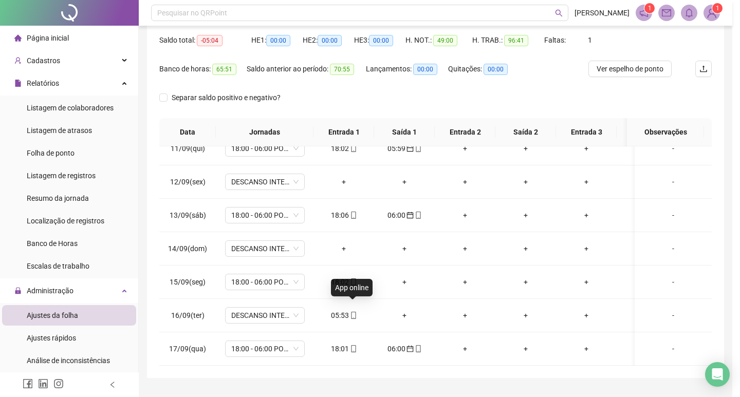
type input "**********"
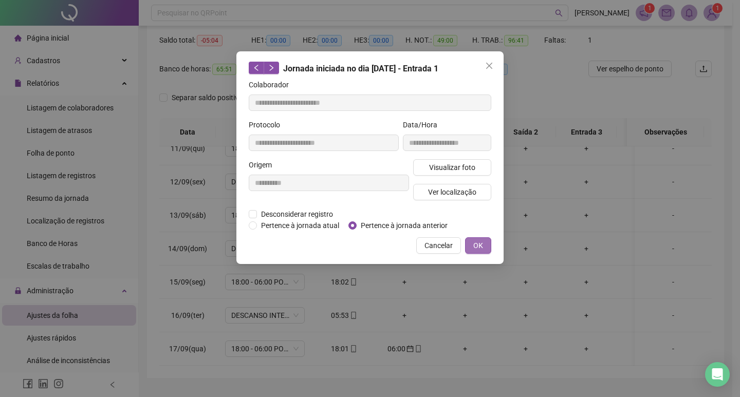
click at [475, 242] on span "OK" at bounding box center [478, 245] width 10 height 11
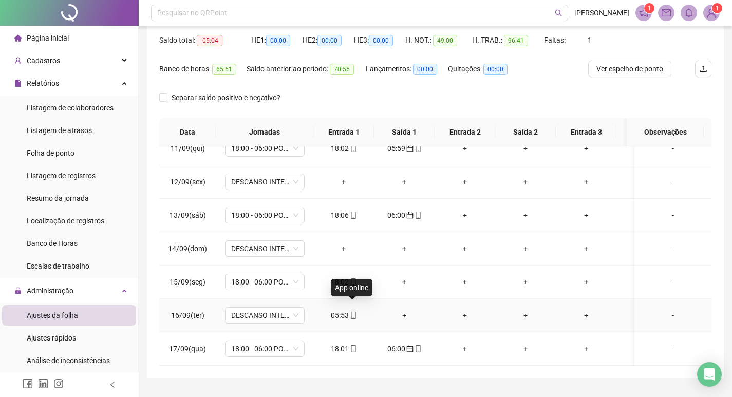
click at [354, 312] on icon "mobile" at bounding box center [353, 315] width 7 height 7
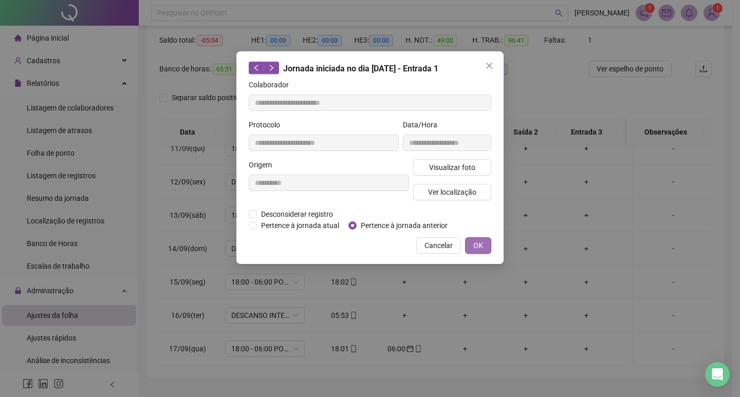
click at [479, 242] on span "OK" at bounding box center [478, 245] width 10 height 11
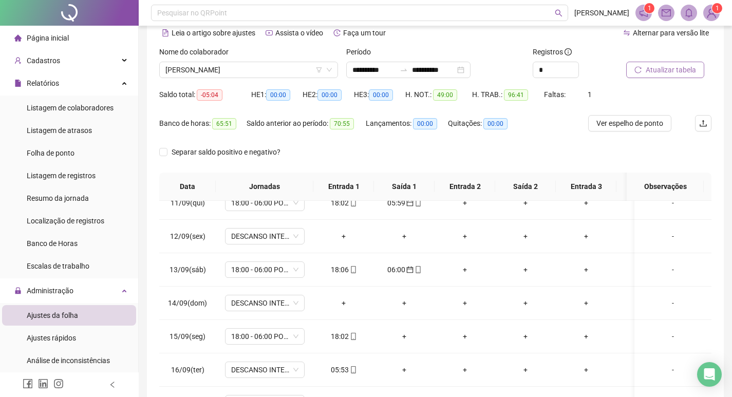
scroll to position [0, 0]
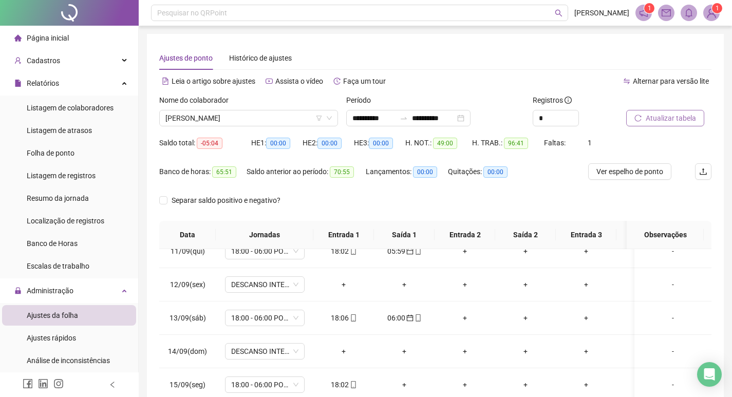
click at [665, 120] on span "Atualizar tabela" at bounding box center [671, 118] width 50 height 11
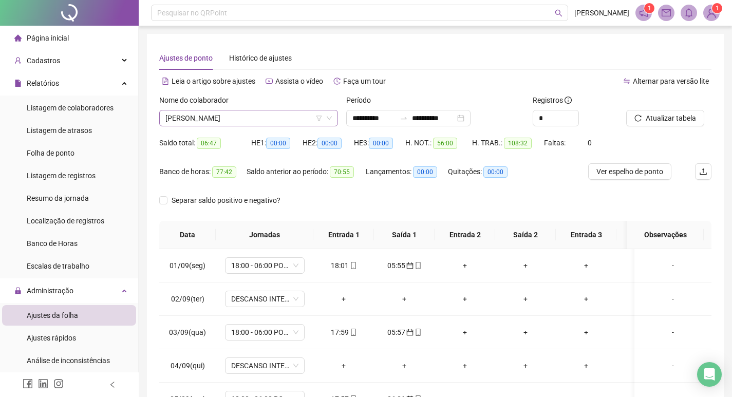
click at [275, 112] on span "JOAO FERNANDES DIAS RAMOS" at bounding box center [248, 117] width 166 height 15
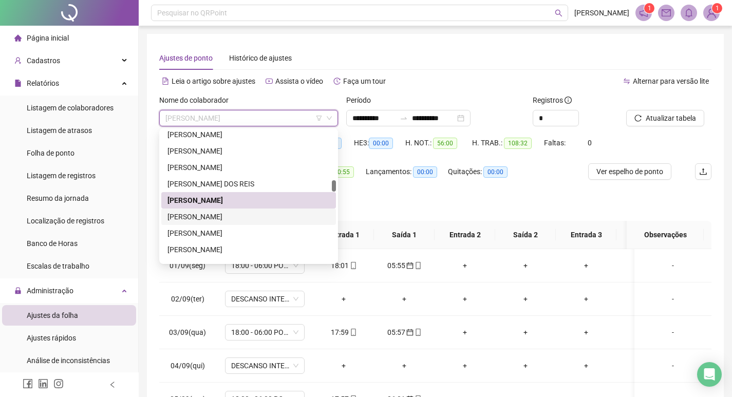
click at [265, 219] on div "JOAO VICTOR LOPES DE CARVALHO" at bounding box center [248, 216] width 162 height 11
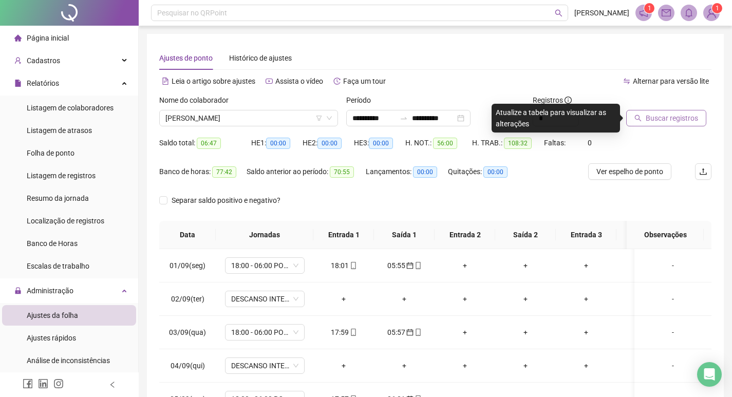
click at [671, 119] on span "Buscar registros" at bounding box center [672, 118] width 52 height 11
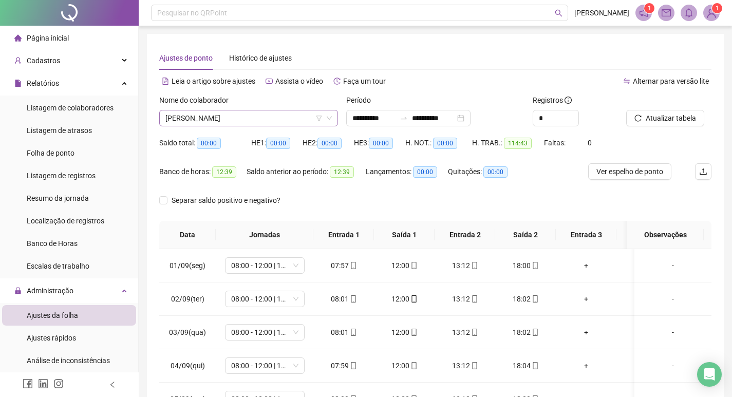
click at [292, 119] on span "JOAO VICTOR LOPES DE CARVALHO" at bounding box center [248, 117] width 166 height 15
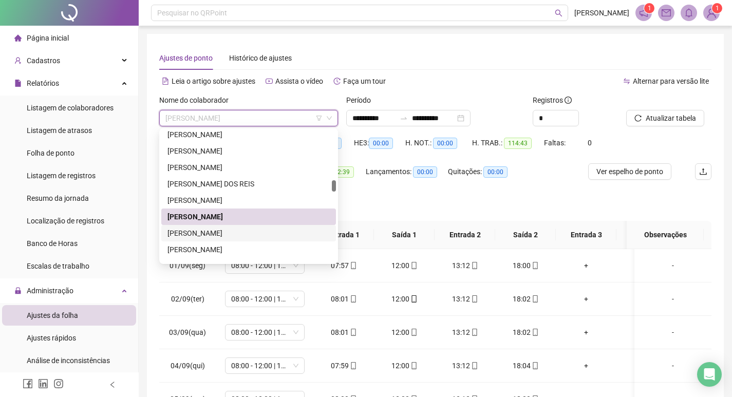
click at [285, 232] on div "JOAO VITOR DE OLIVEIRA" at bounding box center [248, 233] width 162 height 11
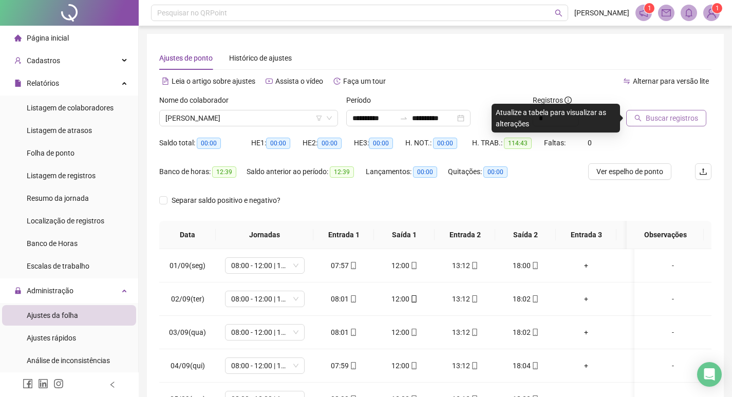
click at [665, 111] on button "Buscar registros" at bounding box center [666, 118] width 80 height 16
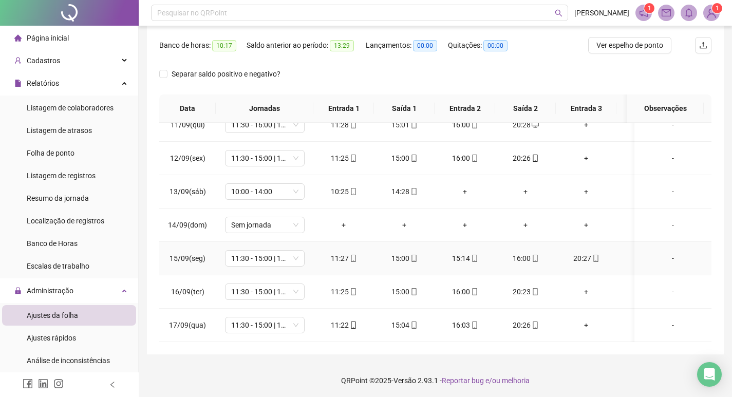
scroll to position [128, 0]
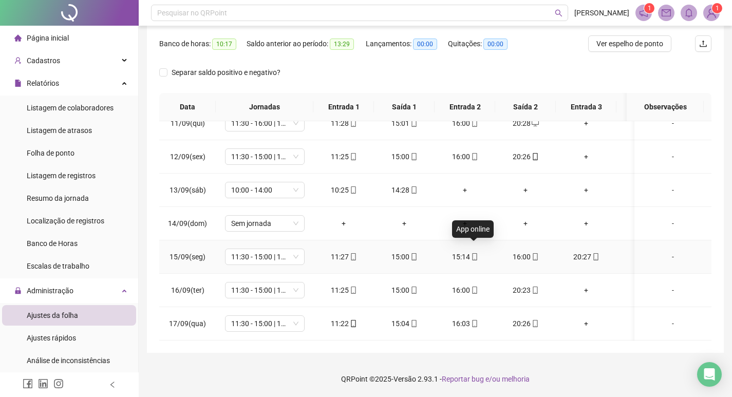
click at [474, 253] on icon "mobile" at bounding box center [474, 256] width 5 height 7
type input "**********"
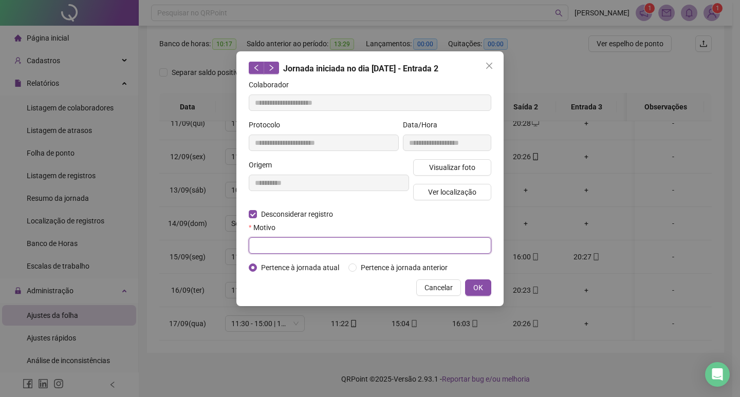
click at [290, 242] on input "text" at bounding box center [370, 245] width 242 height 16
type input "*"
type input "**********"
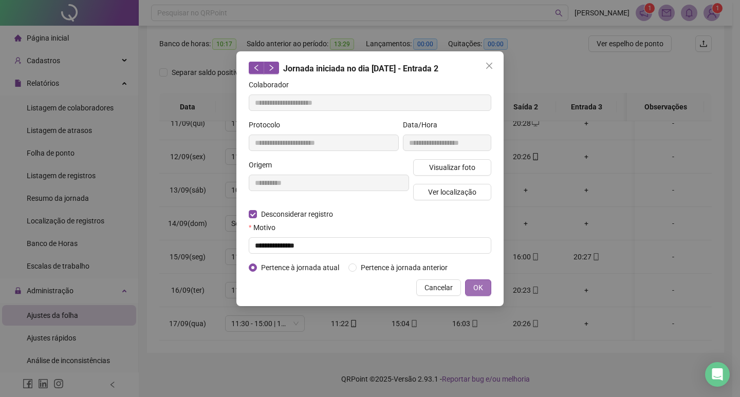
click at [484, 288] on button "OK" at bounding box center [478, 287] width 26 height 16
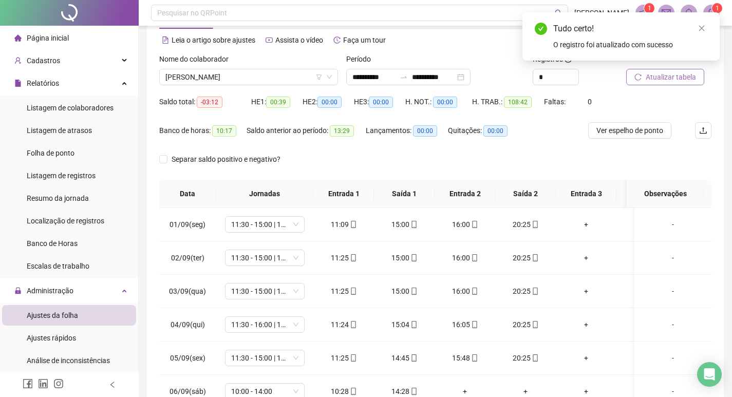
scroll to position [25, 0]
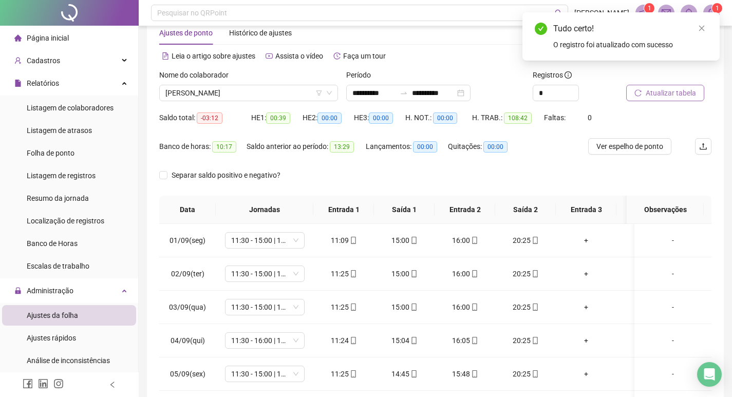
click at [675, 91] on span "Atualizar tabela" at bounding box center [671, 92] width 50 height 11
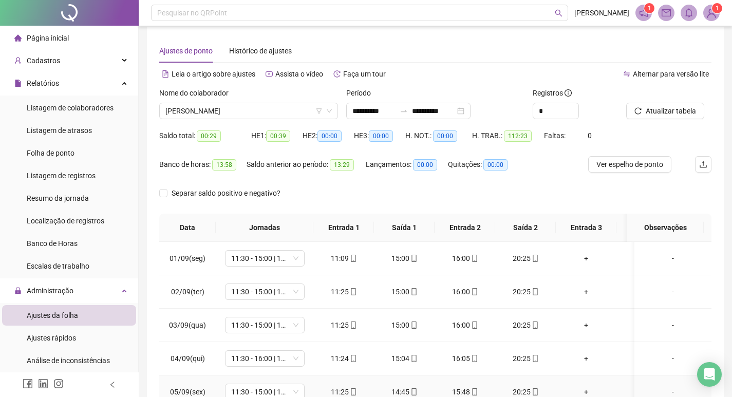
scroll to position [0, 0]
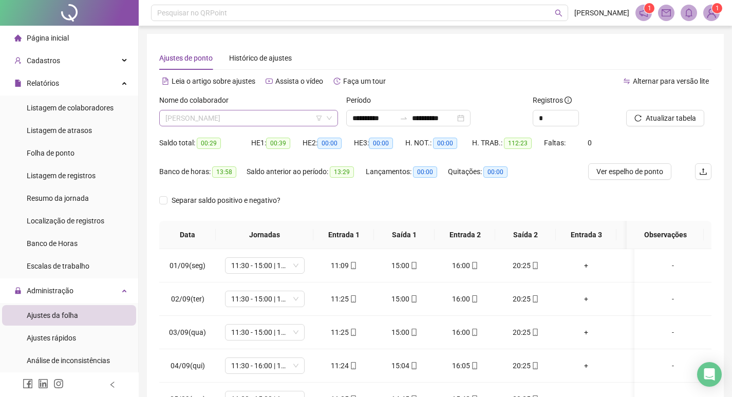
click at [254, 122] on span "JOAO VITOR DE OLIVEIRA" at bounding box center [248, 117] width 166 height 15
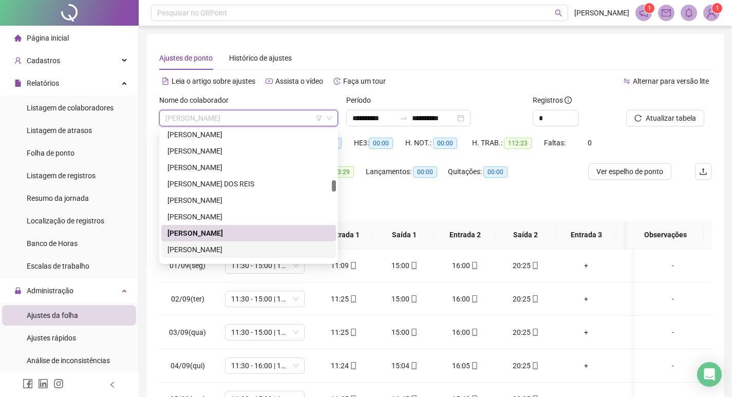
click at [241, 250] on div "JONATHAN DE SOUZA MIGUEL" at bounding box center [248, 249] width 162 height 11
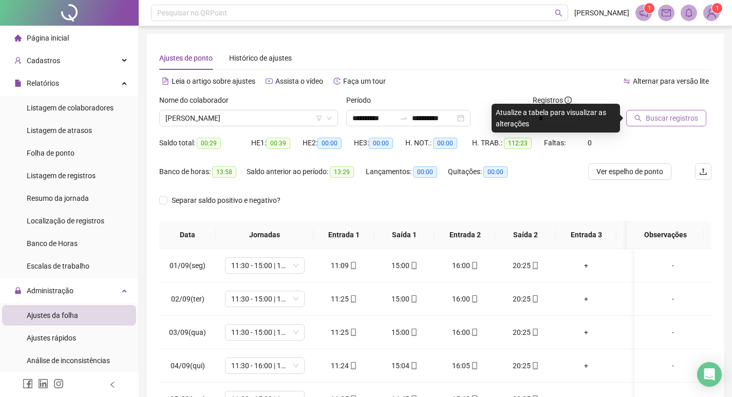
click at [653, 119] on span "Buscar registros" at bounding box center [672, 118] width 52 height 11
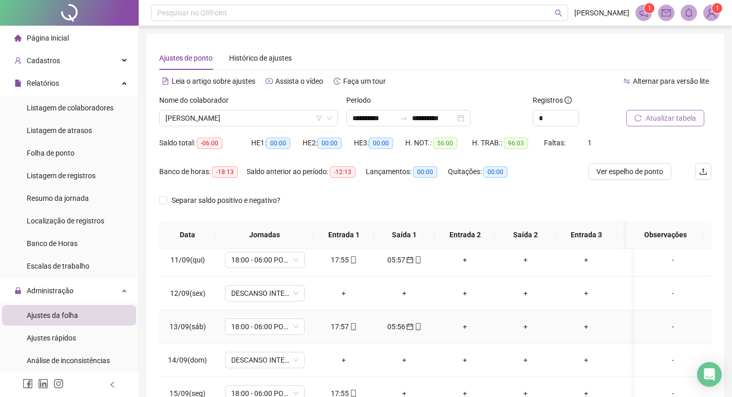
scroll to position [356, 0]
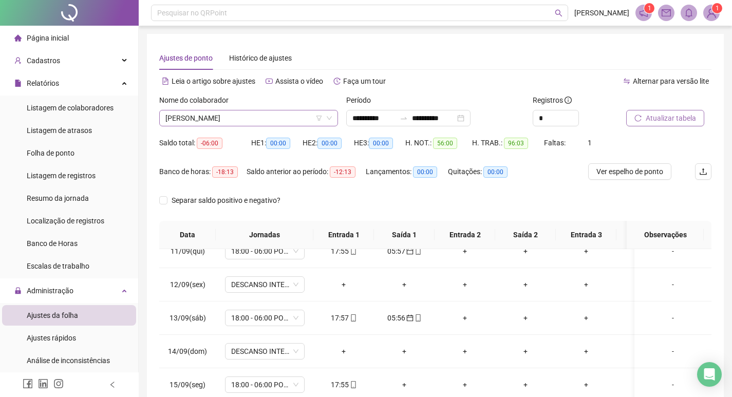
click at [266, 122] on span "JONATHAN DE SOUZA MIGUEL" at bounding box center [248, 117] width 166 height 15
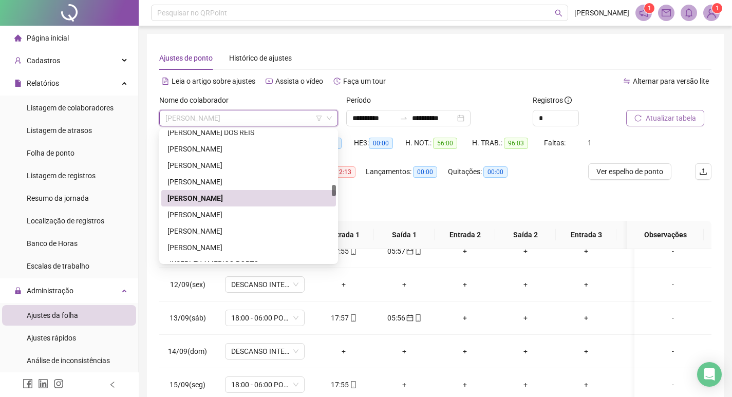
scroll to position [682, 0]
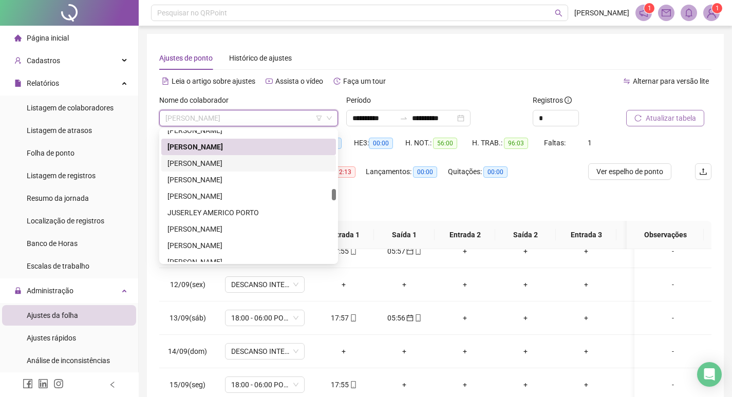
click at [248, 162] on div "JOSE AUGUSTO DO NASCIMENTO" at bounding box center [248, 163] width 162 height 11
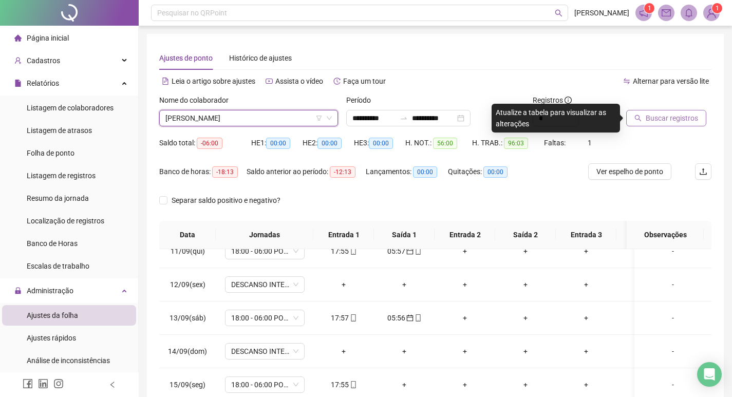
click at [688, 115] on span "Buscar registros" at bounding box center [672, 118] width 52 height 11
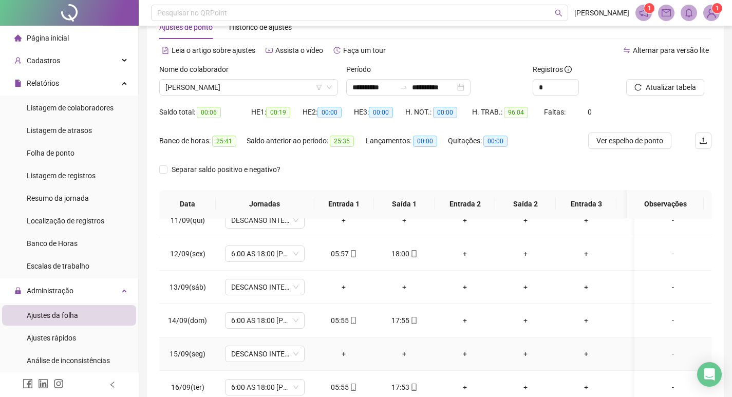
scroll to position [0, 0]
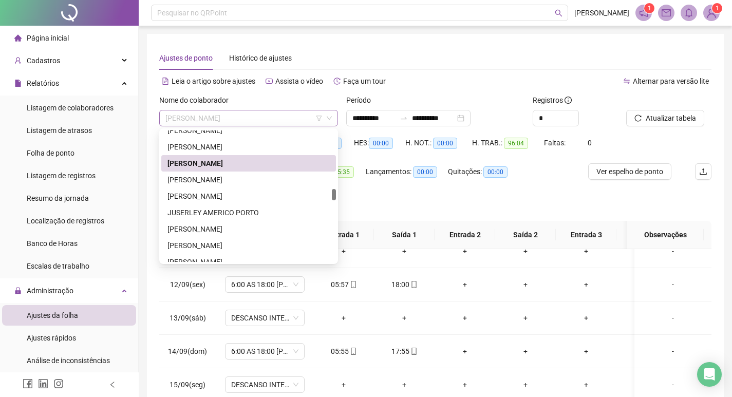
click at [277, 117] on span "JOSE AUGUSTO DO NASCIMENTO" at bounding box center [248, 117] width 166 height 15
click at [270, 185] on div "JOSE MARIA NOGUEIRA" at bounding box center [248, 180] width 175 height 16
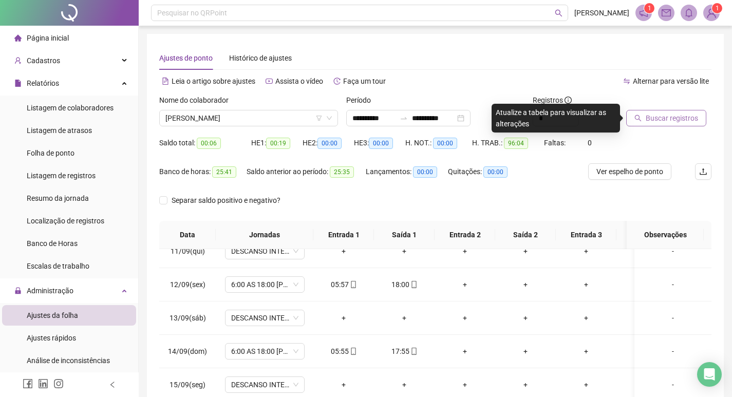
click at [678, 120] on span "Buscar registros" at bounding box center [672, 118] width 52 height 11
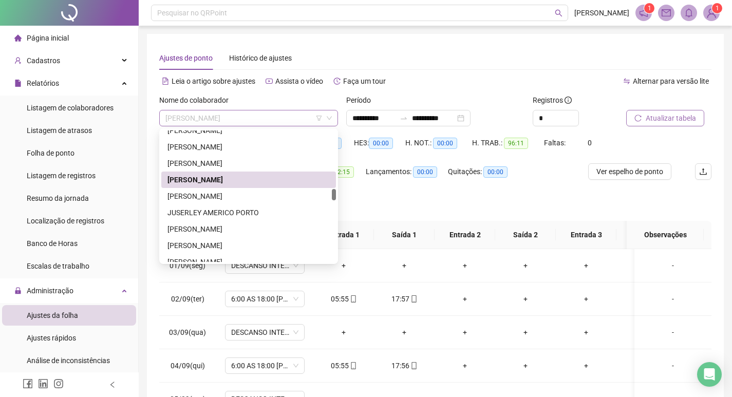
click at [239, 121] on span "JOSE MARIA NOGUEIRA" at bounding box center [248, 117] width 166 height 15
click at [231, 194] on div "JOSE MIGUEL QUEIROZ" at bounding box center [248, 196] width 162 height 11
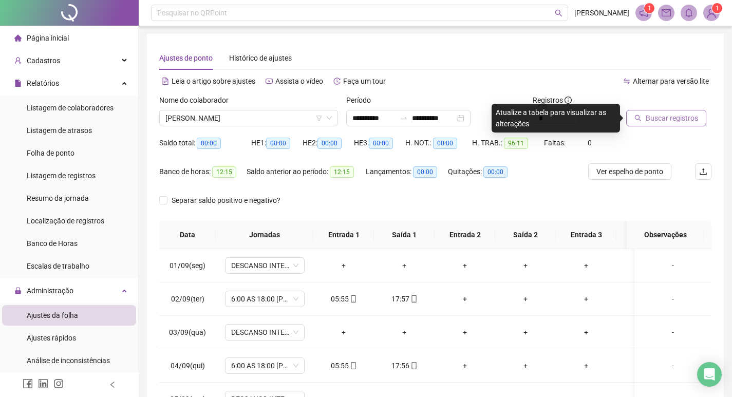
click at [664, 114] on span "Buscar registros" at bounding box center [672, 118] width 52 height 11
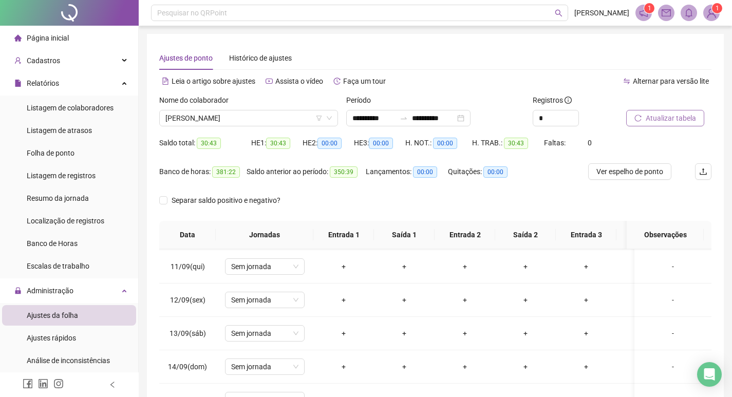
scroll to position [356, 0]
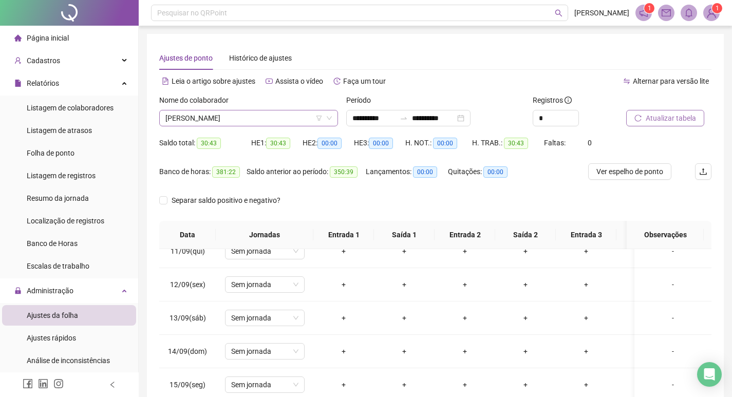
click at [275, 121] on span "JOSE MIGUEL QUEIROZ" at bounding box center [248, 117] width 166 height 15
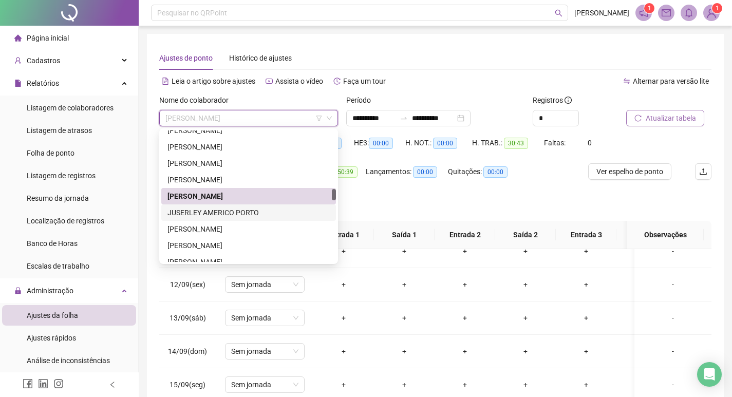
drag, startPoint x: 249, startPoint y: 209, endPoint x: 348, endPoint y: 199, distance: 99.6
click at [249, 209] on div "JUSERLEY AMERICO PORTO" at bounding box center [248, 212] width 162 height 11
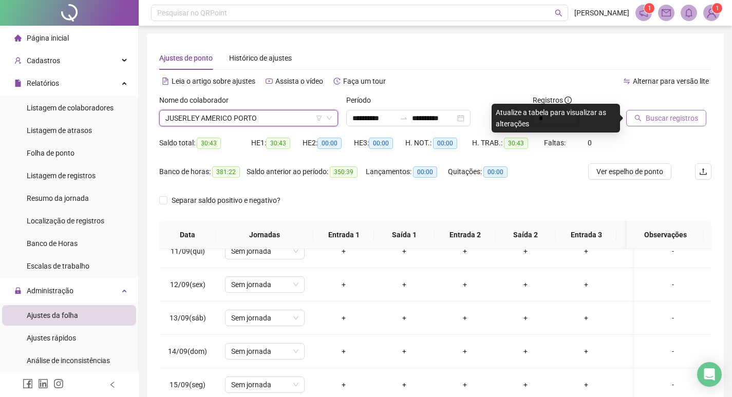
click at [658, 123] on span "Buscar registros" at bounding box center [672, 118] width 52 height 11
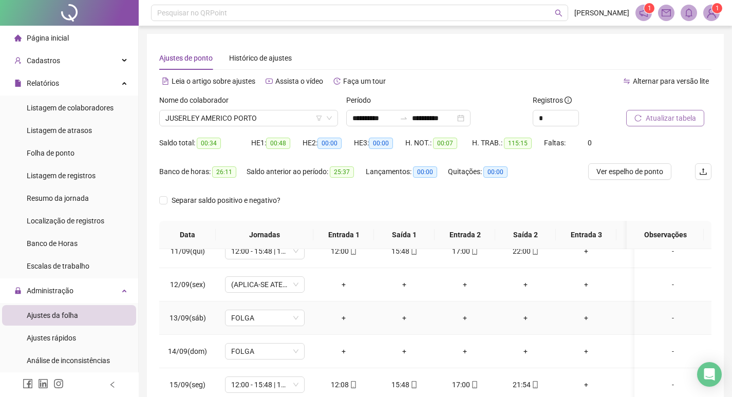
scroll to position [253, 0]
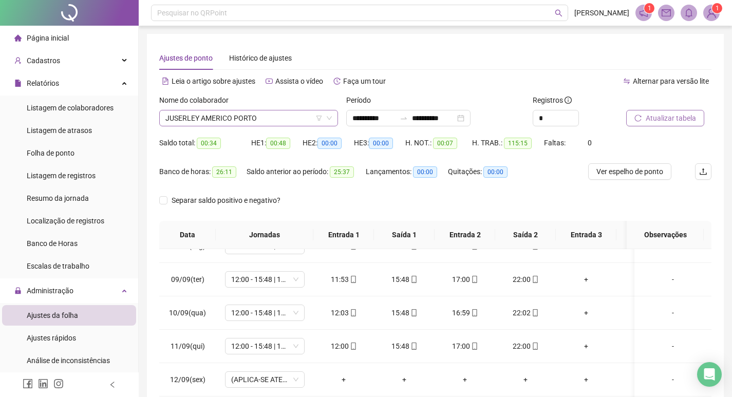
click at [271, 120] on span "JUSERLEY AMERICO PORTO" at bounding box center [248, 117] width 166 height 15
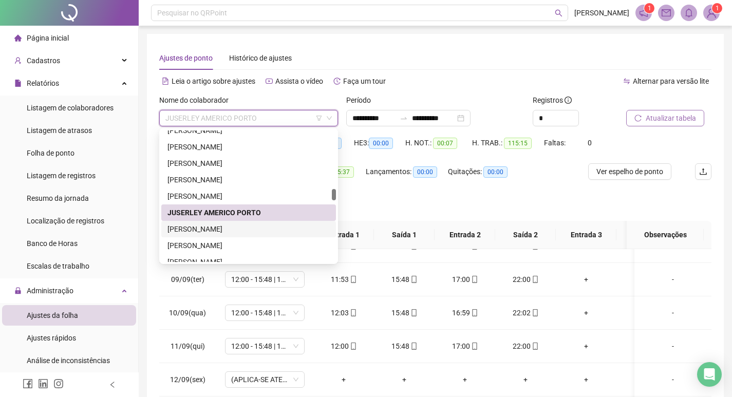
click at [259, 229] on div "JUSSARA RIBEIRO DA SILVA" at bounding box center [248, 228] width 162 height 11
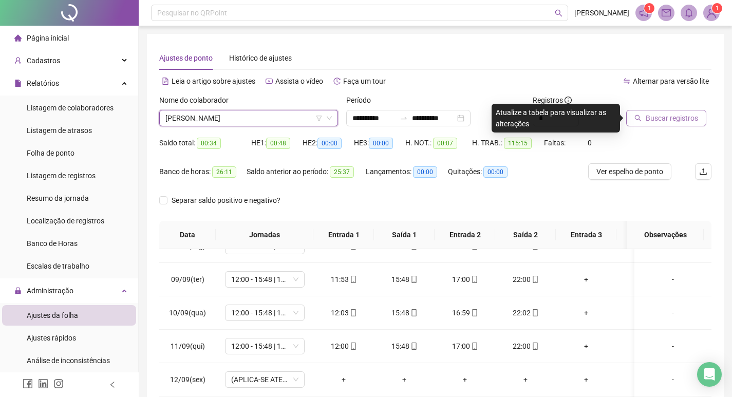
click at [667, 115] on span "Buscar registros" at bounding box center [672, 118] width 52 height 11
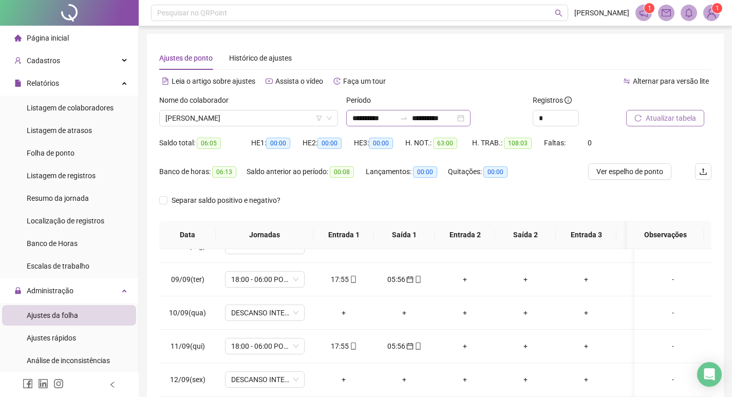
click at [471, 117] on div "**********" at bounding box center [408, 118] width 124 height 16
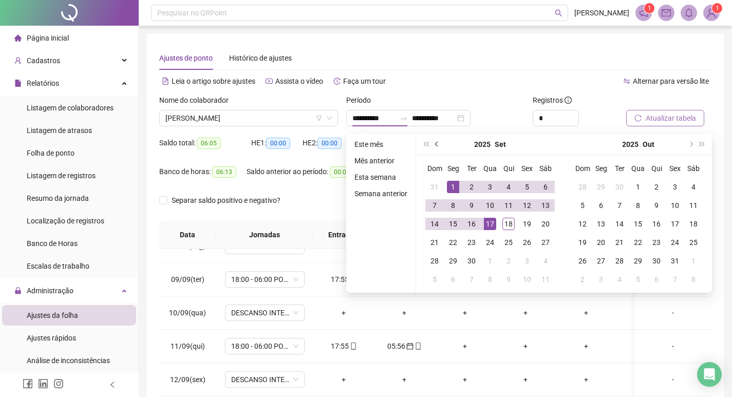
click at [436, 144] on span "prev-year" at bounding box center [437, 144] width 5 height 5
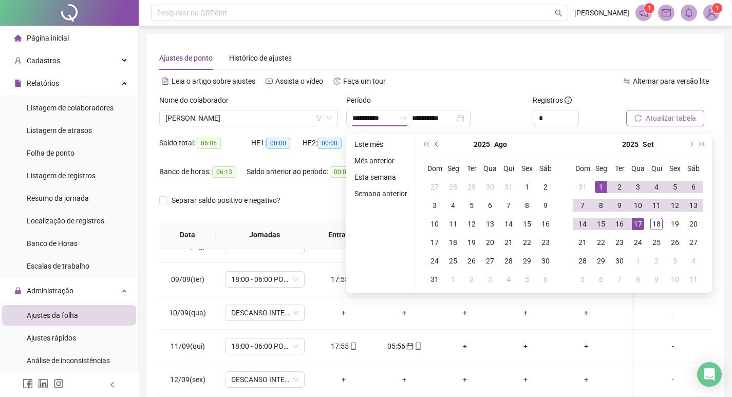
click at [437, 144] on span "prev-year" at bounding box center [437, 144] width 5 height 5
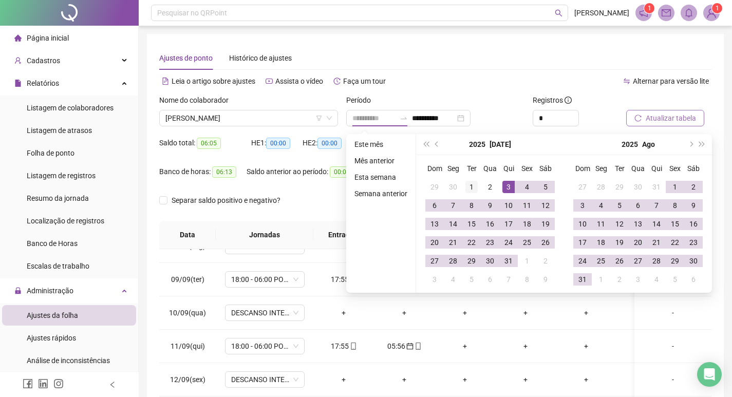
type input "**********"
click at [472, 183] on div "1" at bounding box center [471, 187] width 12 height 12
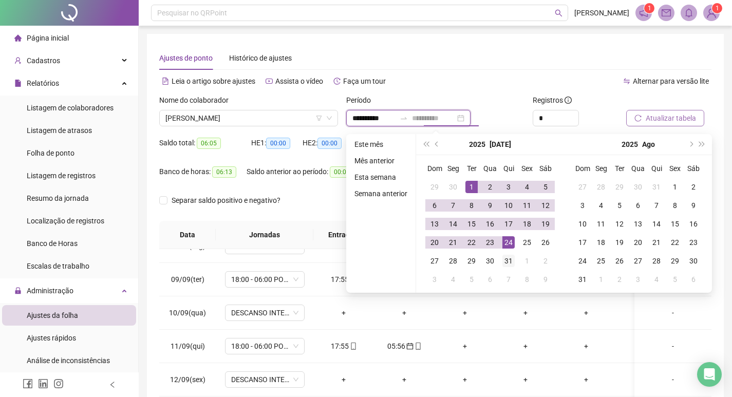
type input "**********"
click at [510, 259] on div "31" at bounding box center [508, 261] width 12 height 12
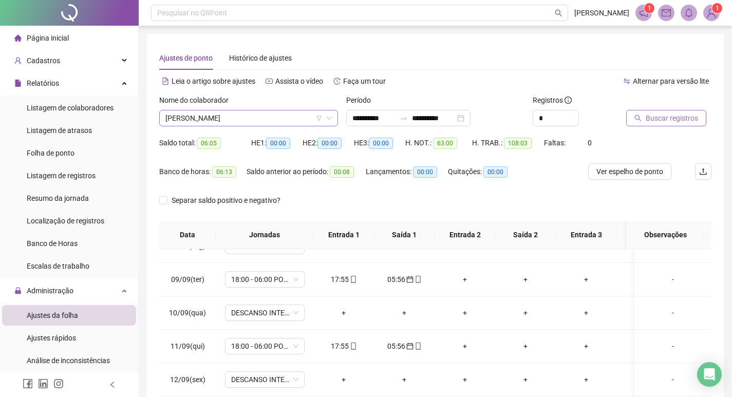
click at [279, 119] on span "JUSSARA RIBEIRO DA SILVA" at bounding box center [248, 117] width 166 height 15
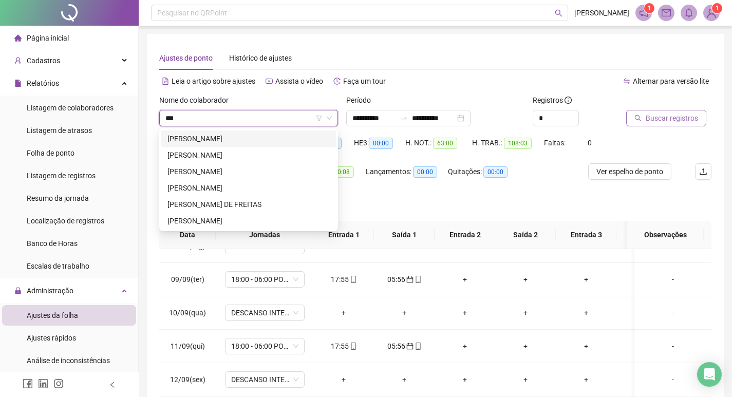
scroll to position [0, 0]
type input "****"
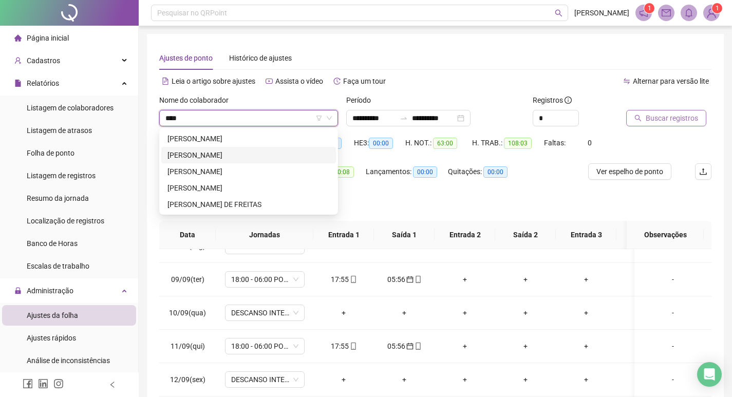
click at [255, 155] on div "LUCAS ELIAS DE SOUZA COELHO" at bounding box center [248, 154] width 162 height 11
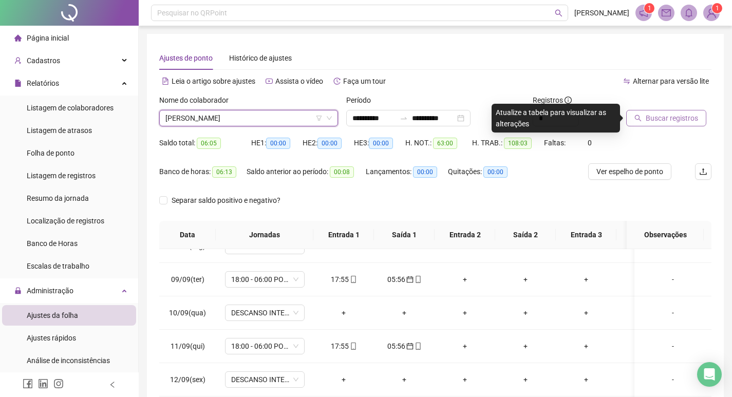
click at [671, 119] on span "Buscar registros" at bounding box center [672, 118] width 52 height 11
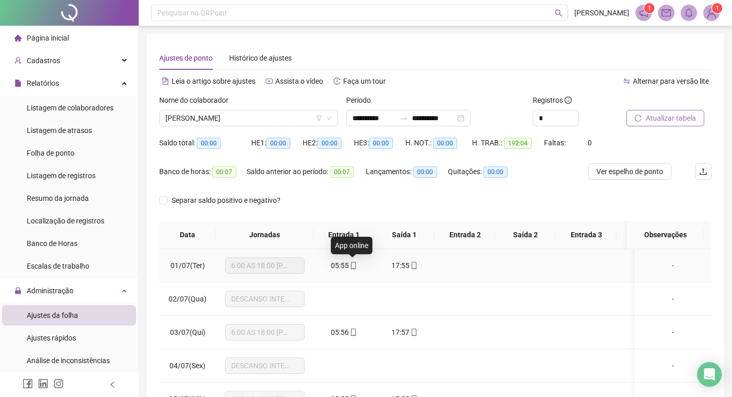
click at [354, 266] on icon "mobile" at bounding box center [353, 265] width 7 height 7
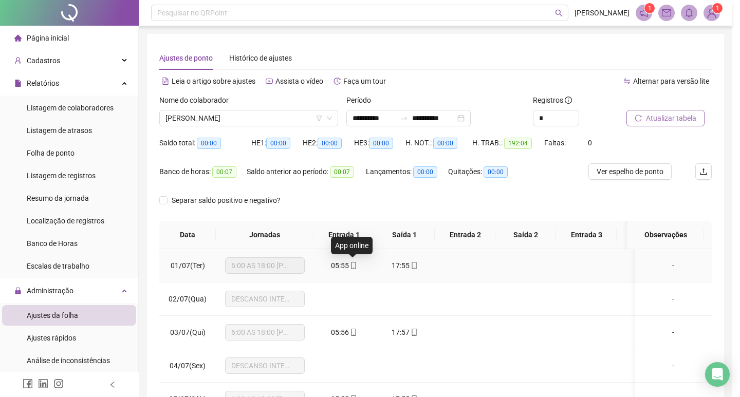
type input "**********"
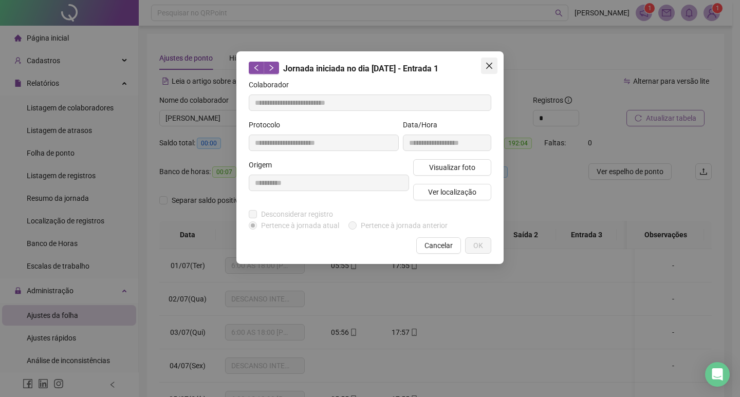
drag, startPoint x: 490, startPoint y: 63, endPoint x: 516, endPoint y: 86, distance: 34.9
click at [490, 63] on icon "close" at bounding box center [489, 66] width 8 height 8
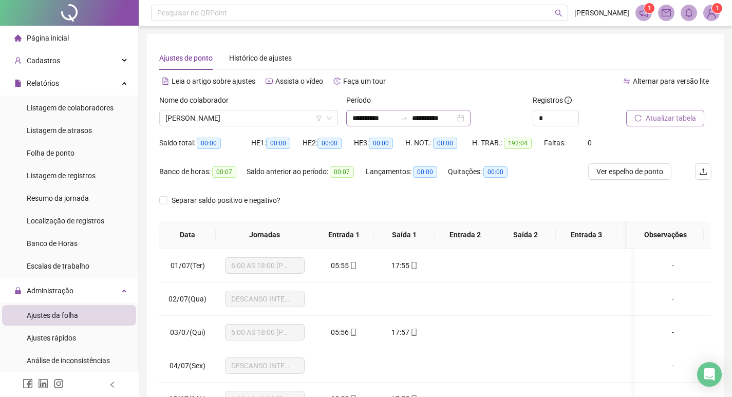
click at [471, 117] on div "**********" at bounding box center [408, 118] width 124 height 16
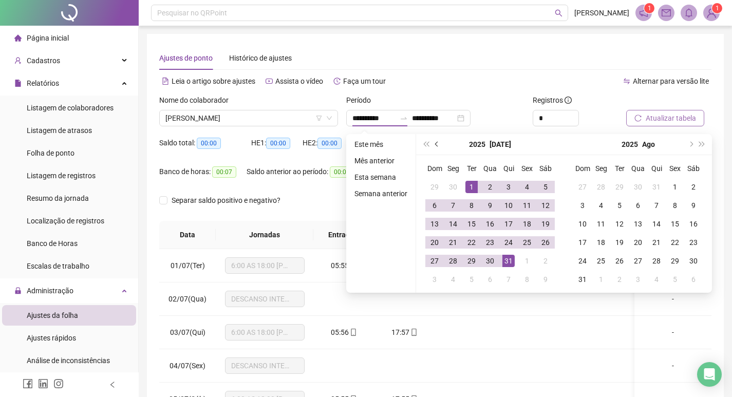
click at [438, 144] on span "prev-year" at bounding box center [437, 144] width 5 height 5
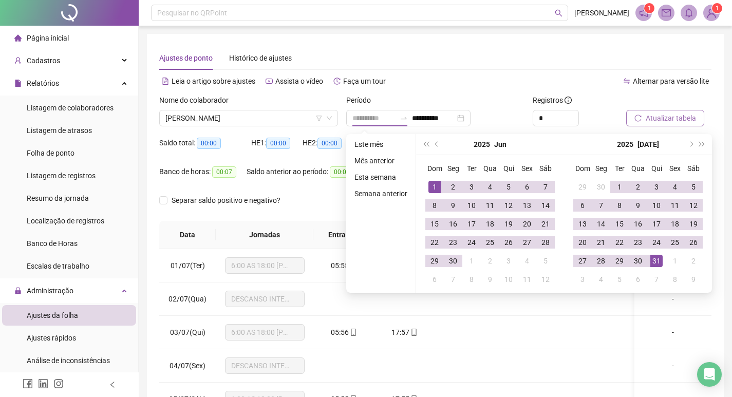
type input "**********"
click at [434, 183] on div "1" at bounding box center [434, 187] width 12 height 12
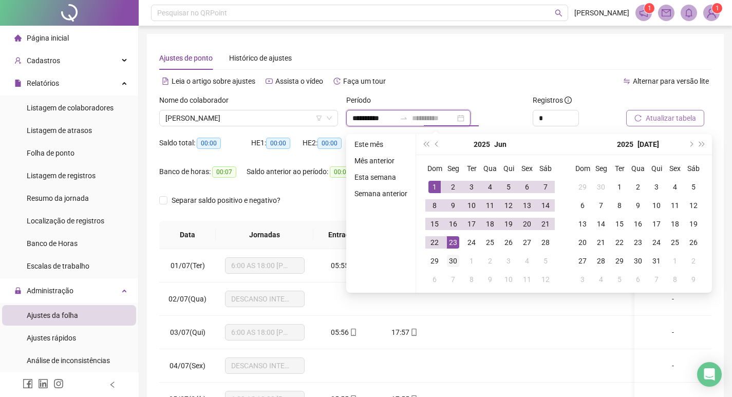
type input "**********"
drag, startPoint x: 458, startPoint y: 259, endPoint x: 580, endPoint y: 158, distance: 158.4
click at [458, 258] on div "30" at bounding box center [453, 261] width 12 height 12
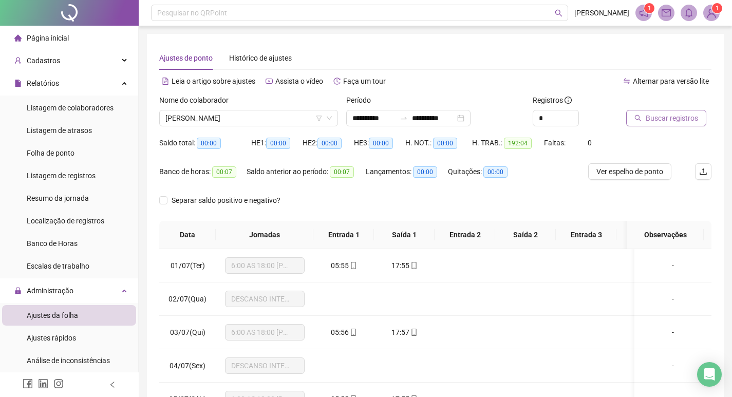
click at [658, 122] on span "Buscar registros" at bounding box center [672, 118] width 52 height 11
click at [354, 268] on icon "mobile" at bounding box center [353, 265] width 7 height 7
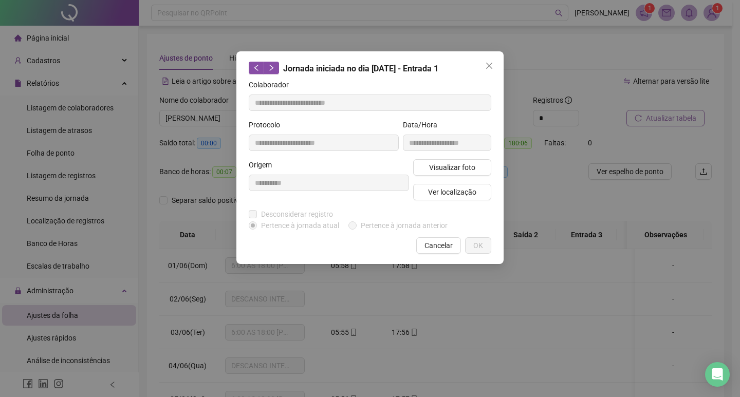
type input "**********"
click at [470, 194] on span "Ver localização" at bounding box center [452, 191] width 48 height 11
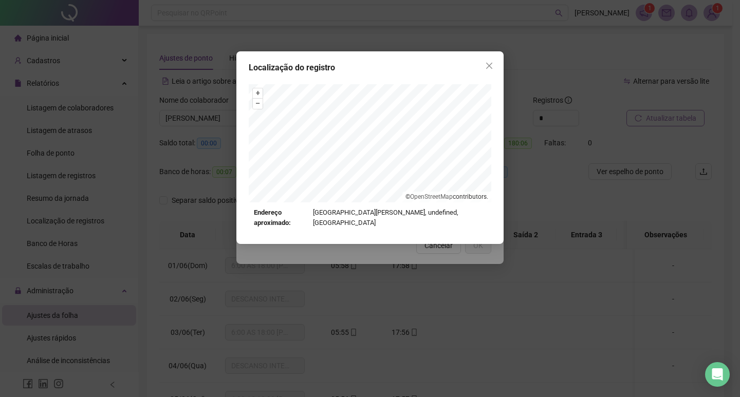
click at [370, 148] on div "Localização do registro + – ⇧ › © OpenStreetMap contributors. Endereço aproxima…" at bounding box center [369, 147] width 267 height 193
drag, startPoint x: 315, startPoint y: 226, endPoint x: 350, endPoint y: 219, distance: 35.6
click at [331, 239] on div "Localização do registro + – ⇧ › © OpenStreetMap contributors. Endereço aproxima…" at bounding box center [370, 198] width 740 height 397
drag, startPoint x: 490, startPoint y: 67, endPoint x: 491, endPoint y: 62, distance: 5.2
click at [490, 66] on icon "close" at bounding box center [489, 66] width 8 height 8
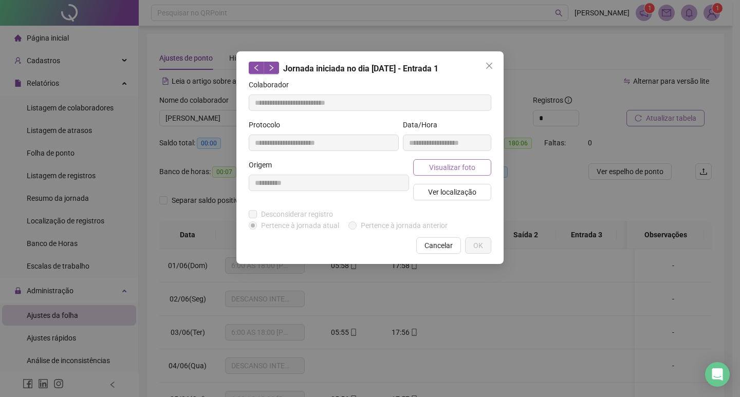
click at [461, 167] on span "Visualizar foto" at bounding box center [452, 167] width 46 height 11
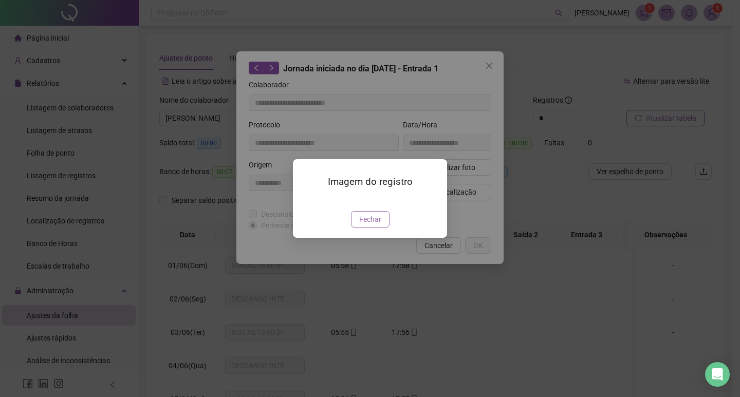
click at [376, 225] on span "Fechar" at bounding box center [370, 219] width 22 height 11
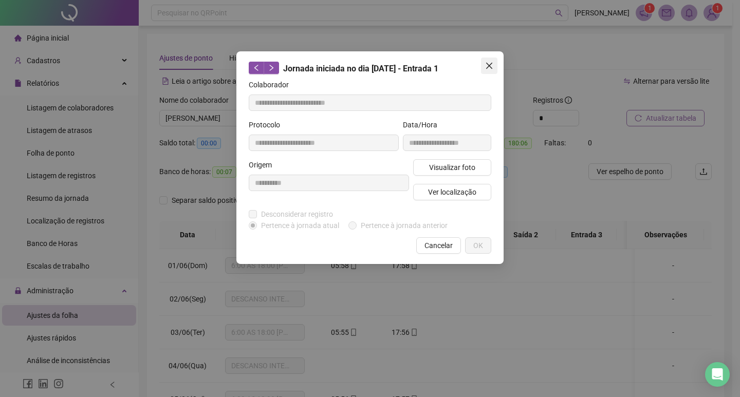
click at [488, 66] on icon "close" at bounding box center [489, 66] width 8 height 8
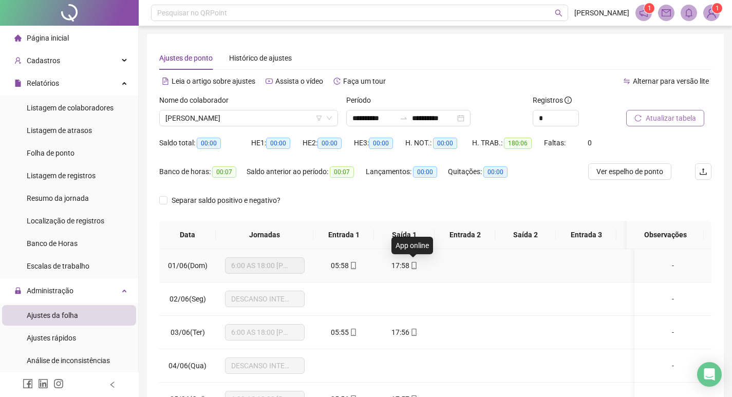
click at [413, 264] on icon "mobile" at bounding box center [413, 265] width 7 height 7
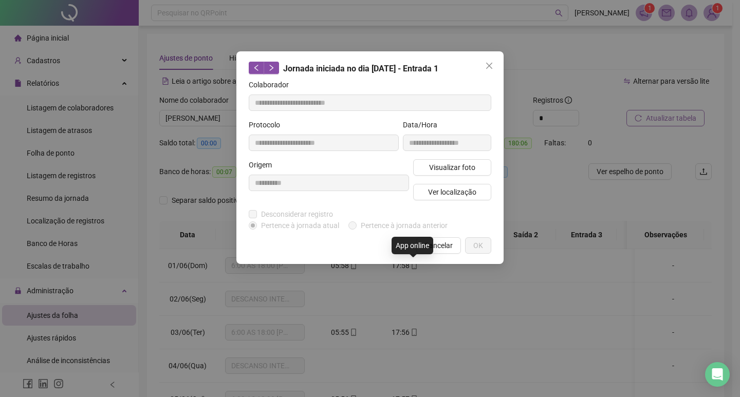
type input "**********"
click at [459, 167] on span "Visualizar foto" at bounding box center [452, 167] width 46 height 11
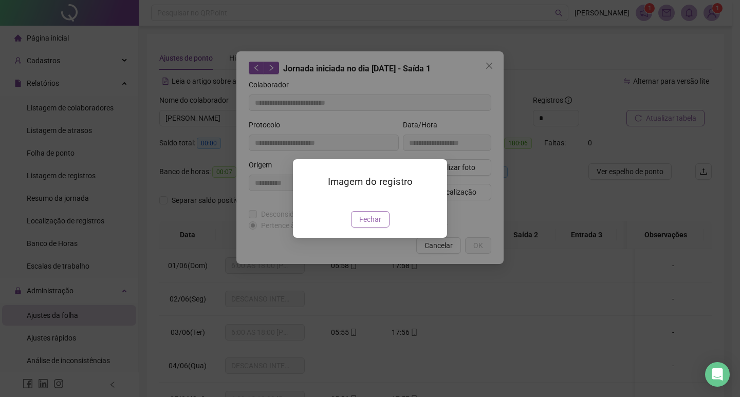
click at [374, 225] on span "Fechar" at bounding box center [370, 219] width 22 height 11
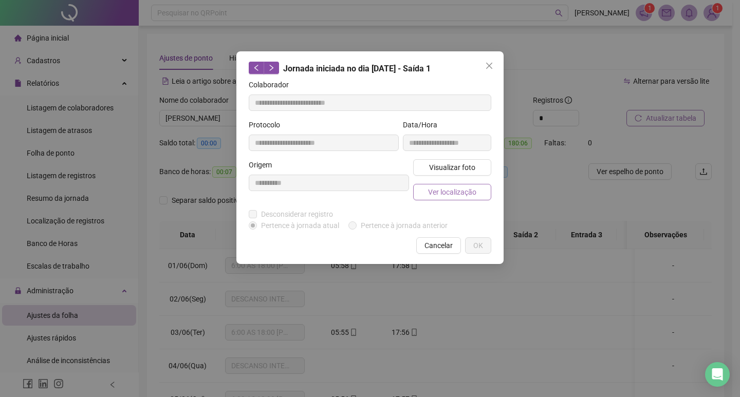
click at [461, 193] on span "Ver localização" at bounding box center [452, 191] width 48 height 11
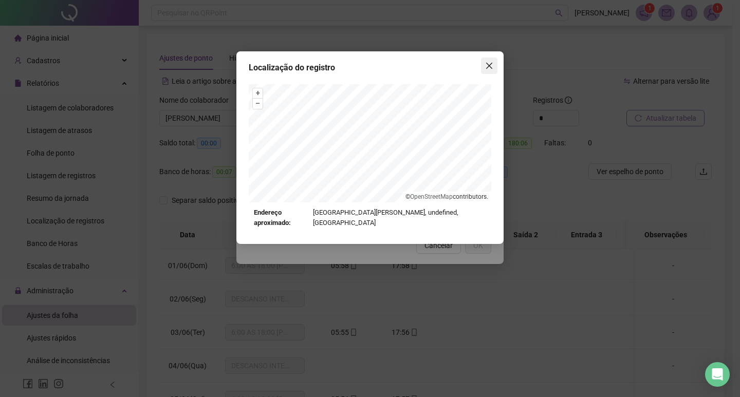
click at [490, 69] on icon "close" at bounding box center [489, 66] width 8 height 8
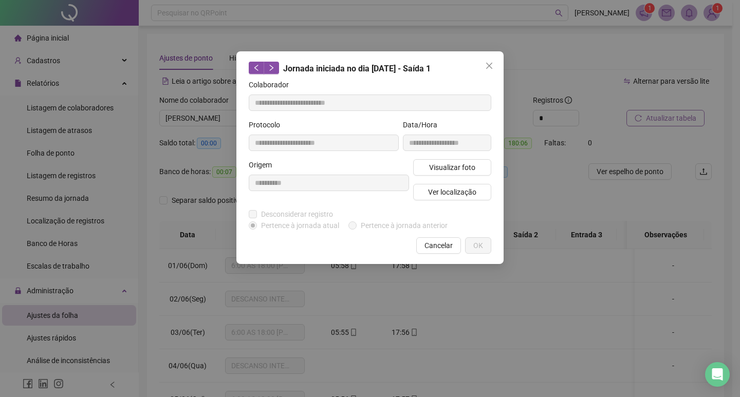
click at [445, 248] on span "Cancelar" at bounding box center [438, 245] width 28 height 11
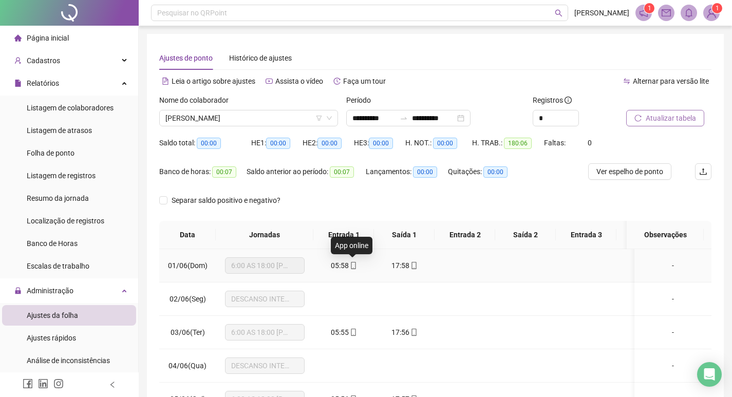
click at [353, 266] on icon "mobile" at bounding box center [353, 265] width 7 height 7
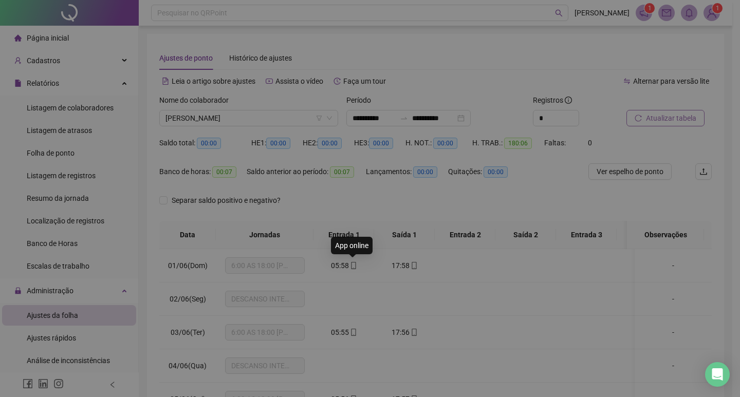
type input "**********"
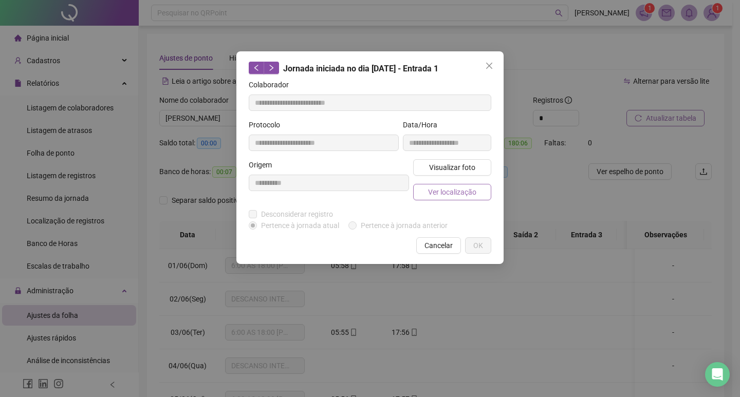
click at [455, 194] on span "Ver localização" at bounding box center [452, 191] width 48 height 11
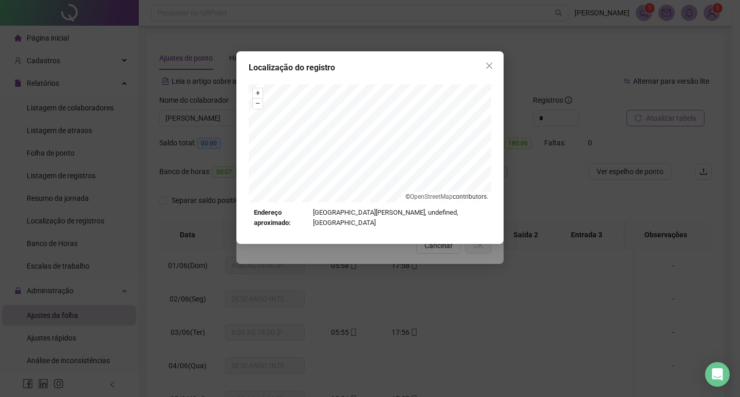
click at [327, 210] on div "Endereço aproximado: Avenida Orlando Riani, undefined, Juiz de Fora" at bounding box center [370, 218] width 232 height 21
drag, startPoint x: 328, startPoint y: 214, endPoint x: 464, endPoint y: 210, distance: 136.2
click at [464, 210] on div "Endereço aproximado: Avenida Orlando Riani, undefined, Juiz de Fora" at bounding box center [370, 218] width 232 height 21
click at [489, 64] on icon "close" at bounding box center [489, 66] width 8 height 8
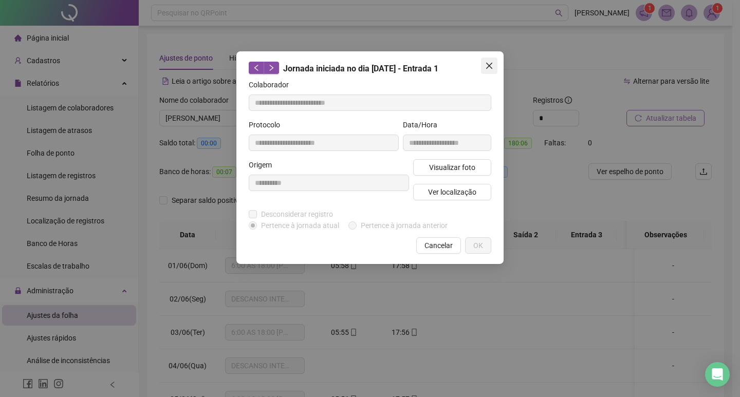
click at [491, 68] on icon "close" at bounding box center [489, 66] width 6 height 6
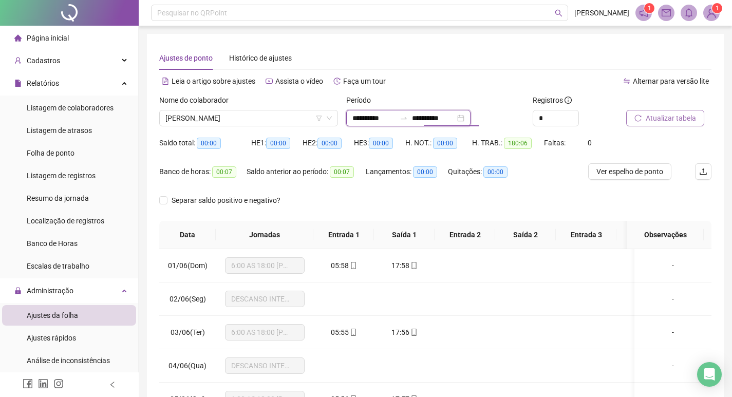
click at [424, 121] on input "**********" at bounding box center [433, 118] width 43 height 11
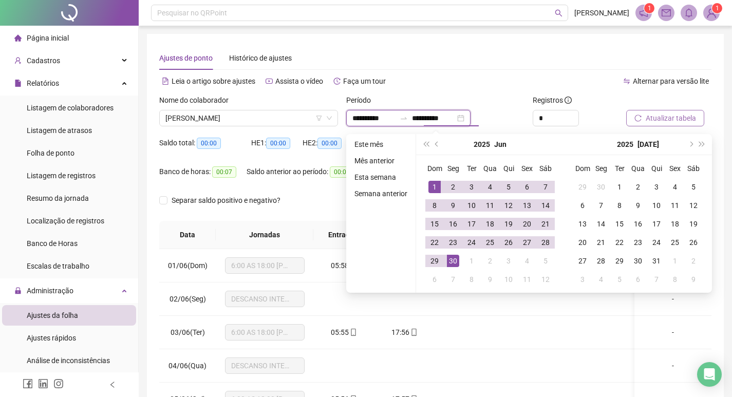
click at [471, 119] on div "**********" at bounding box center [408, 118] width 124 height 16
click at [455, 117] on input "**********" at bounding box center [433, 118] width 43 height 11
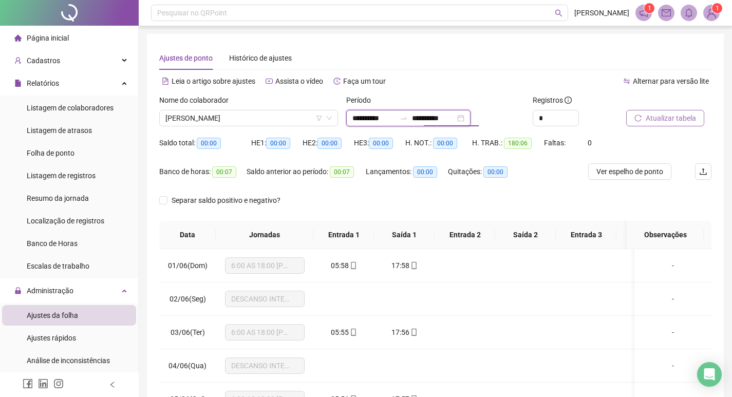
click at [471, 116] on div "**********" at bounding box center [408, 118] width 124 height 16
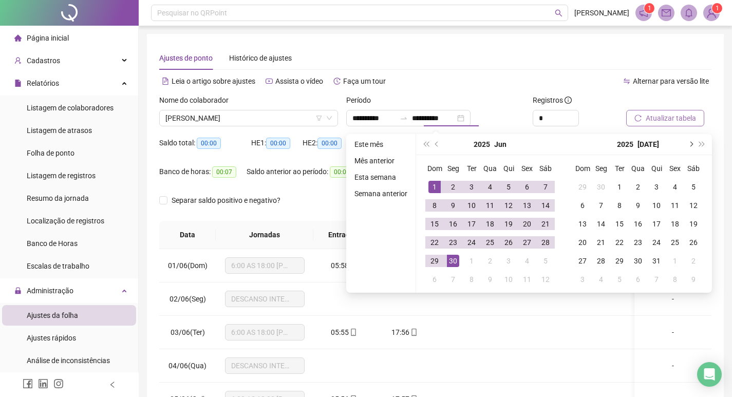
click at [690, 145] on span "next-year" at bounding box center [690, 144] width 5 height 5
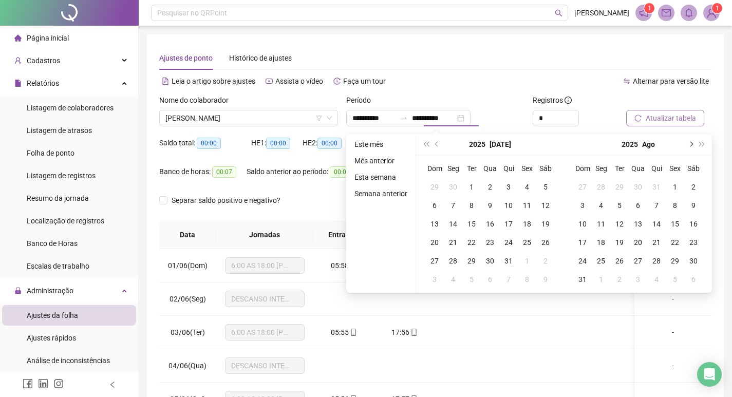
click at [690, 145] on span "next-year" at bounding box center [690, 144] width 5 height 5
type input "**********"
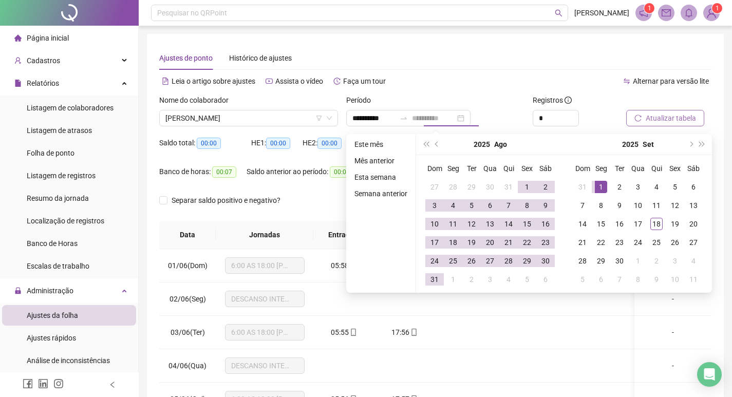
click at [598, 184] on div "1" at bounding box center [601, 187] width 12 height 12
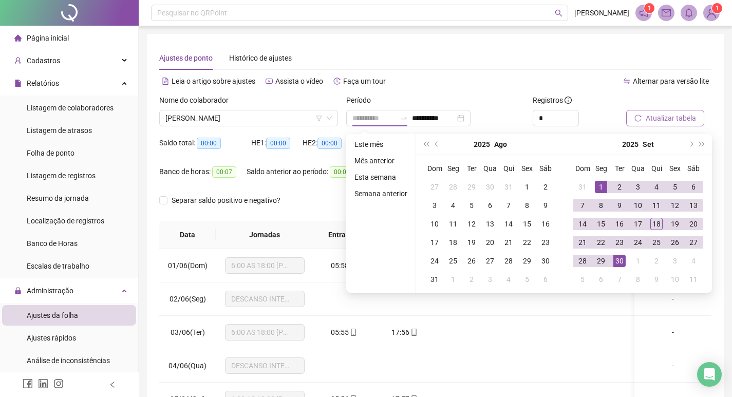
click at [623, 262] on div "30" at bounding box center [619, 261] width 12 height 12
type input "**********"
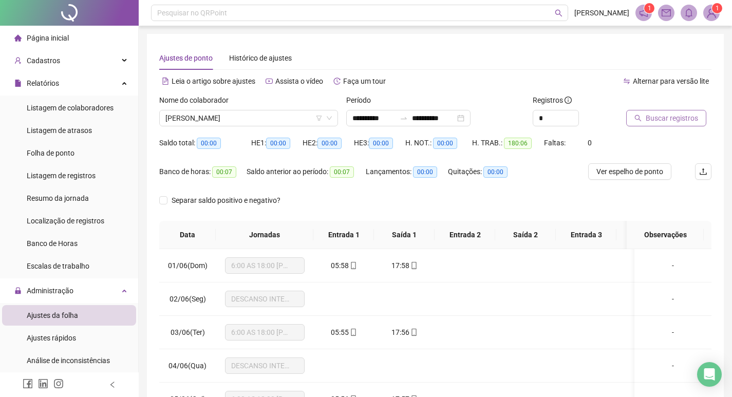
click at [657, 124] on button "Buscar registros" at bounding box center [666, 118] width 80 height 16
click at [353, 267] on icon "mobile" at bounding box center [353, 265] width 7 height 7
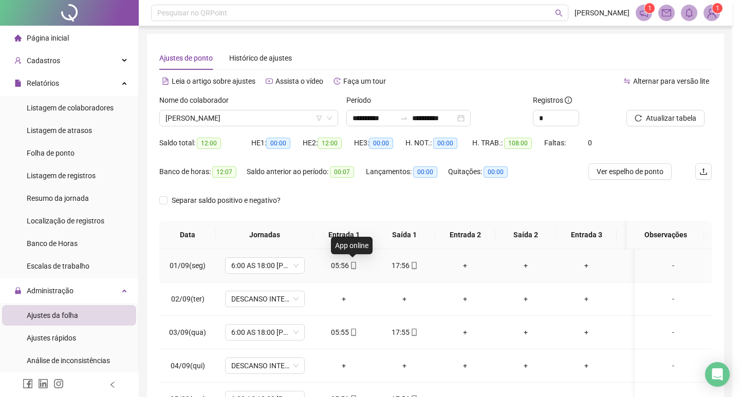
type input "**********"
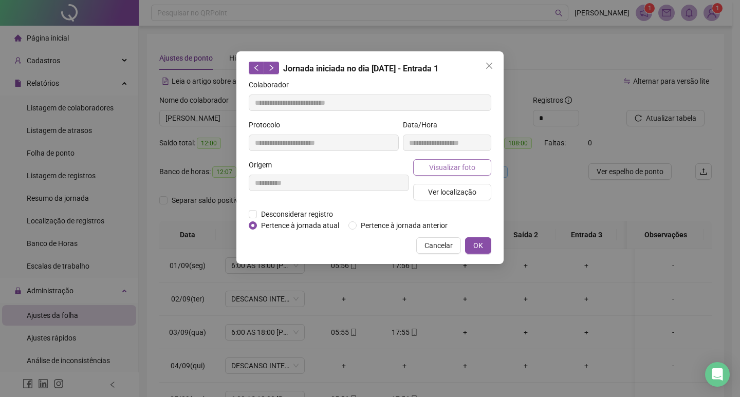
click at [446, 168] on span "Visualizar foto" at bounding box center [452, 167] width 46 height 11
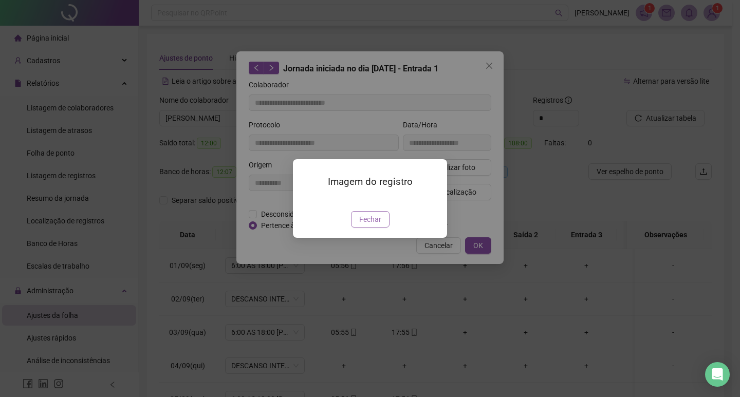
click at [377, 225] on span "Fechar" at bounding box center [370, 219] width 22 height 11
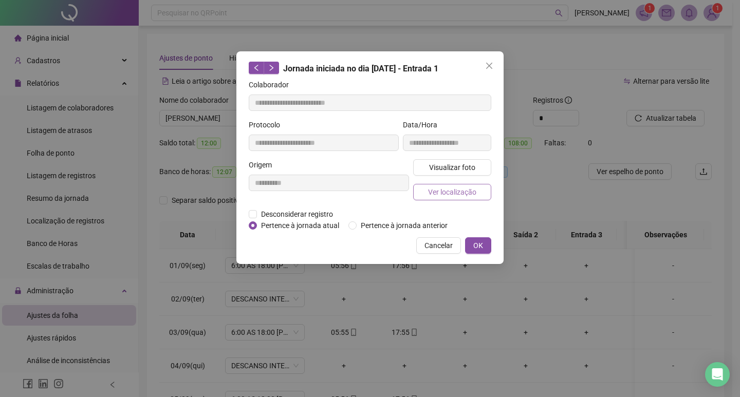
click at [459, 195] on span "Ver localização" at bounding box center [452, 191] width 48 height 11
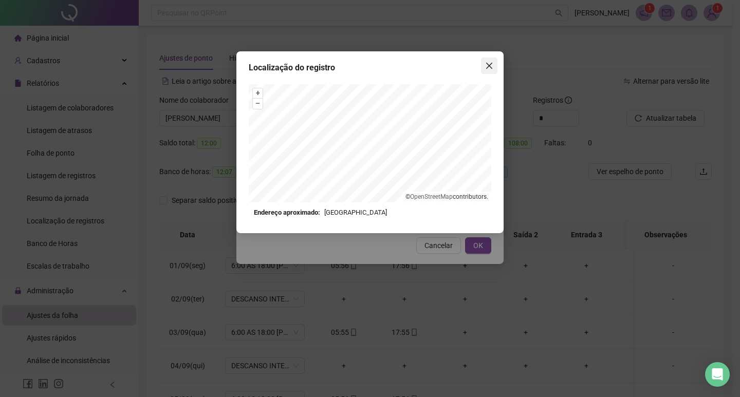
click at [491, 66] on icon "close" at bounding box center [489, 66] width 8 height 8
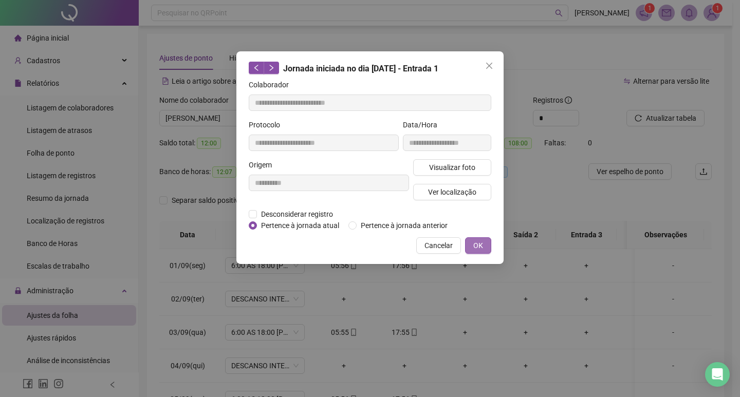
click at [477, 244] on span "OK" at bounding box center [478, 245] width 10 height 11
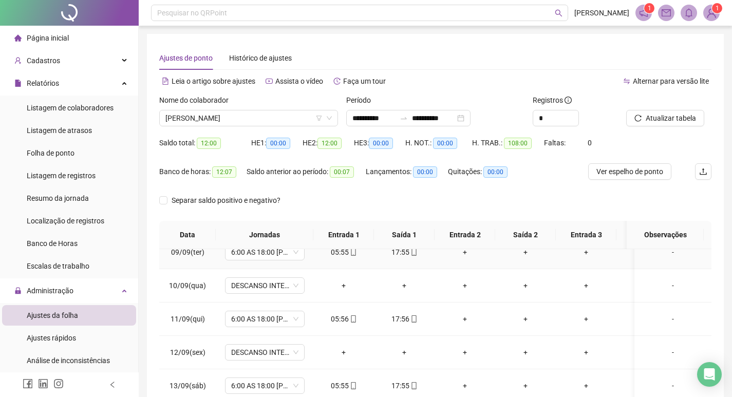
scroll to position [389, 0]
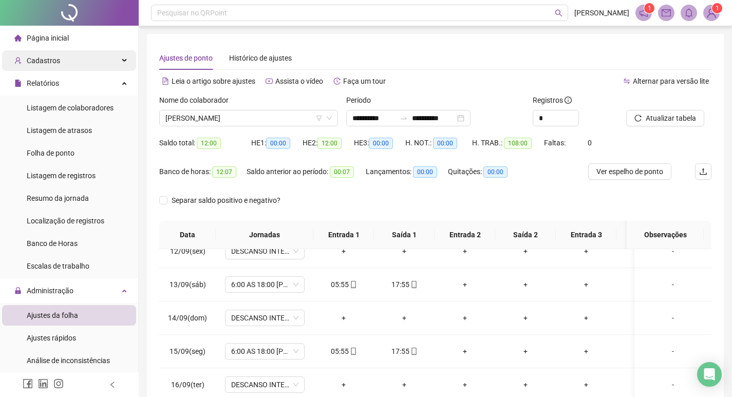
click at [72, 60] on div "Cadastros" at bounding box center [69, 60] width 134 height 21
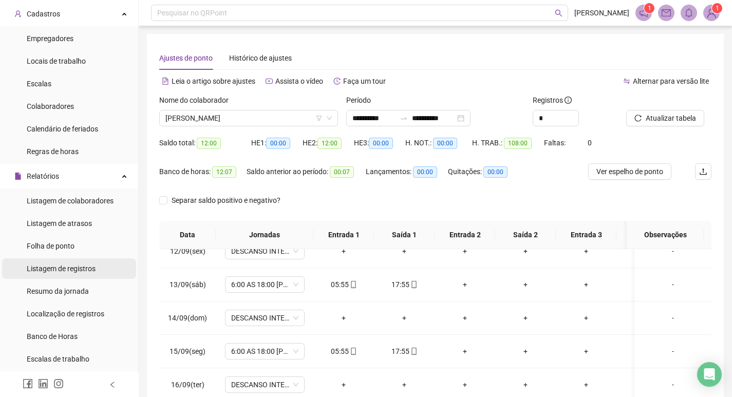
scroll to position [103, 0]
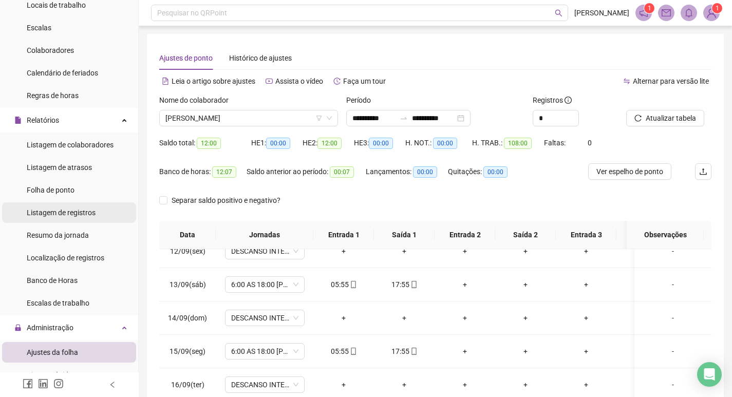
click at [80, 212] on span "Listagem de registros" at bounding box center [61, 213] width 69 height 8
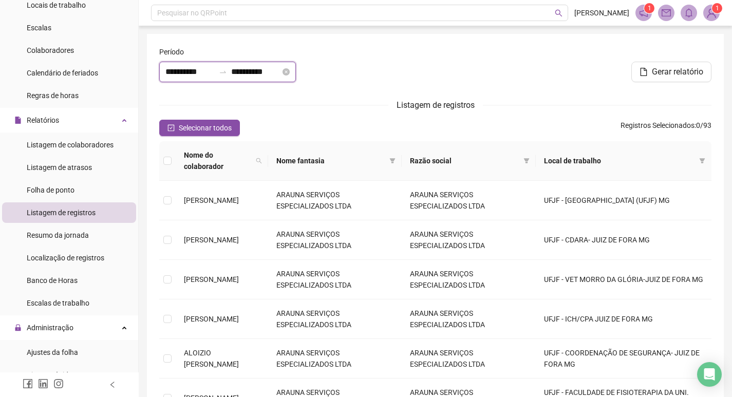
click at [280, 73] on input "**********" at bounding box center [255, 72] width 49 height 12
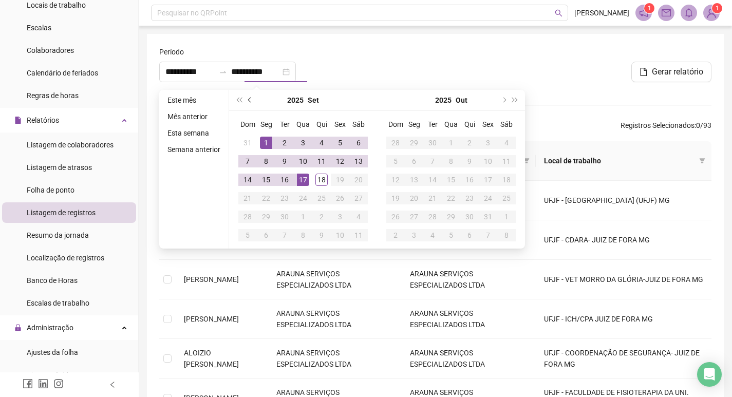
click at [248, 102] on button "prev-year" at bounding box center [250, 100] width 11 height 21
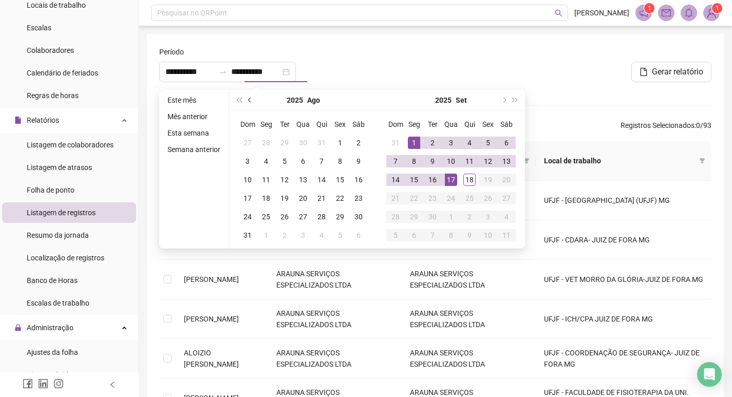
click at [248, 102] on button "prev-year" at bounding box center [250, 100] width 11 height 21
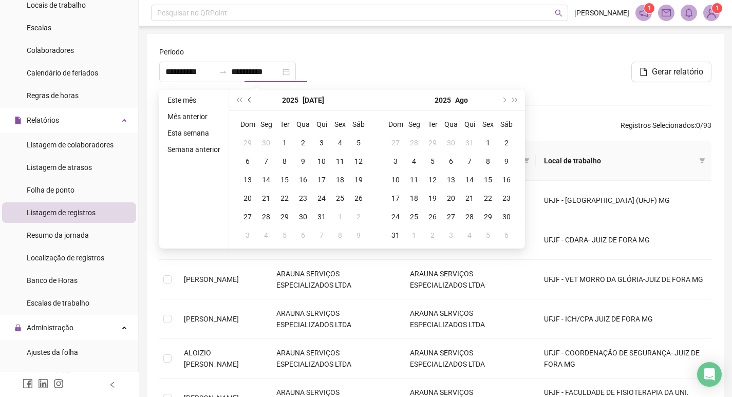
click at [250, 100] on span "prev-year" at bounding box center [250, 100] width 5 height 5
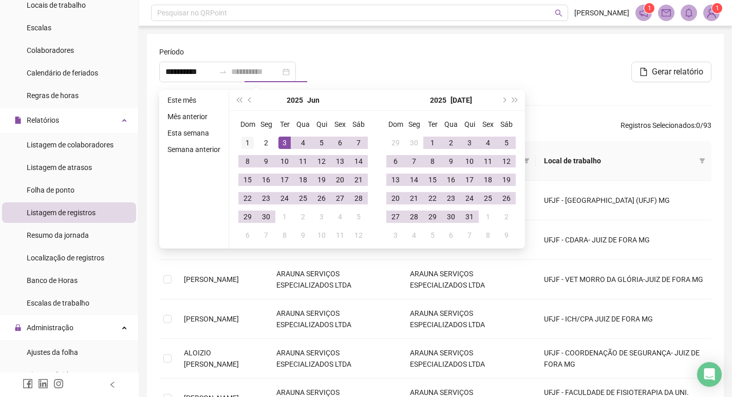
type input "**********"
click at [244, 140] on div "1" at bounding box center [247, 143] width 12 height 12
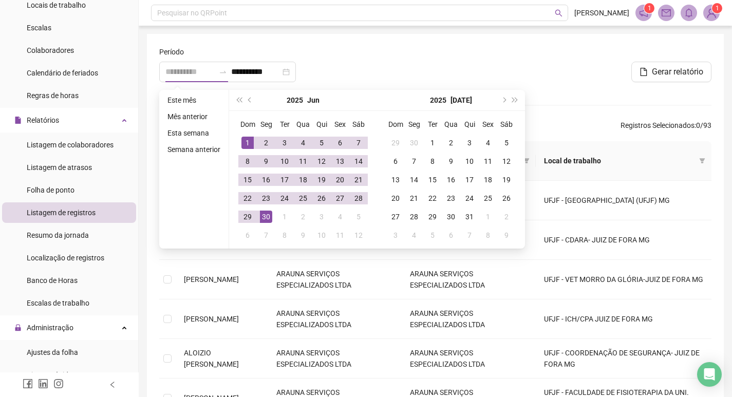
click at [269, 215] on div "30" at bounding box center [266, 217] width 12 height 12
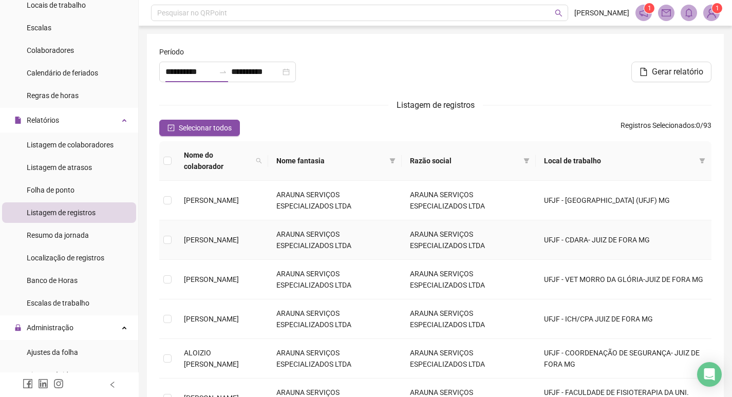
type input "**********"
click at [264, 151] on span at bounding box center [259, 160] width 10 height 27
type input "*****"
click at [219, 193] on span "Buscar" at bounding box center [212, 191] width 23 height 11
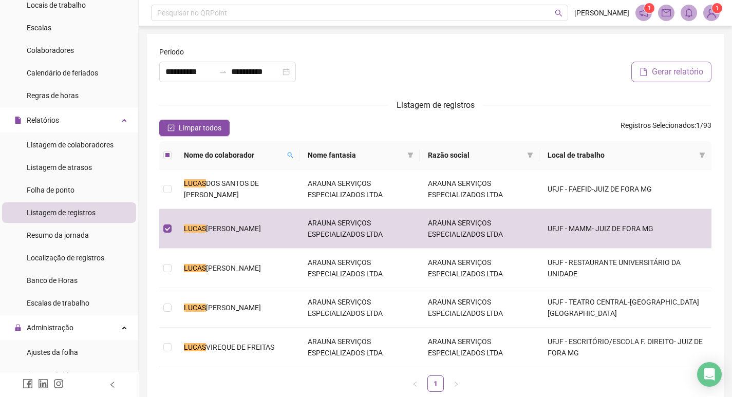
click at [692, 66] on span "Gerar relatório" at bounding box center [677, 72] width 51 height 12
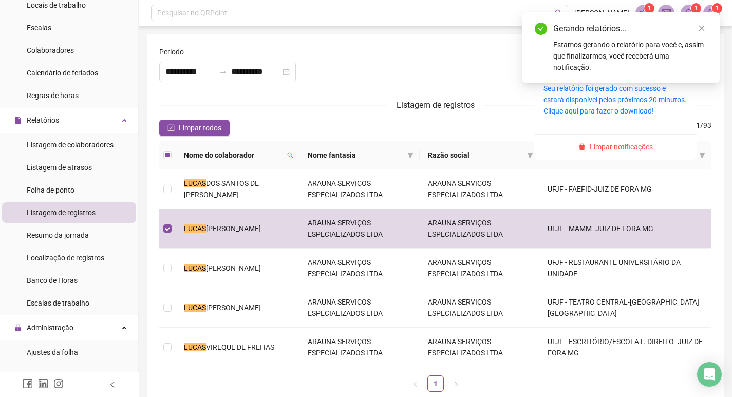
click at [690, 10] on icon "bell" at bounding box center [688, 12] width 9 height 9
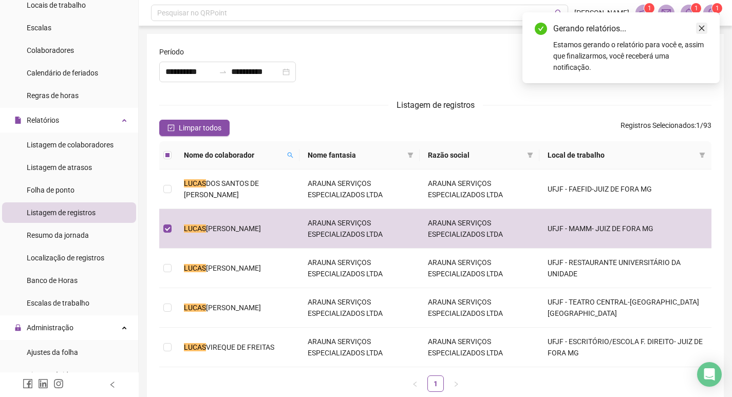
click at [704, 30] on icon "close" at bounding box center [701, 28] width 7 height 7
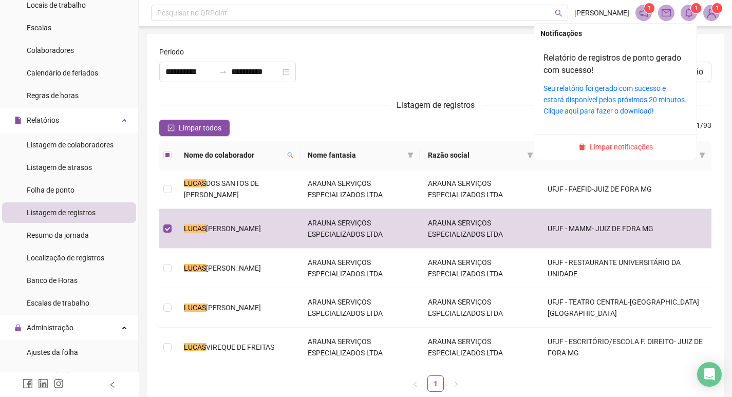
click at [693, 14] on span at bounding box center [689, 13] width 16 height 16
click at [629, 92] on link "Seu relatório foi gerado com sucesso e estará disponível pelos próximos 20 minu…" at bounding box center [615, 99] width 143 height 31
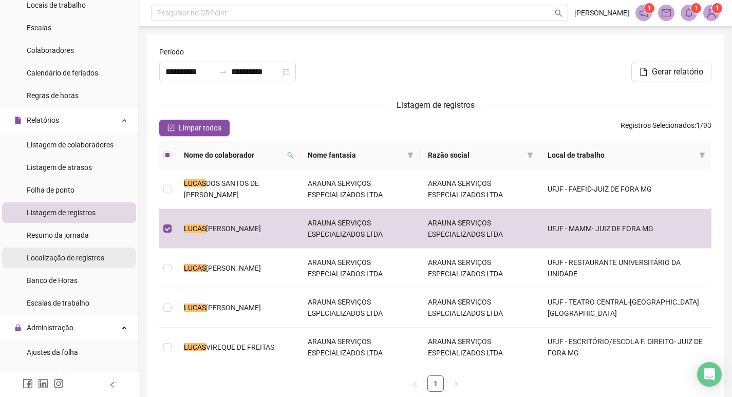
click at [74, 257] on span "Localização de registros" at bounding box center [66, 258] width 78 height 8
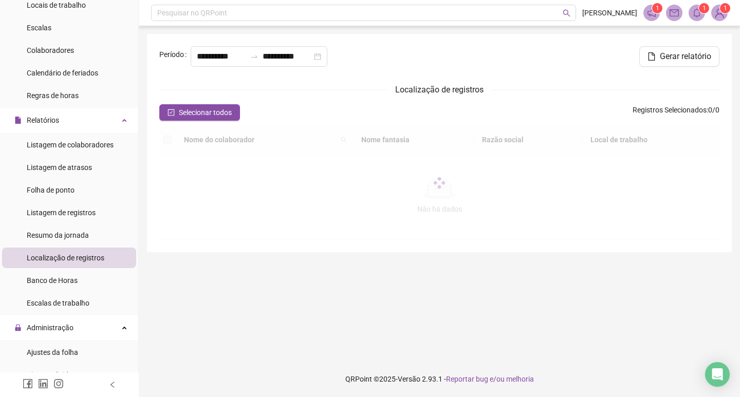
type input "**********"
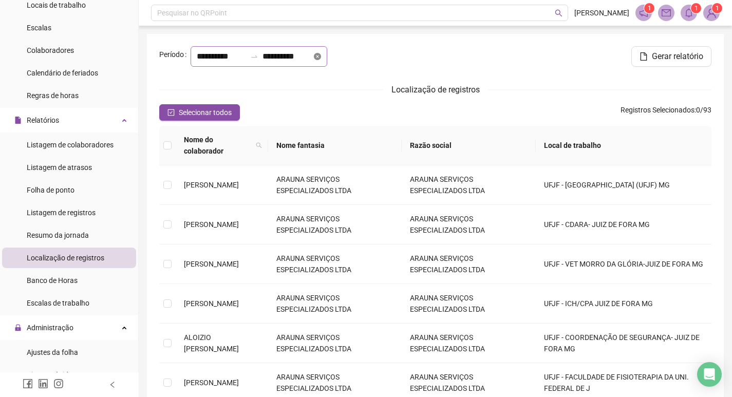
click at [314, 60] on icon "close-circle" at bounding box center [317, 56] width 7 height 7
drag, startPoint x: 302, startPoint y: 71, endPoint x: 313, endPoint y: 75, distance: 12.0
click at [306, 63] on input at bounding box center [287, 56] width 49 height 12
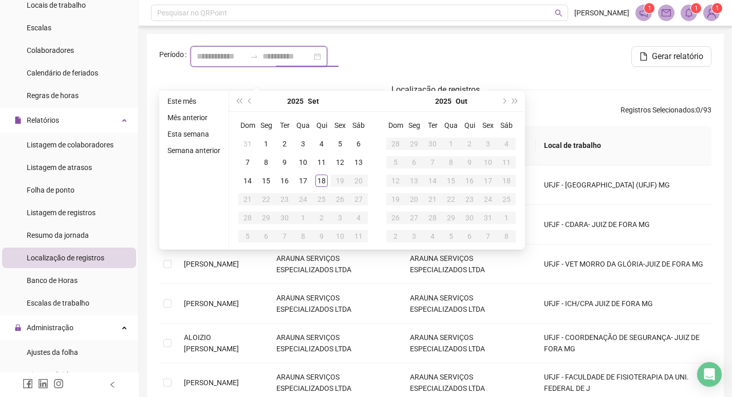
click at [314, 67] on div at bounding box center [259, 56] width 137 height 21
click at [251, 102] on span "prev-year" at bounding box center [250, 101] width 5 height 5
click at [250, 103] on button "prev-year" at bounding box center [250, 101] width 11 height 21
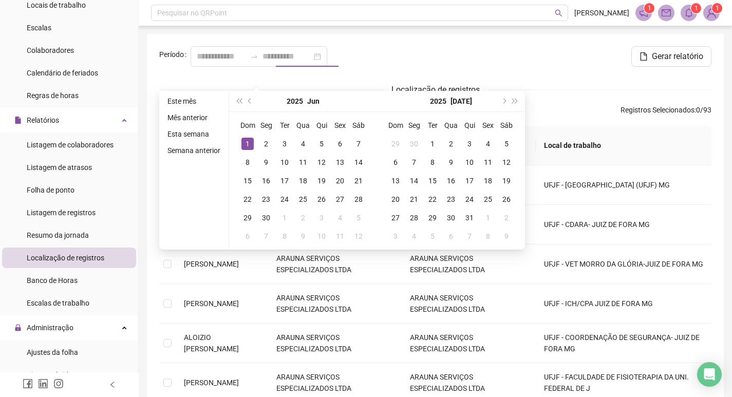
type input "**********"
click at [248, 145] on div "1" at bounding box center [247, 144] width 12 height 12
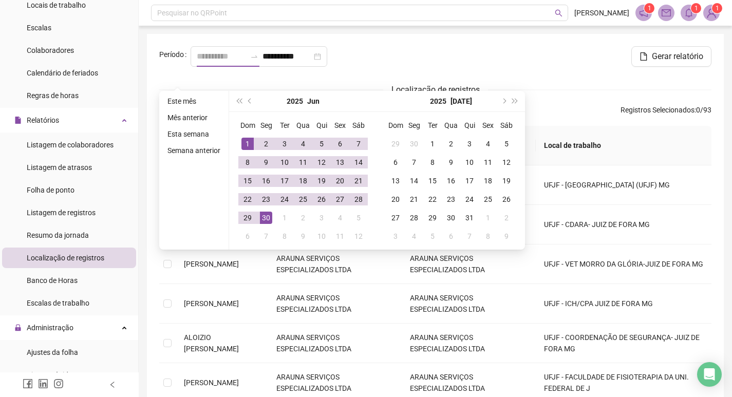
click at [269, 213] on div "30" at bounding box center [266, 218] width 12 height 12
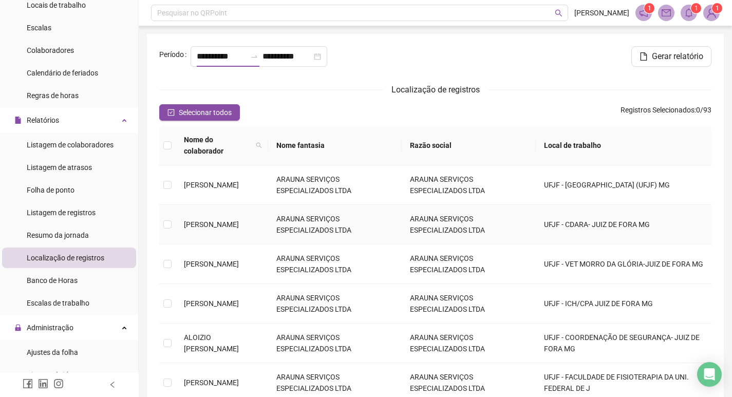
type input "**********"
click at [262, 148] on icon "search" at bounding box center [259, 145] width 6 height 6
type input "*****"
click at [218, 196] on span "Buscar" at bounding box center [212, 192] width 23 height 11
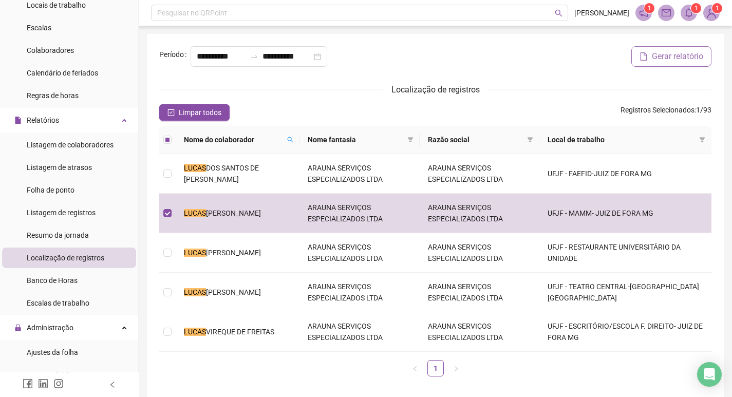
click at [693, 63] on span "Gerar relatório" at bounding box center [677, 56] width 51 height 12
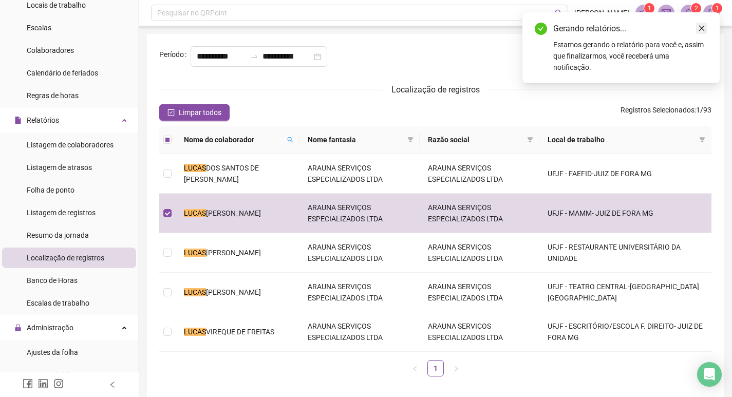
click at [703, 28] on icon "close" at bounding box center [701, 28] width 7 height 7
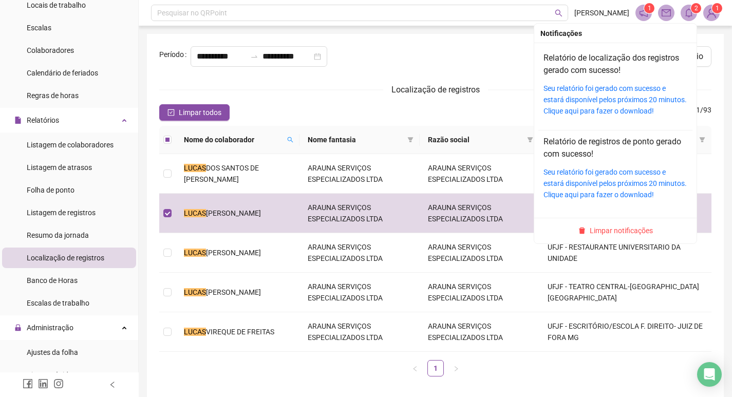
click at [692, 10] on sup "2" at bounding box center [696, 8] width 10 height 10
click at [581, 107] on link "Seu relatório foi gerado com sucesso e estará disponível pelos próximos 20 minu…" at bounding box center [615, 99] width 143 height 31
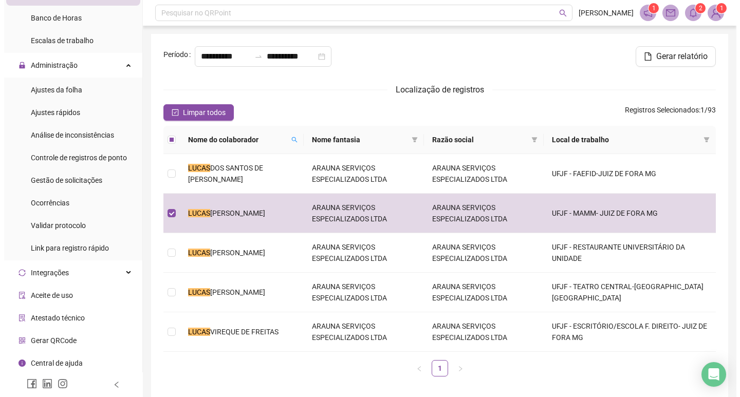
scroll to position [366, 0]
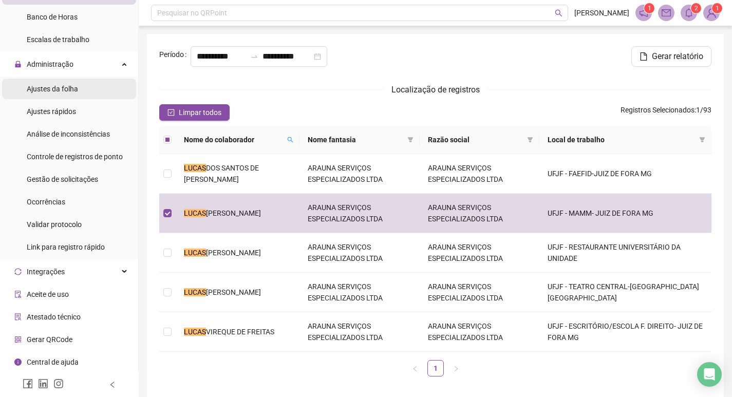
click at [79, 90] on li "Ajustes da folha" at bounding box center [69, 89] width 134 height 21
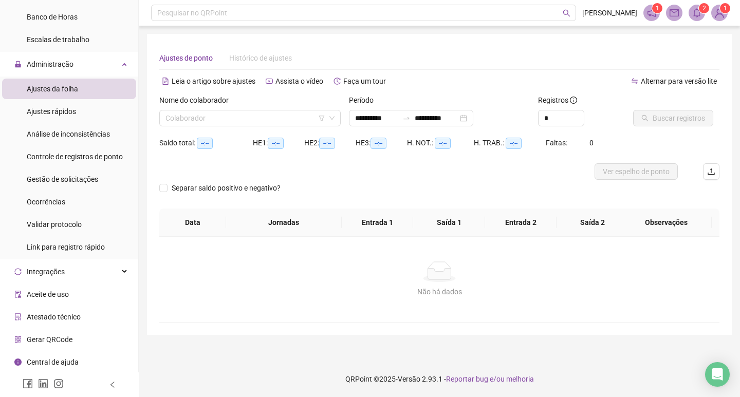
type input "**********"
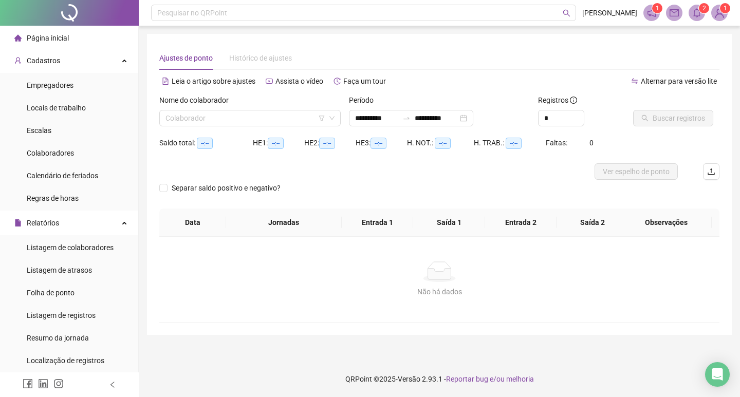
click at [68, 37] on li "Página inicial" at bounding box center [69, 38] width 134 height 21
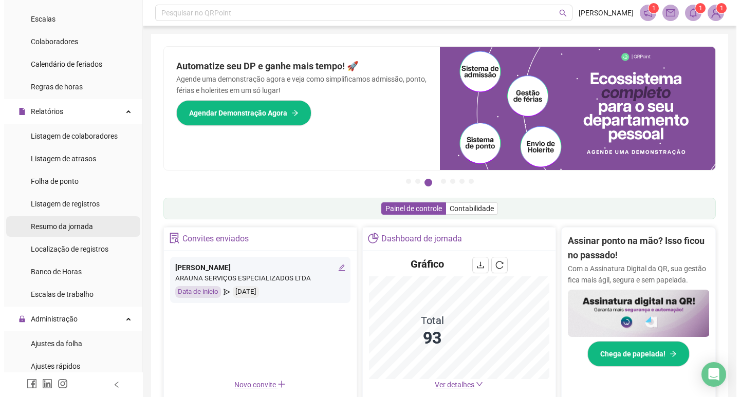
scroll to position [205, 0]
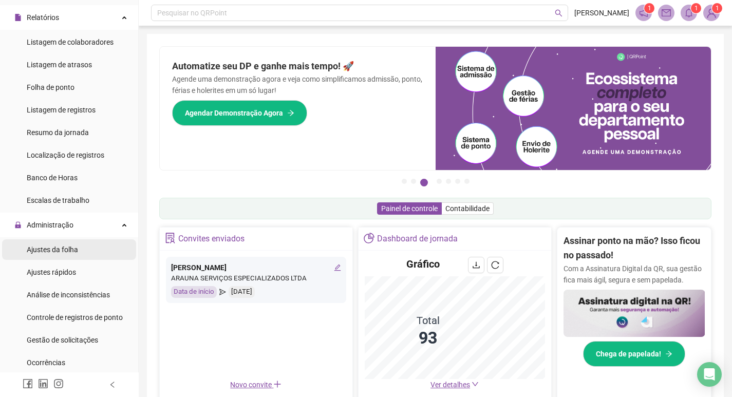
click at [74, 247] on span "Ajustes da folha" at bounding box center [52, 250] width 51 height 8
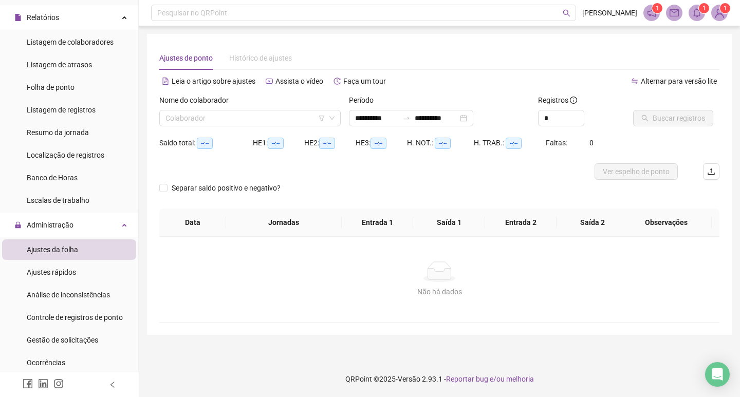
type input "**********"
click at [473, 118] on div "**********" at bounding box center [411, 118] width 124 height 16
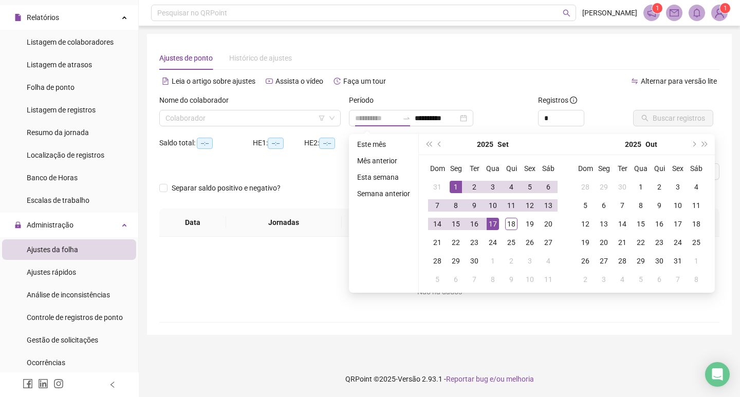
type input "**********"
click at [460, 185] on div "1" at bounding box center [456, 187] width 12 height 12
type input "**********"
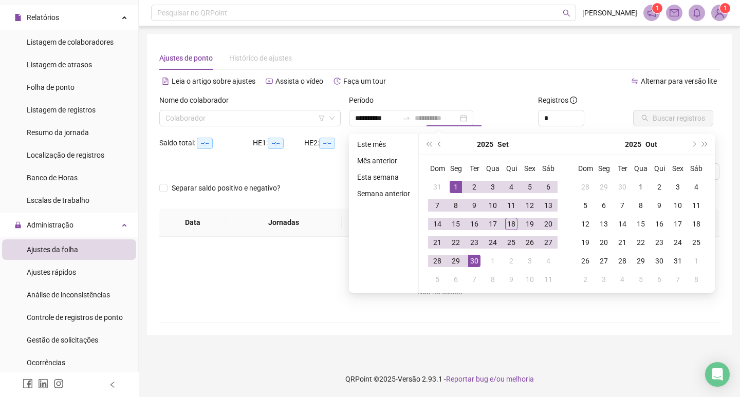
click at [475, 260] on div "30" at bounding box center [474, 261] width 12 height 12
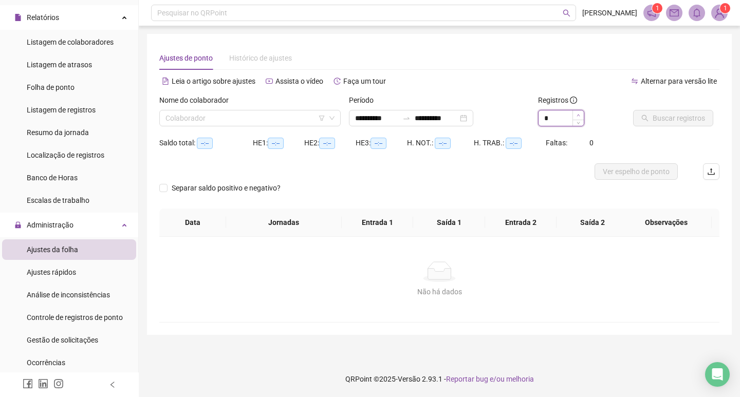
type input "*"
click at [576, 116] on icon "up" at bounding box center [578, 116] width 4 height 4
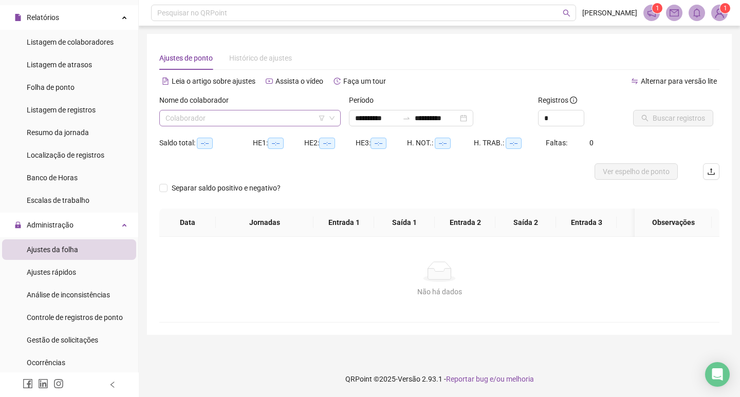
click at [294, 115] on input "search" at bounding box center [245, 117] width 160 height 15
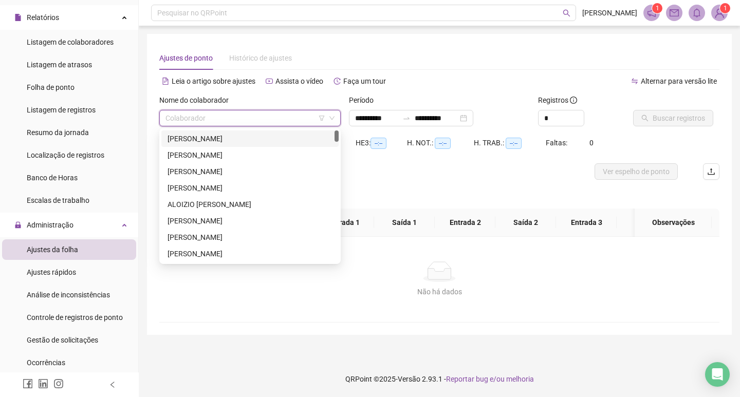
click at [277, 142] on div "ADALBERTO LEANDRO PEIXOTO" at bounding box center [249, 138] width 165 height 11
click at [288, 119] on span "ADALBERTO LEANDRO PEIXOTO" at bounding box center [249, 117] width 169 height 15
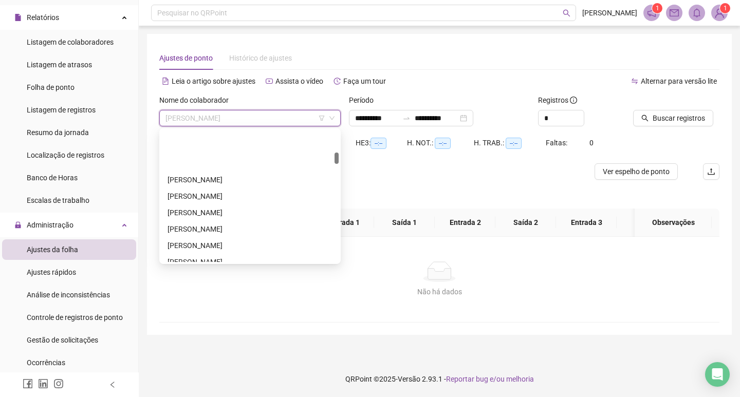
scroll to position [257, 0]
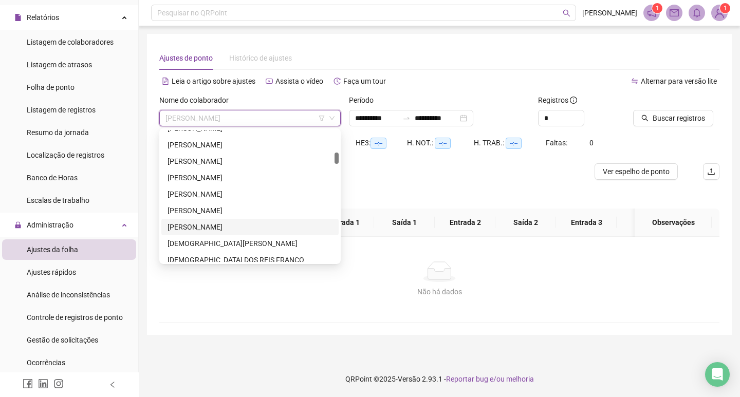
click at [269, 225] on div "CESAR AUGUSTO MOREIRA DA SILVA FILHO" at bounding box center [249, 226] width 165 height 11
